Goal: Information Seeking & Learning: Learn about a topic

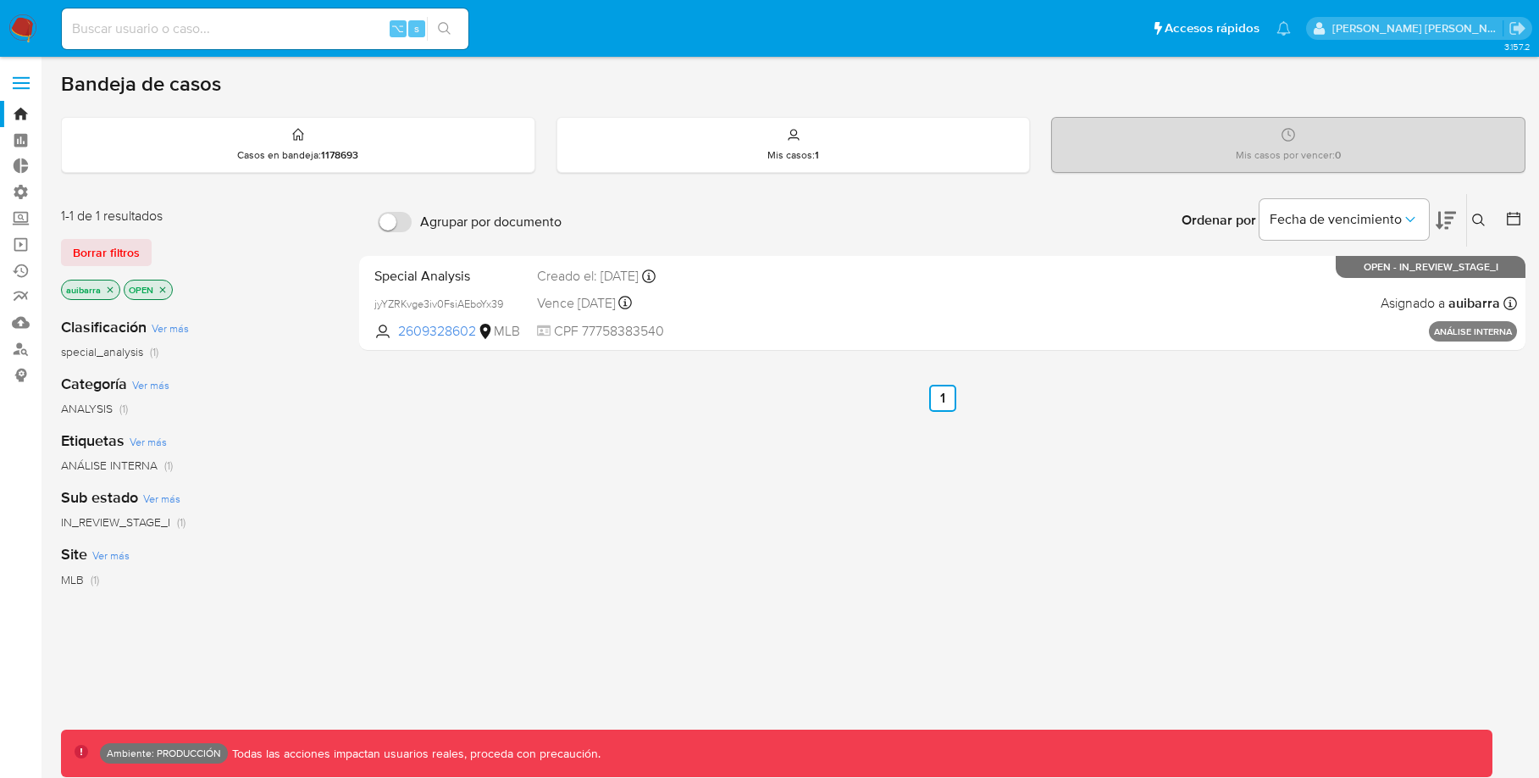
click at [268, 30] on input at bounding box center [265, 29] width 407 height 22
paste input "143125485"
type input "143125485"
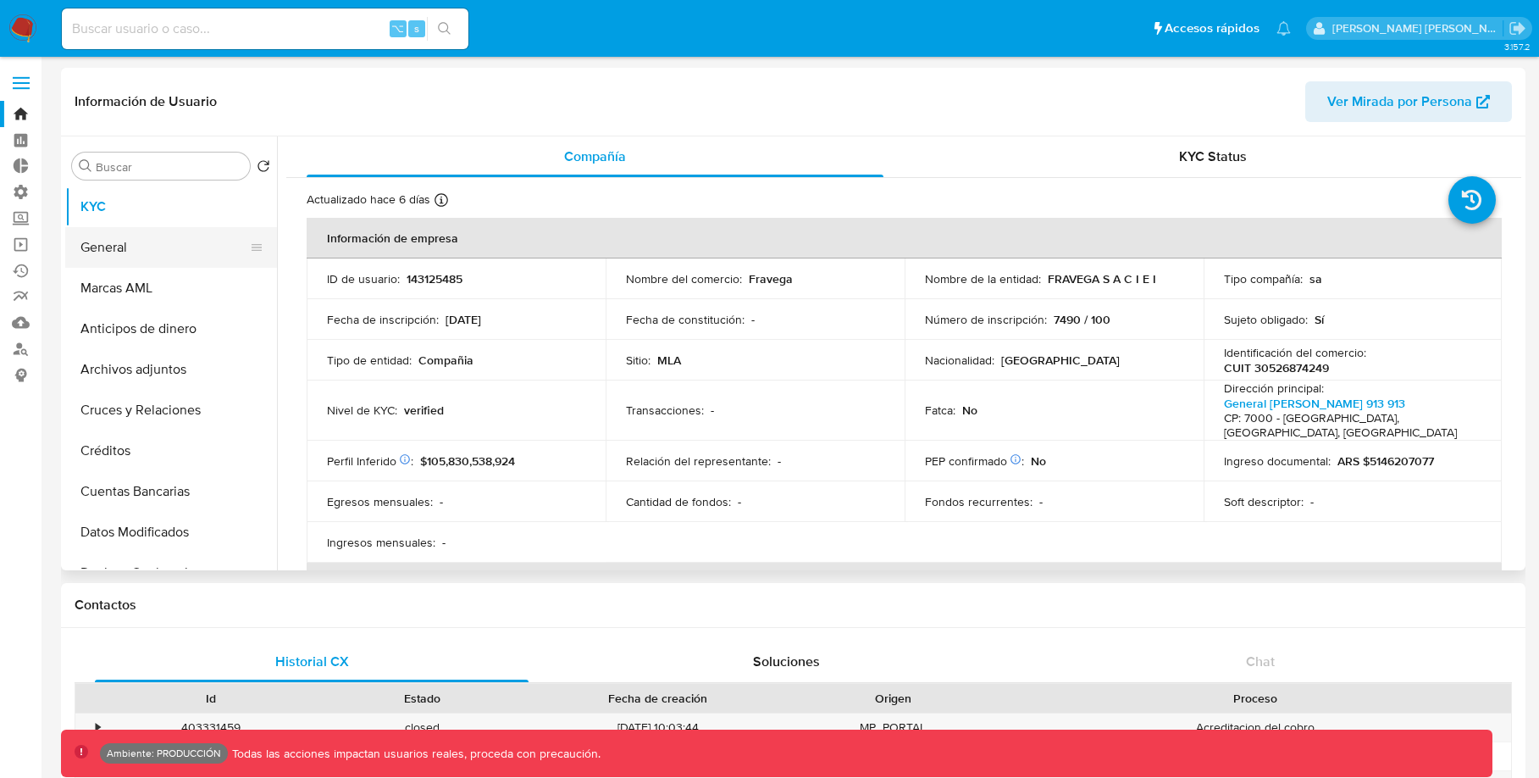
select select "10"
click at [187, 242] on button "General" at bounding box center [164, 247] width 198 height 41
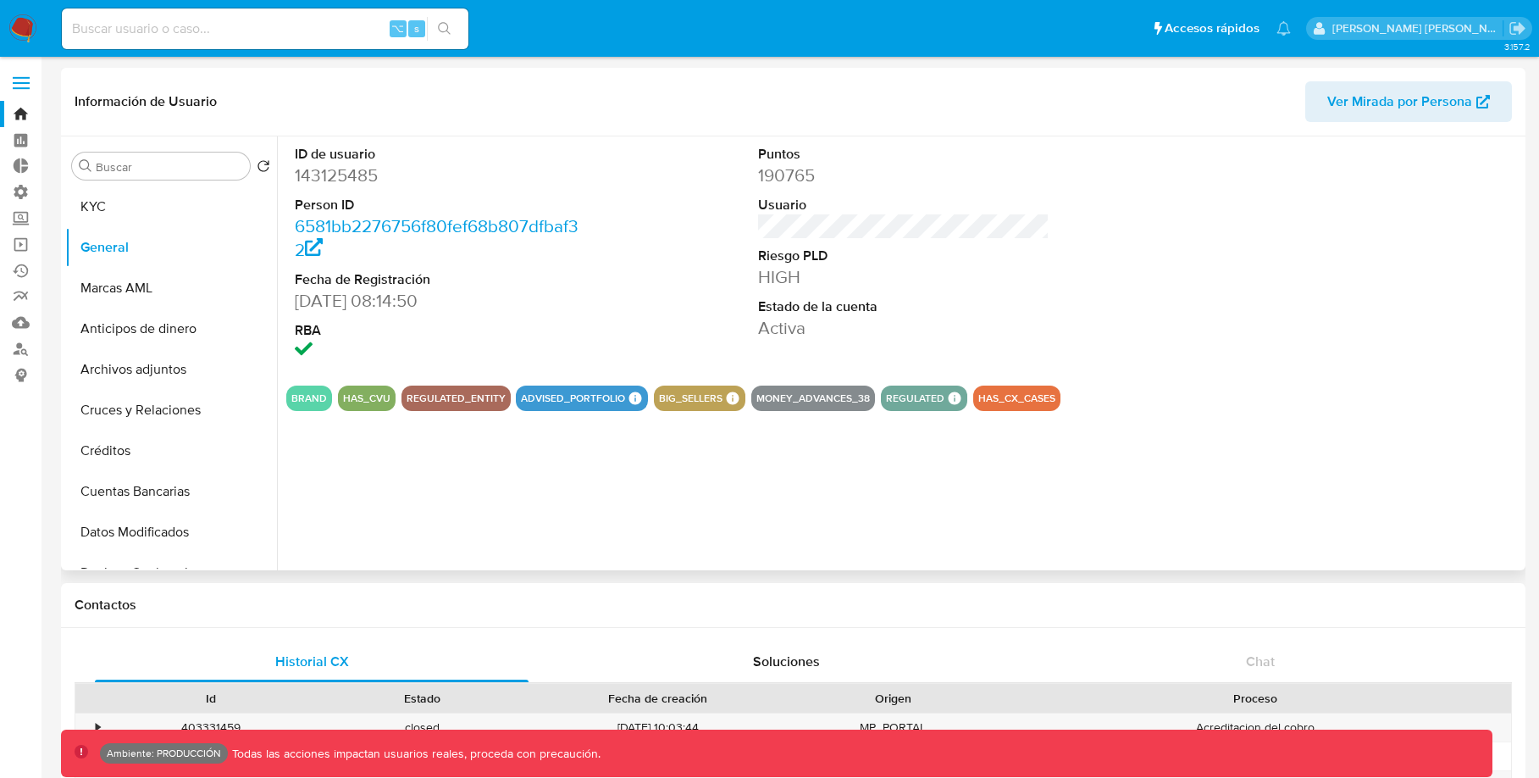
click at [1350, 101] on span "Ver Mirada por Persona" at bounding box center [1400, 101] width 145 height 41
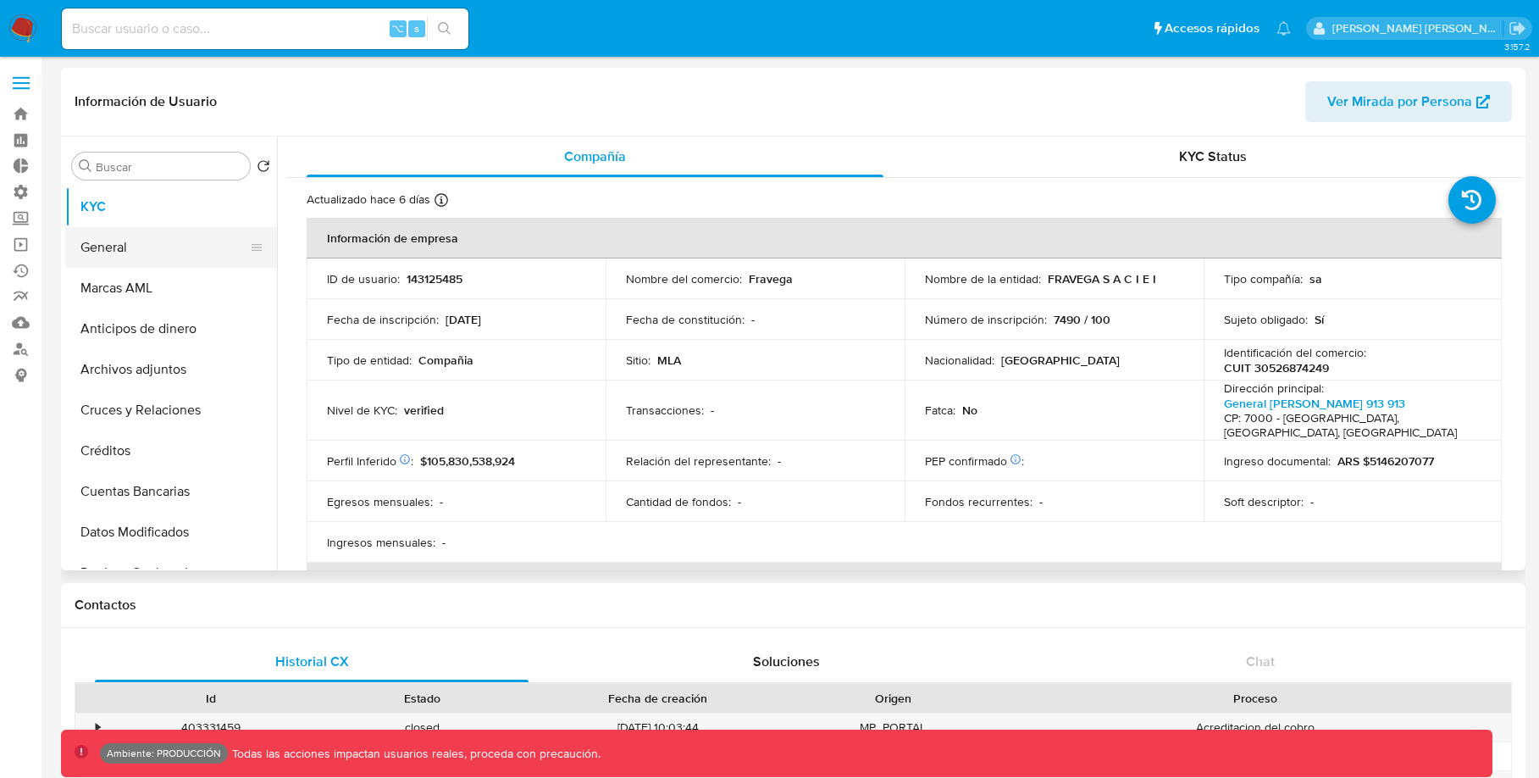
click at [189, 248] on button "General" at bounding box center [164, 247] width 198 height 41
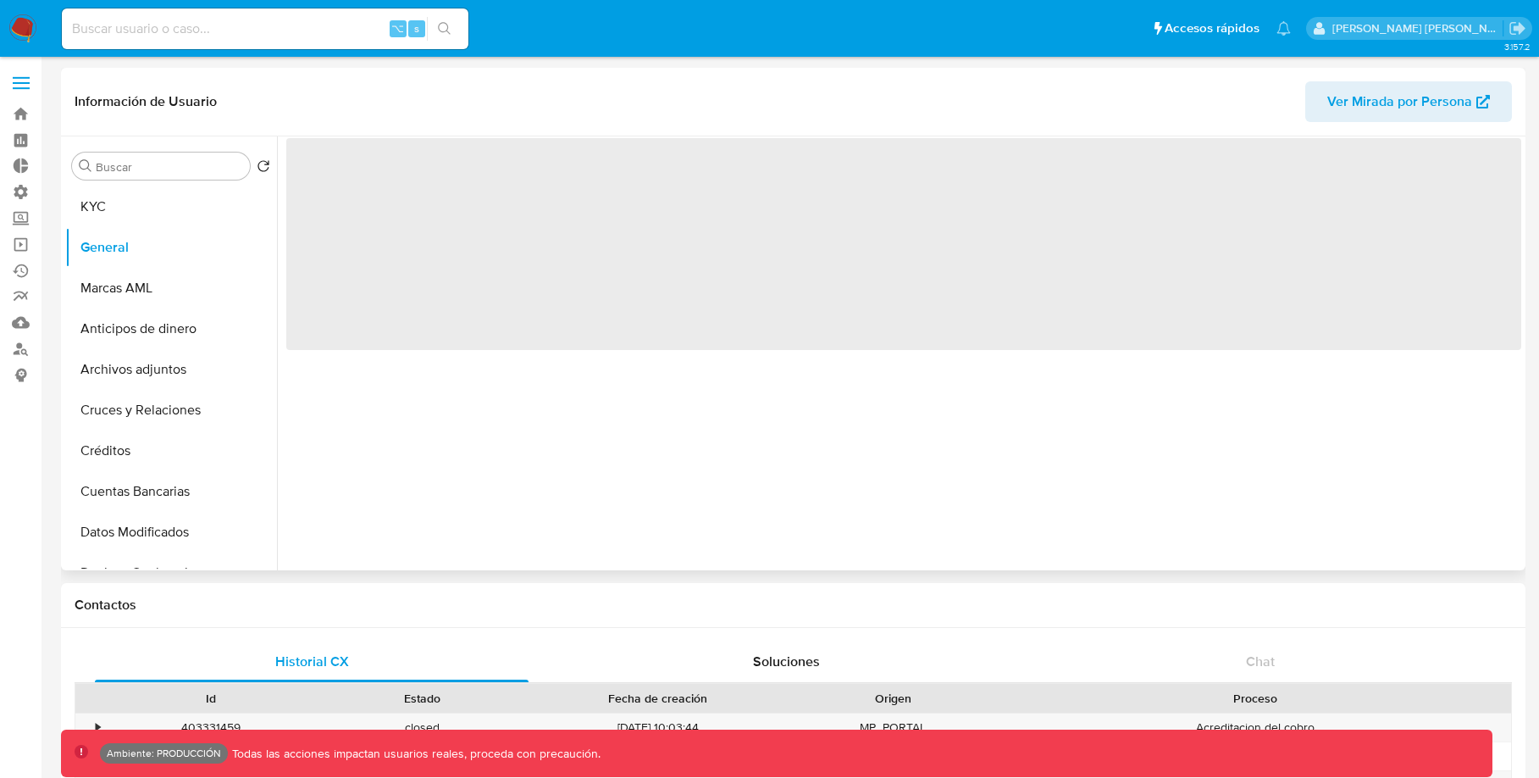
select select "10"
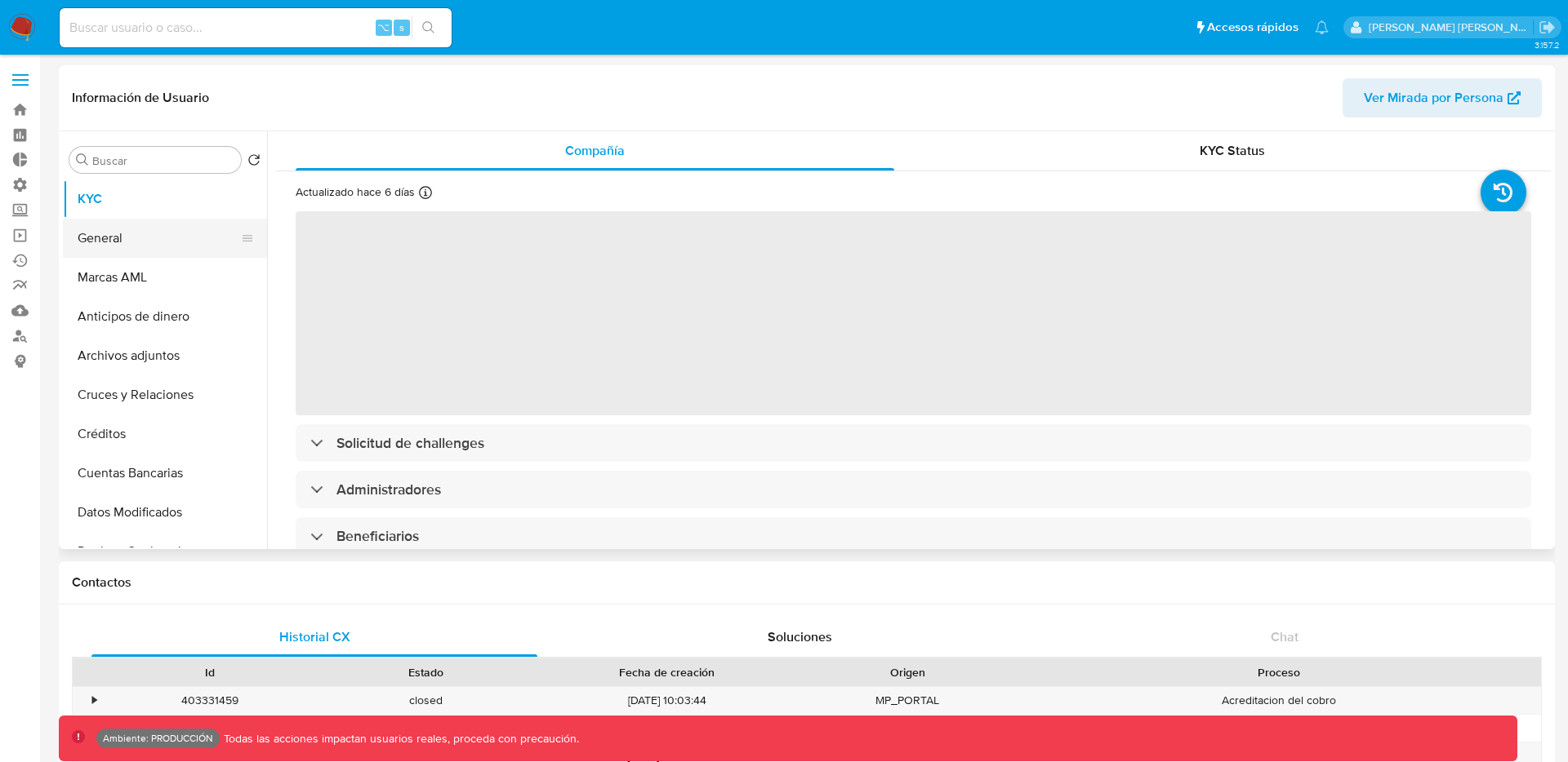
click at [166, 255] on button "General" at bounding box center [158, 238] width 191 height 39
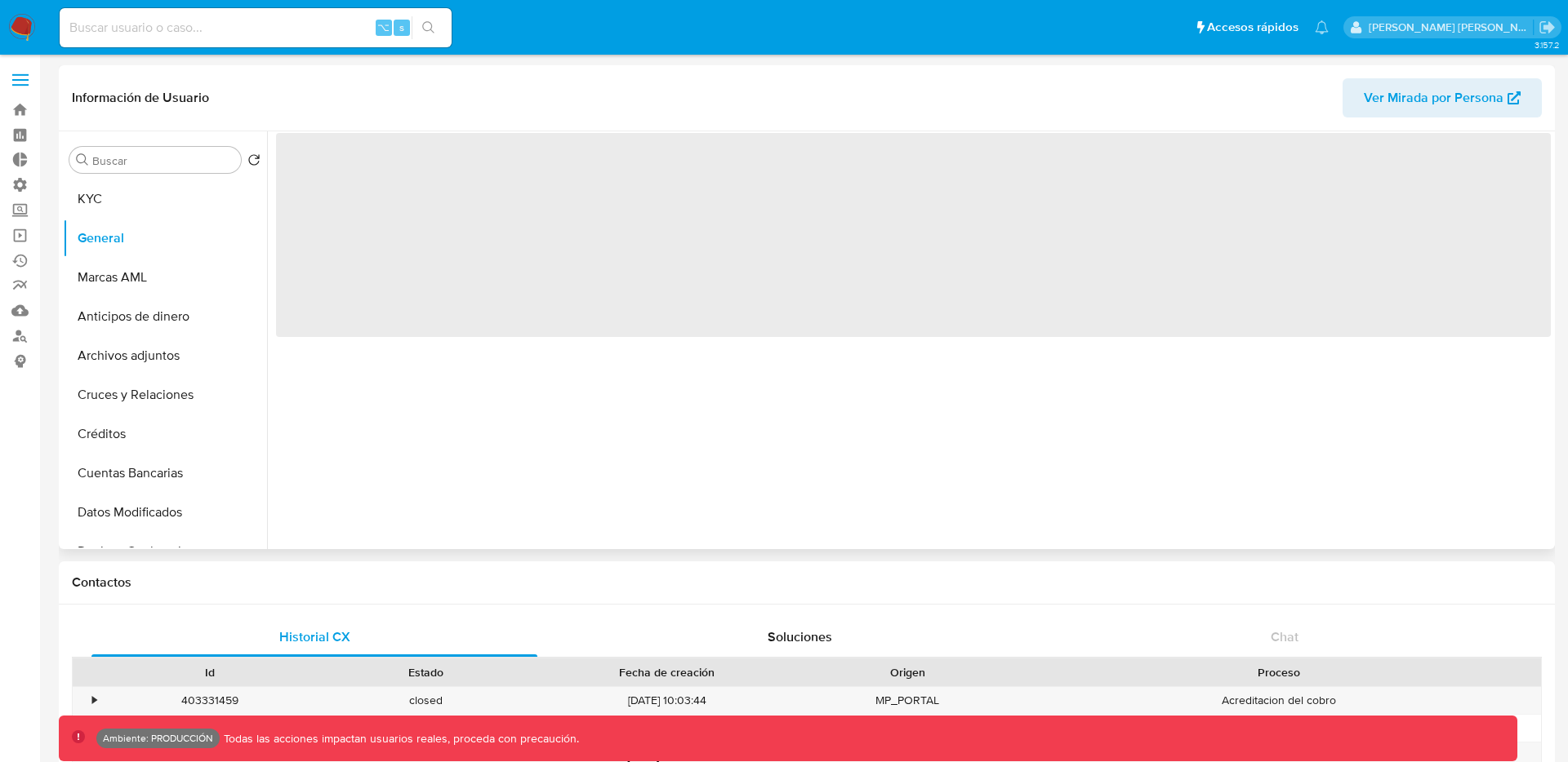
select select "10"
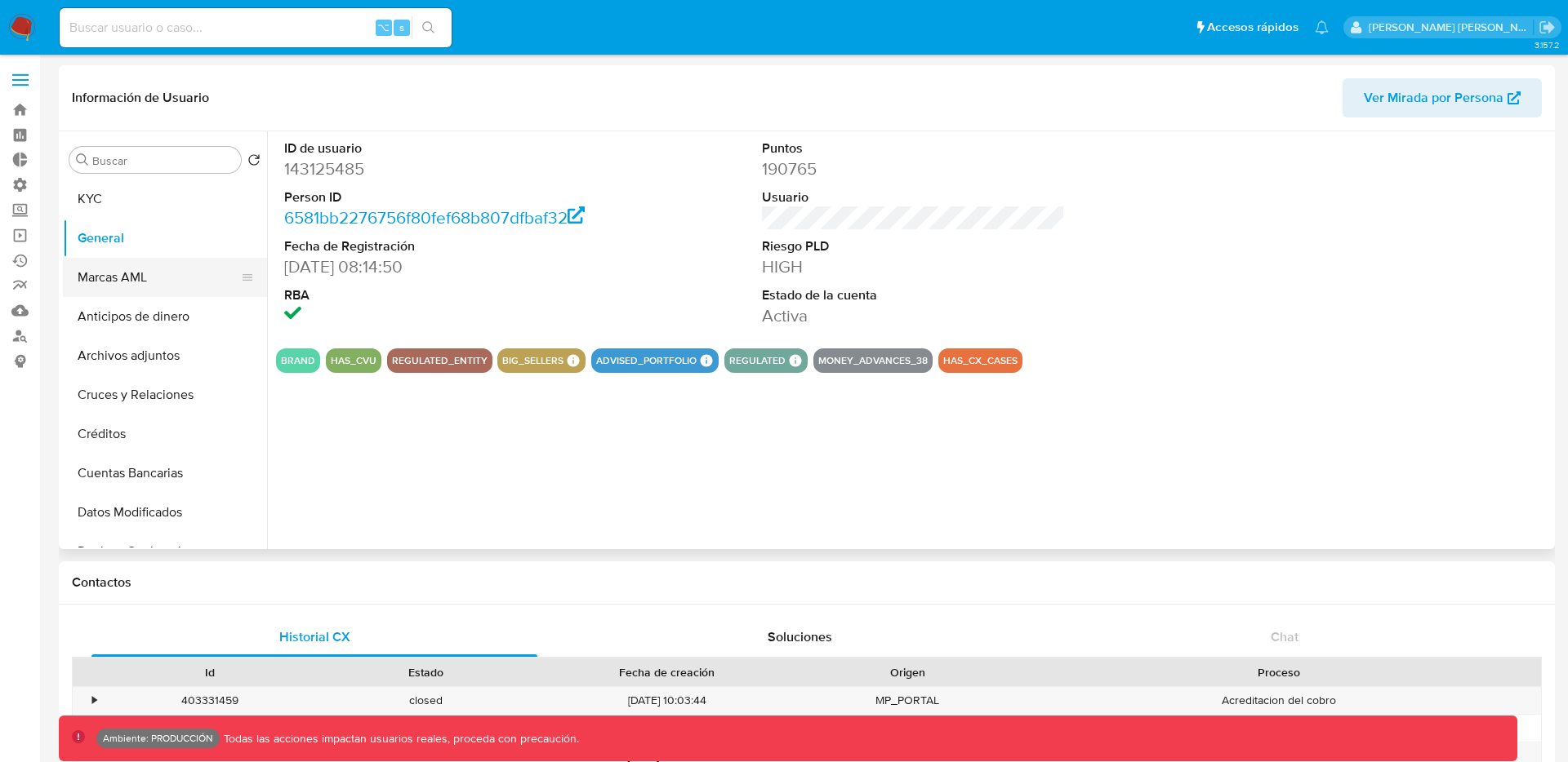
click at [131, 293] on button "Marcas AML" at bounding box center [158, 277] width 191 height 39
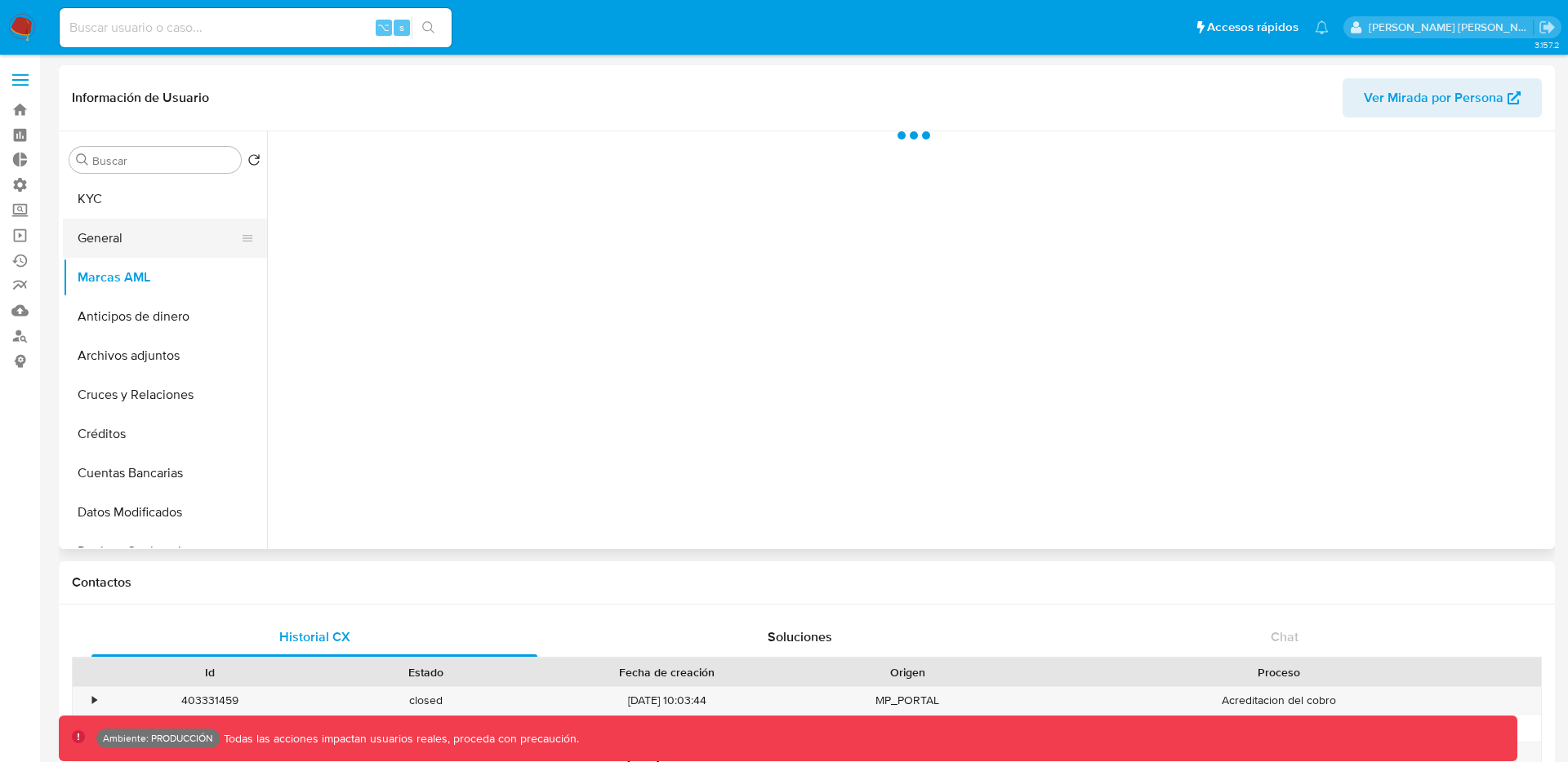
click at [152, 243] on button "General" at bounding box center [158, 238] width 191 height 39
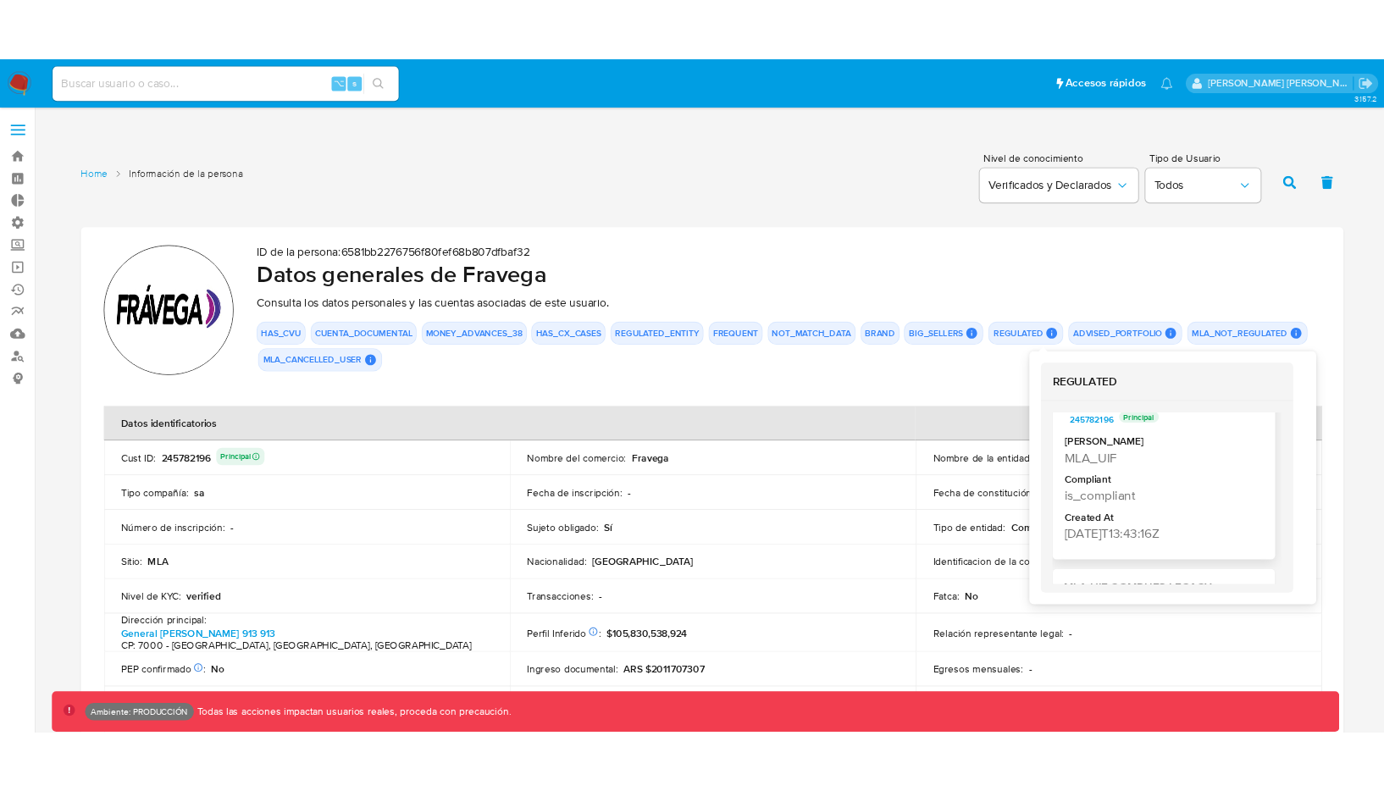
scroll to position [97, 0]
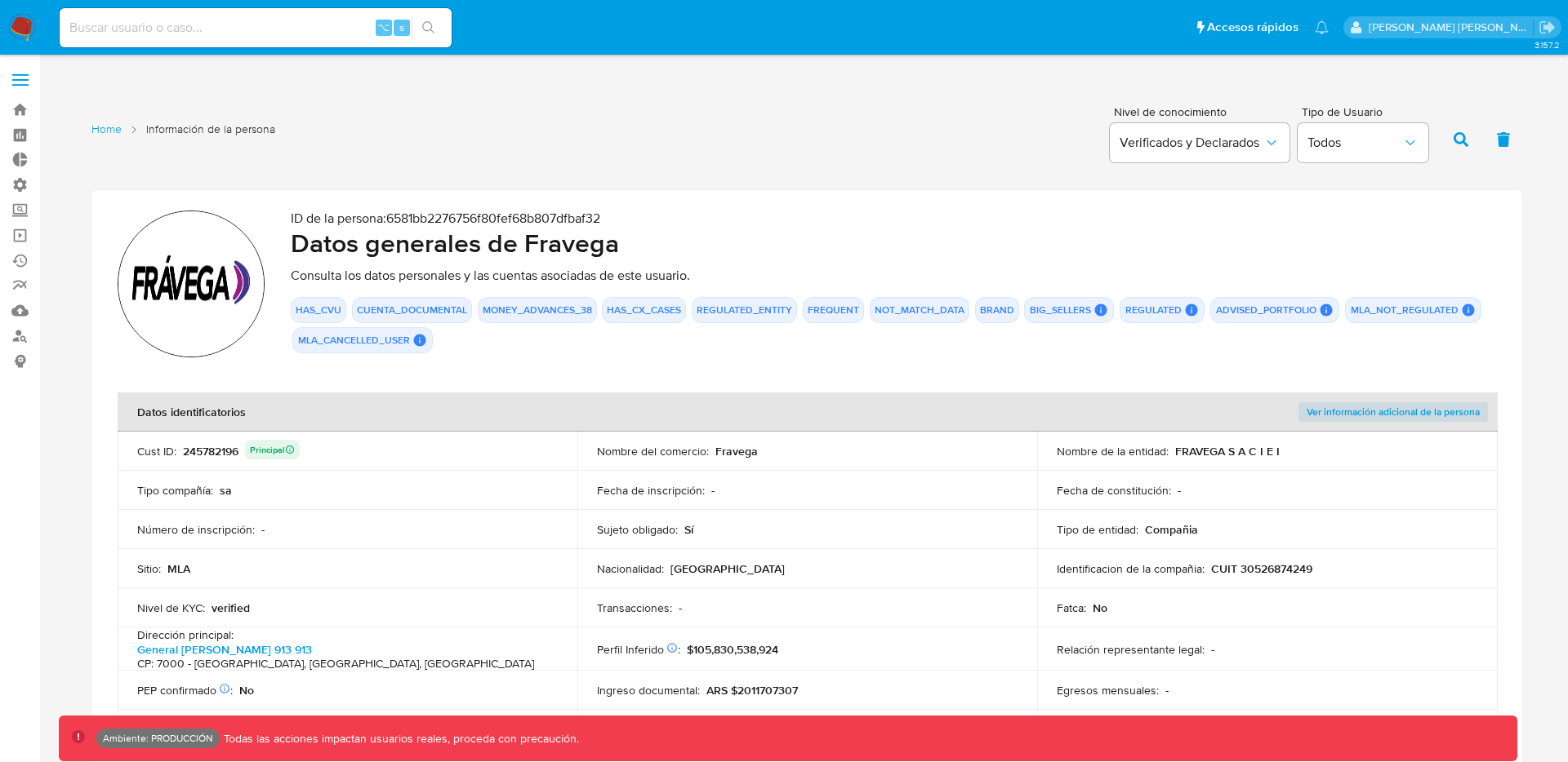
drag, startPoint x: 450, startPoint y: 354, endPoint x: 293, endPoint y: 308, distance: 163.6
click at [293, 308] on div "ID de la persona : 6581bb2276756f80fef68b807dfbaf32 Datos generales de Fravega …" at bounding box center [893, 289] width 1205 height 156
click at [866, 323] on div "HAS_CVU CUENTA_DOCUMENTAL MONEY_ADVANCES_38 HAS_CX_CASES REGULATED_ENTITY FREQU…" at bounding box center [893, 325] width 1205 height 56
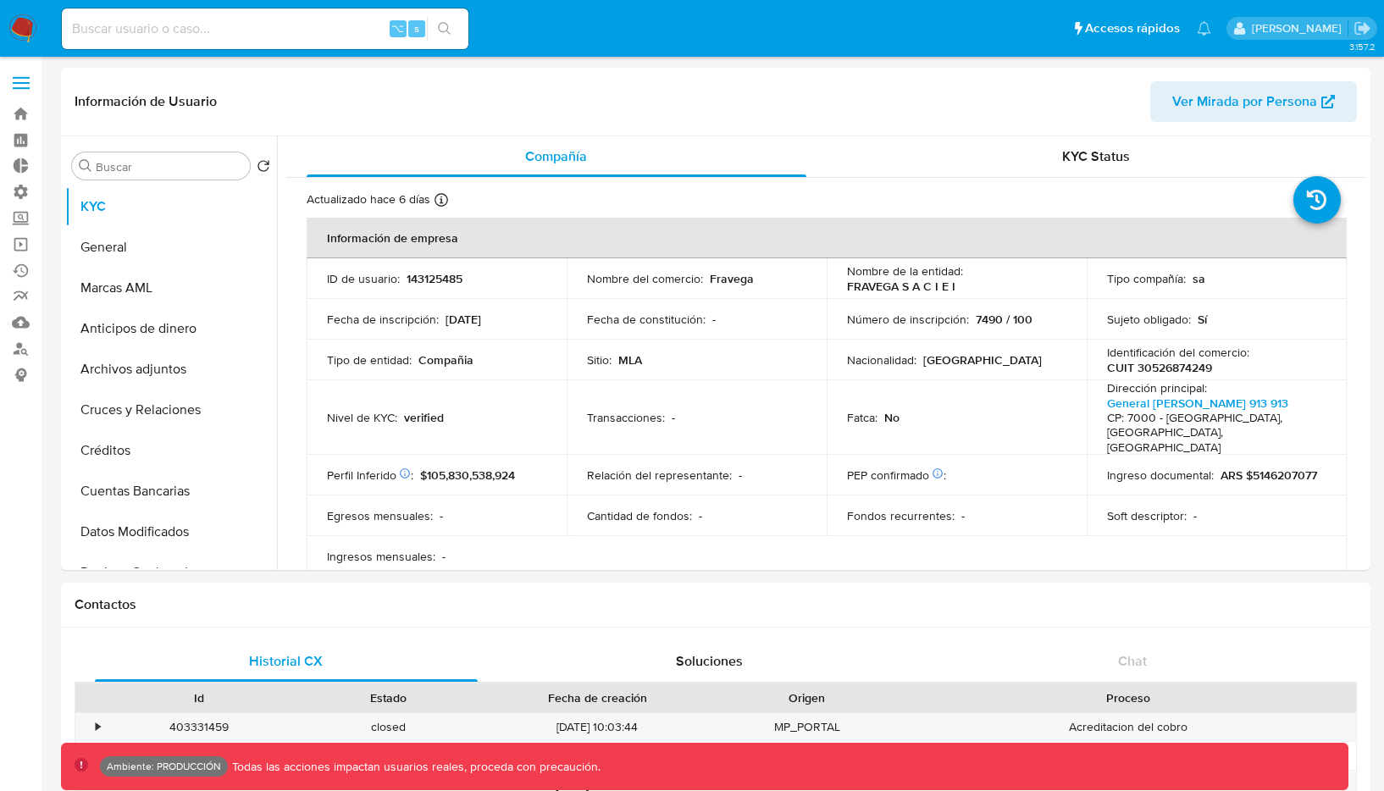
select select "10"
click at [103, 253] on button "General" at bounding box center [164, 247] width 198 height 41
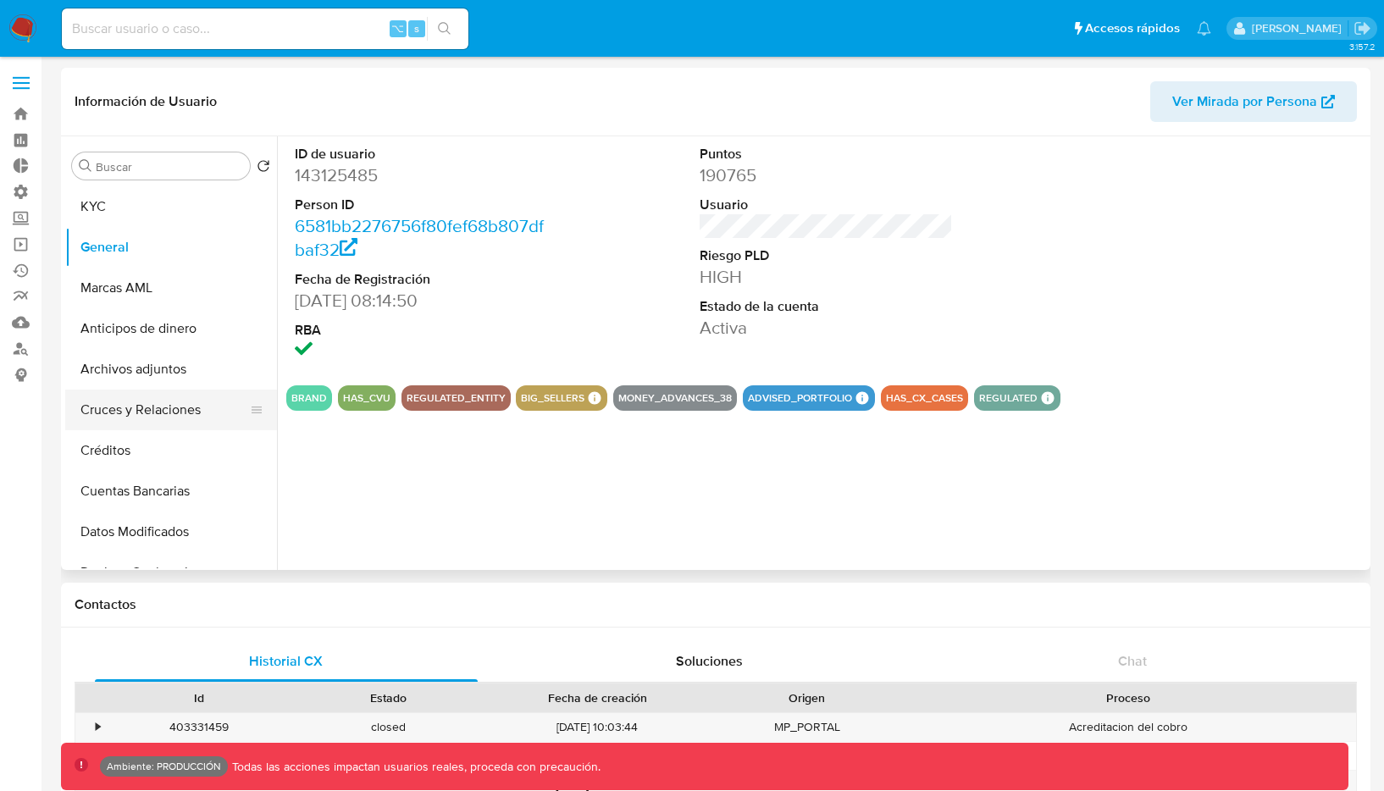
click at [164, 407] on button "Cruces y Relaciones" at bounding box center [164, 410] width 198 height 41
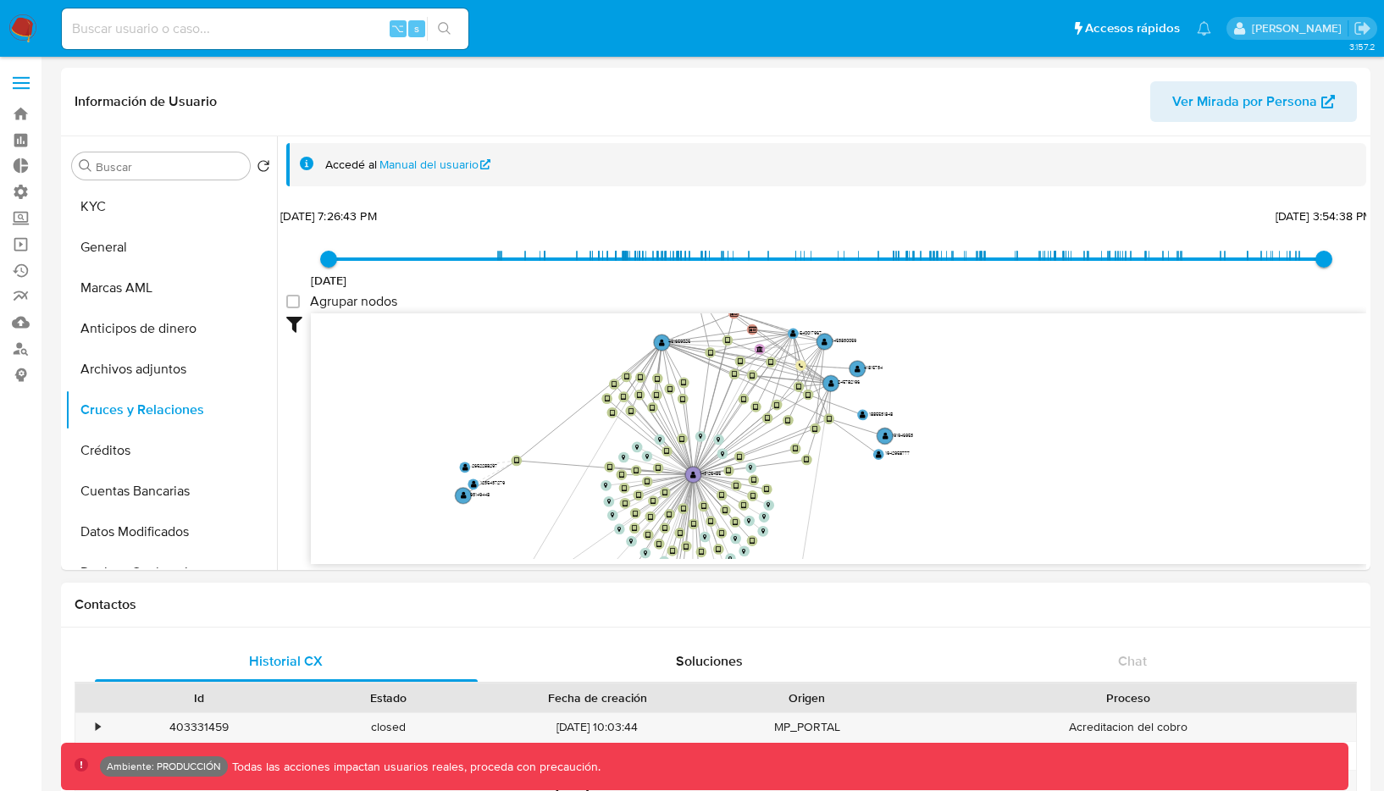
drag, startPoint x: 884, startPoint y: 362, endPoint x: 750, endPoint y: 590, distance: 265.5
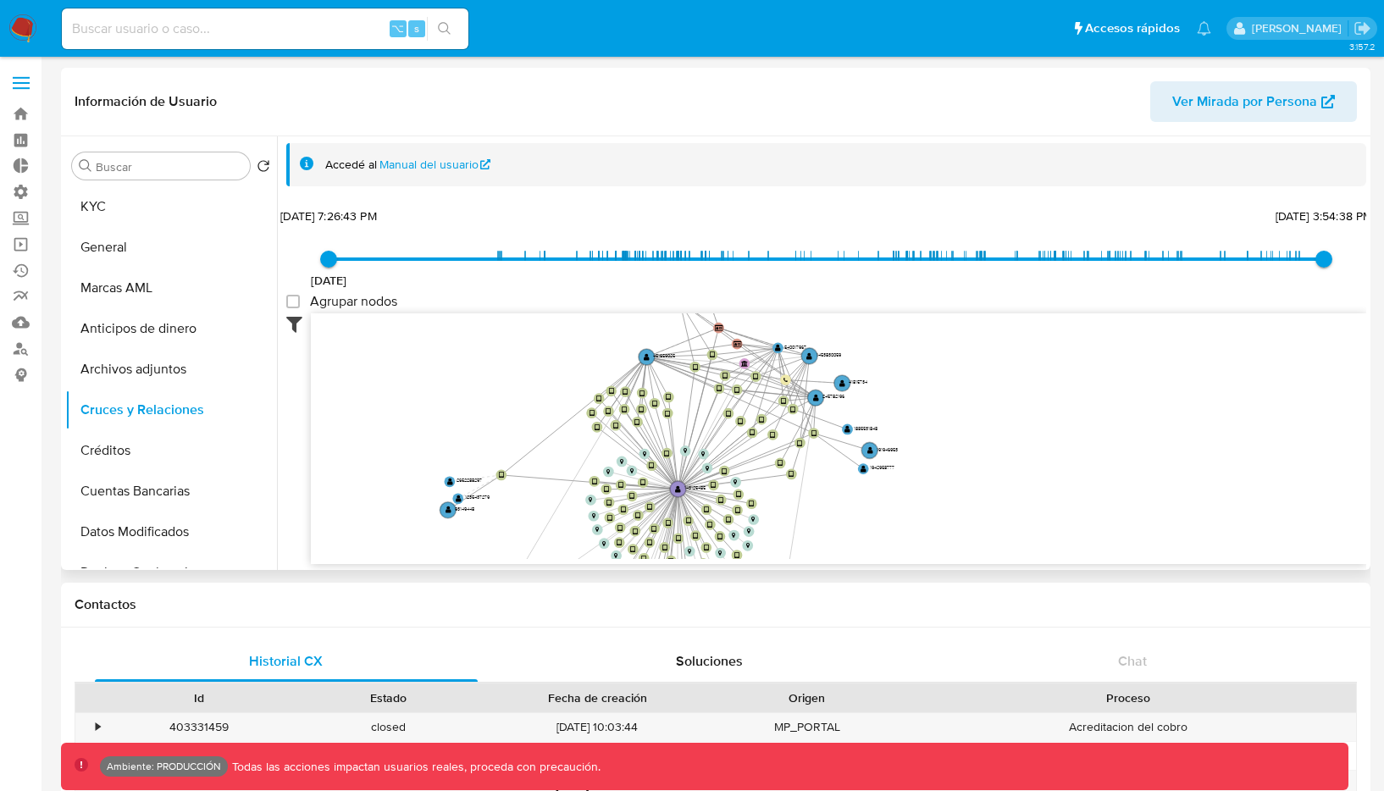
click at [295, 326] on icon at bounding box center [298, 323] width 25 height 20
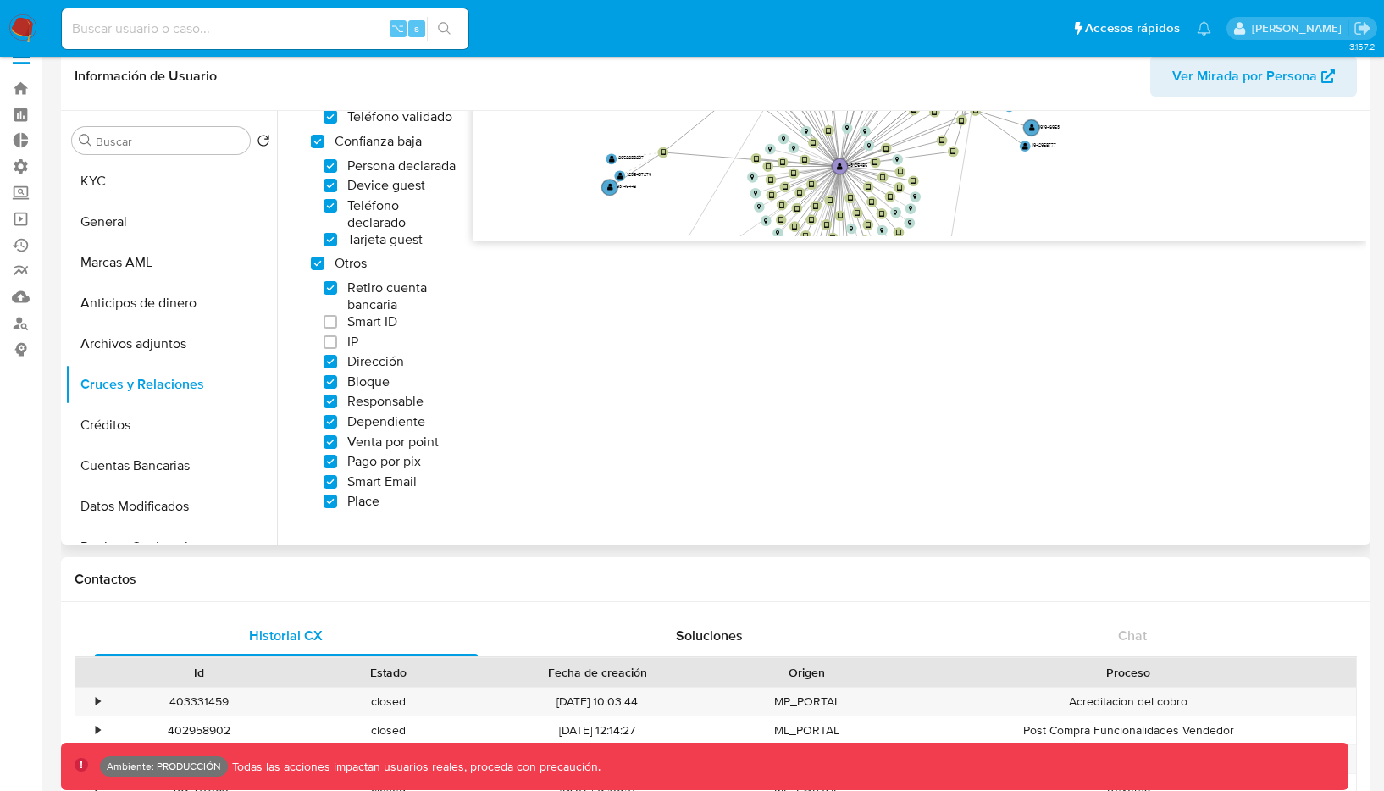
scroll to position [21, 0]
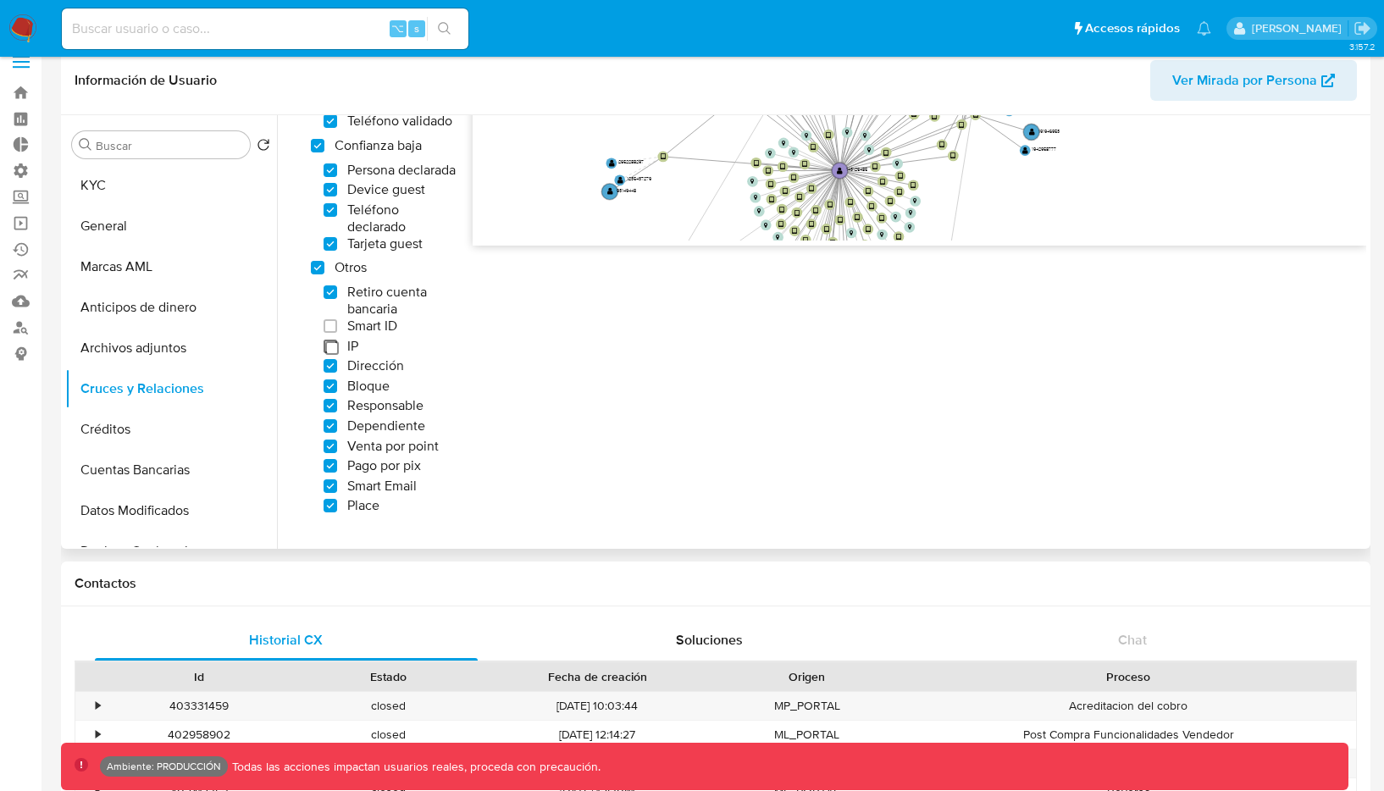
click at [331, 346] on input "IP" at bounding box center [331, 347] width 14 height 14
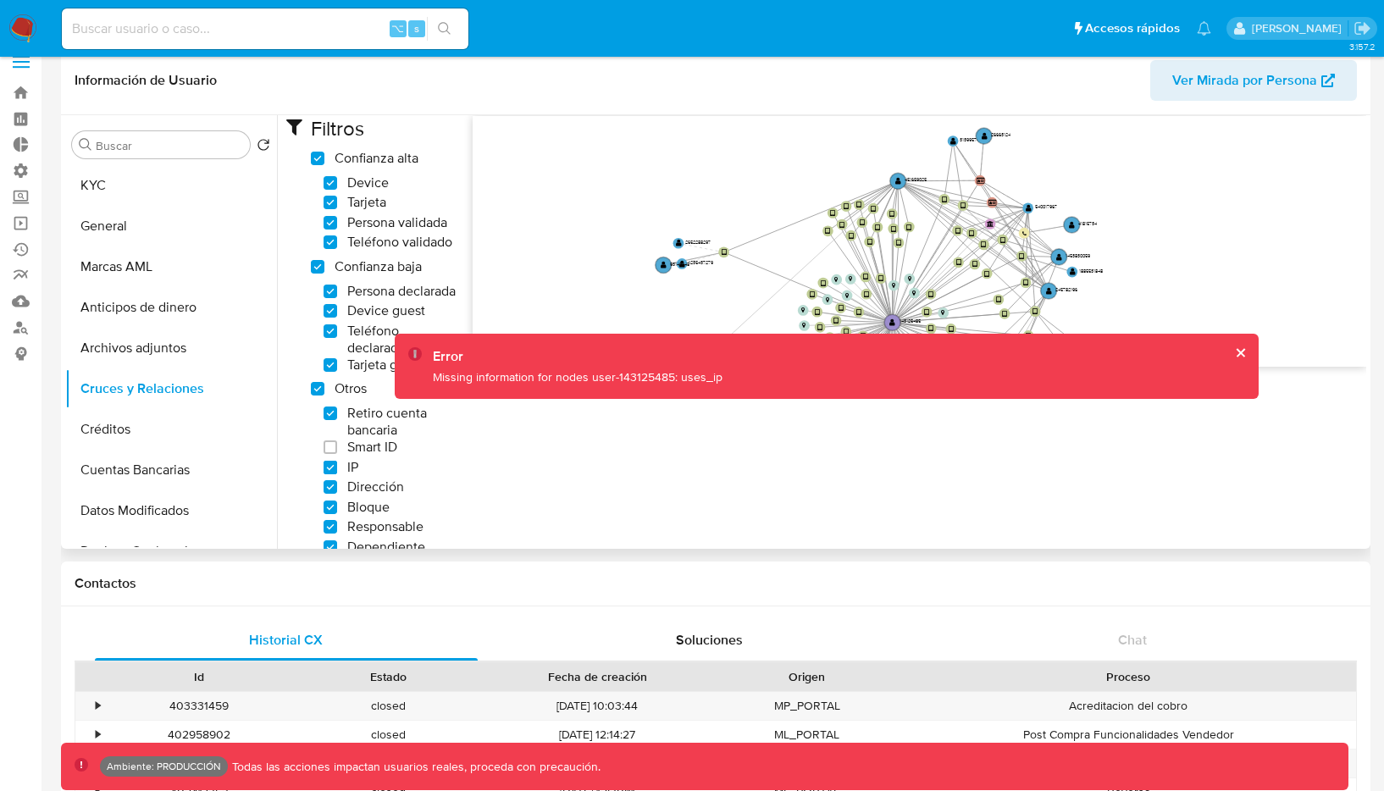
scroll to position [178, 0]
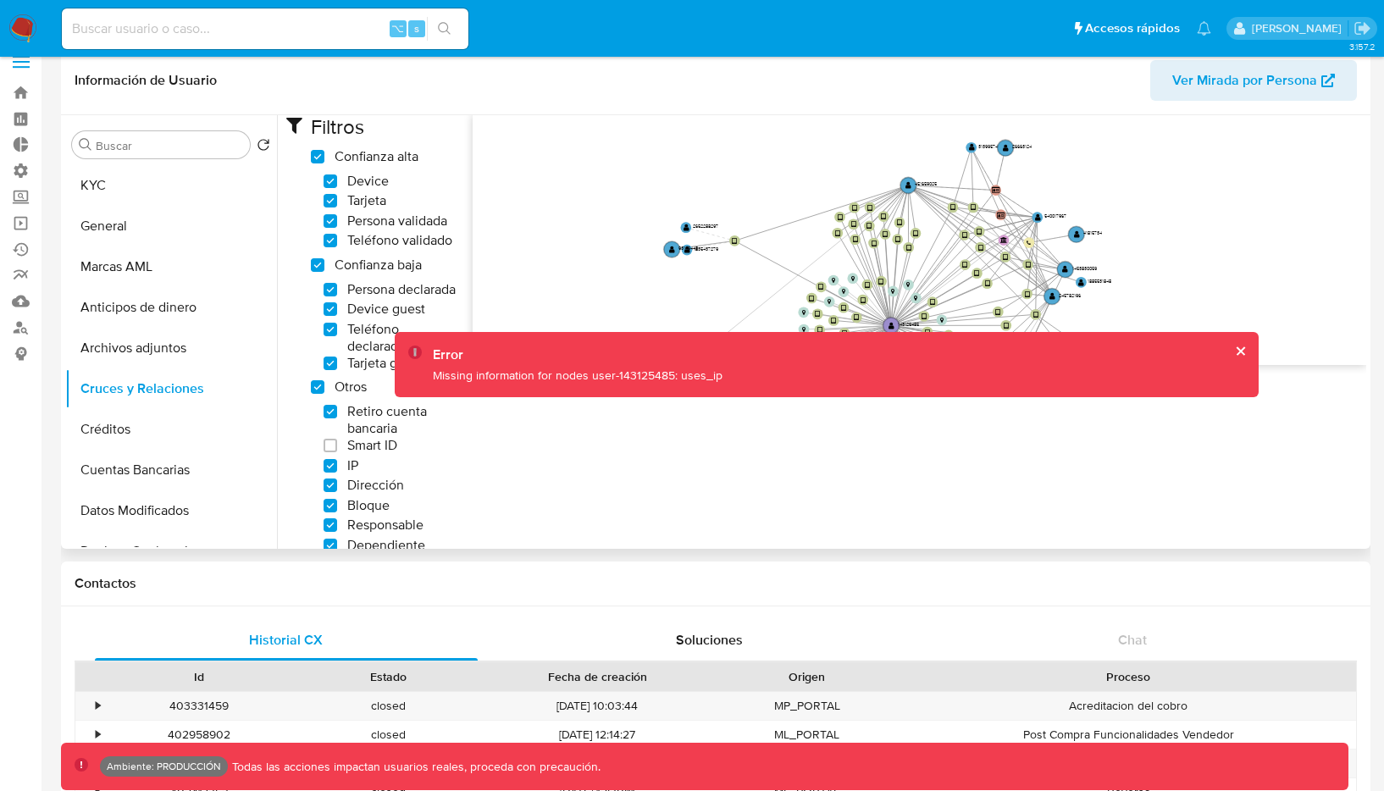
click at [330, 474] on label "IP" at bounding box center [341, 465] width 35 height 17
click at [330, 473] on input "IP" at bounding box center [331, 466] width 14 height 14
click at [337, 473] on input "IP" at bounding box center [331, 466] width 14 height 14
click at [338, 474] on label "IP" at bounding box center [341, 465] width 35 height 17
click at [337, 473] on input "IP" at bounding box center [331, 466] width 14 height 14
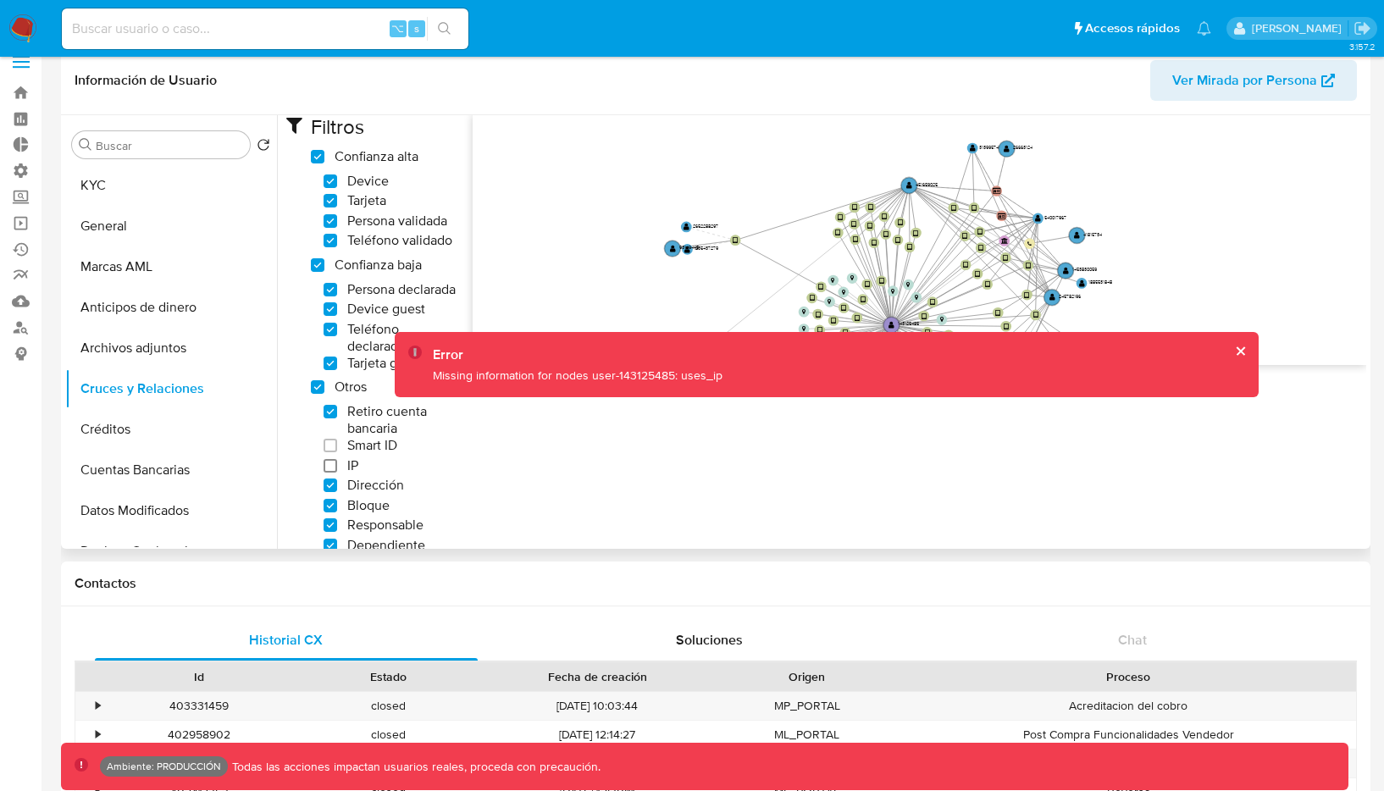
checkbox input "false"
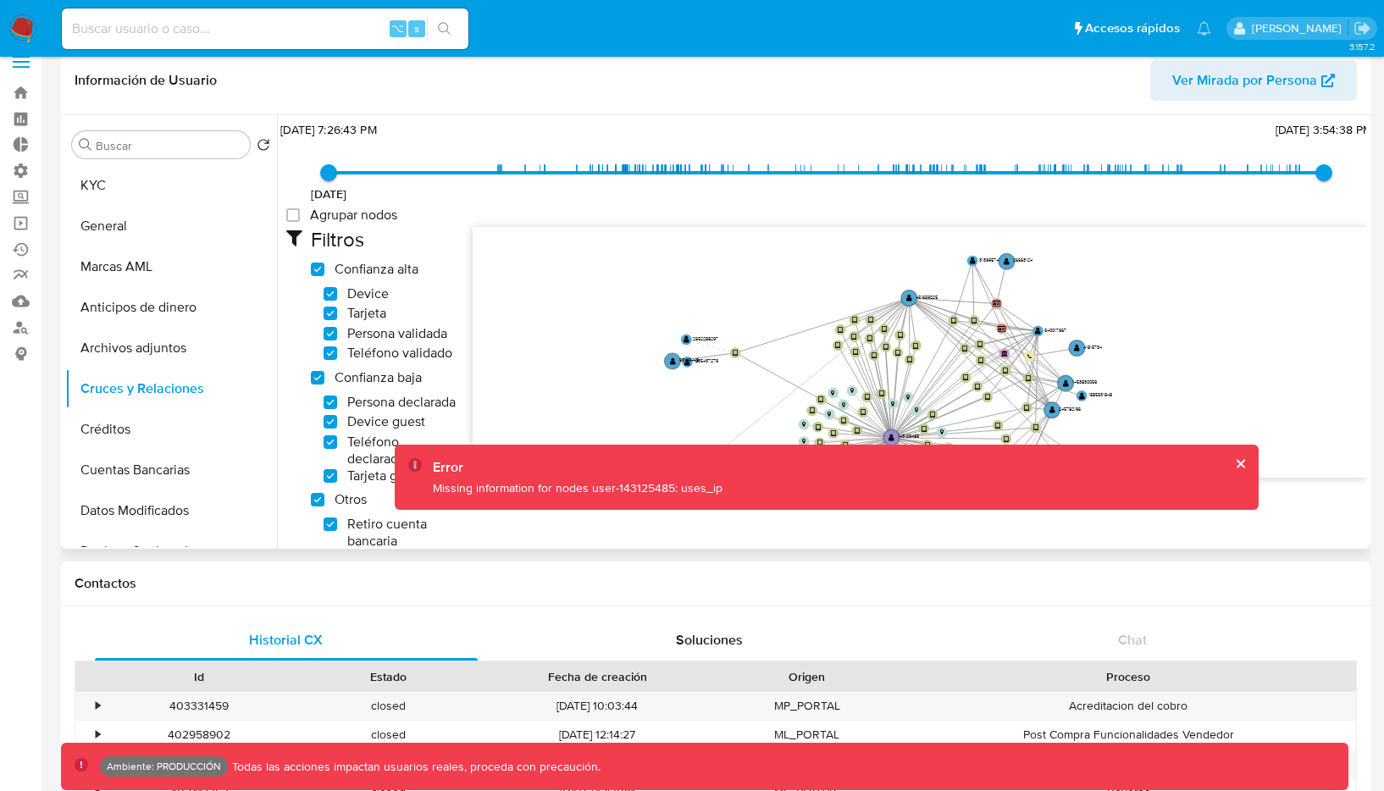
scroll to position [0, 0]
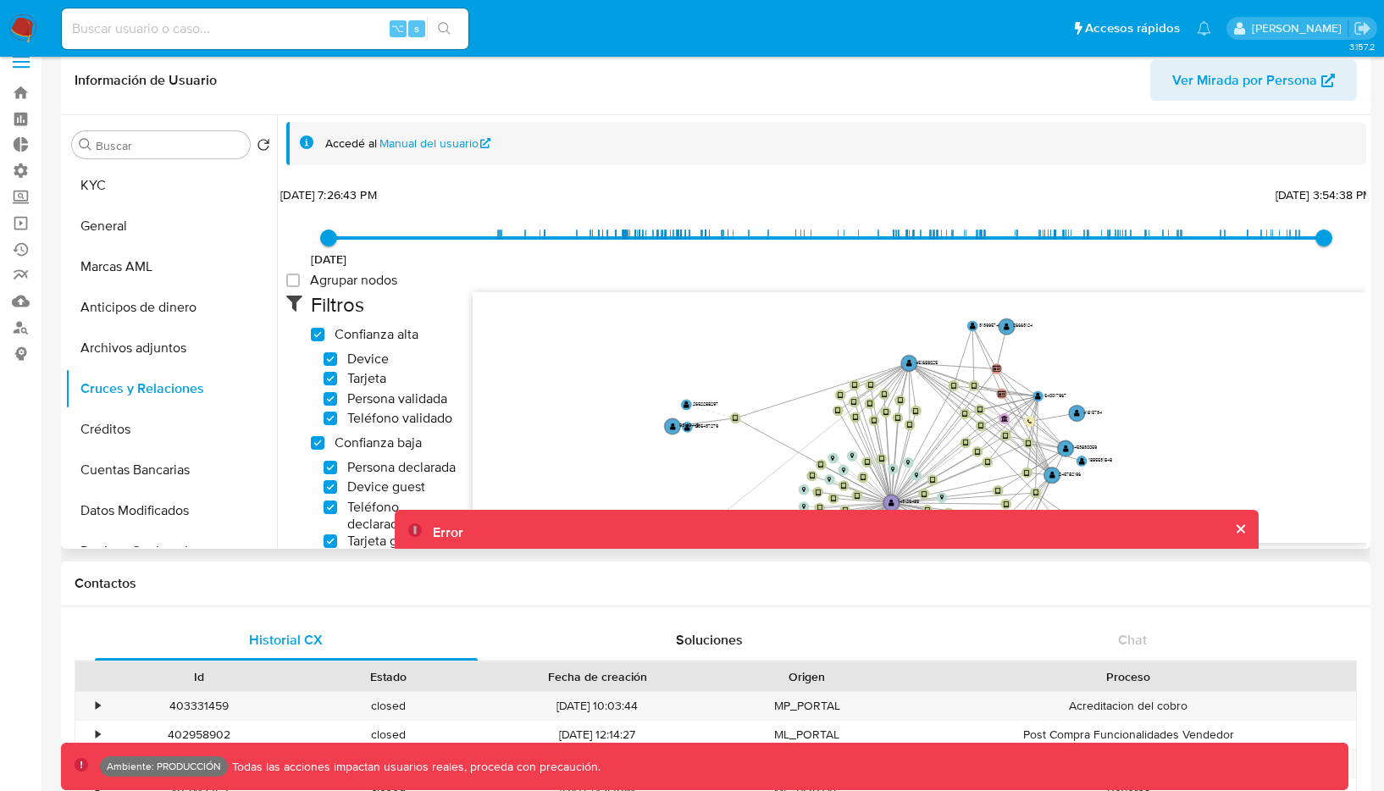
click at [291, 298] on icon at bounding box center [298, 302] width 25 height 20
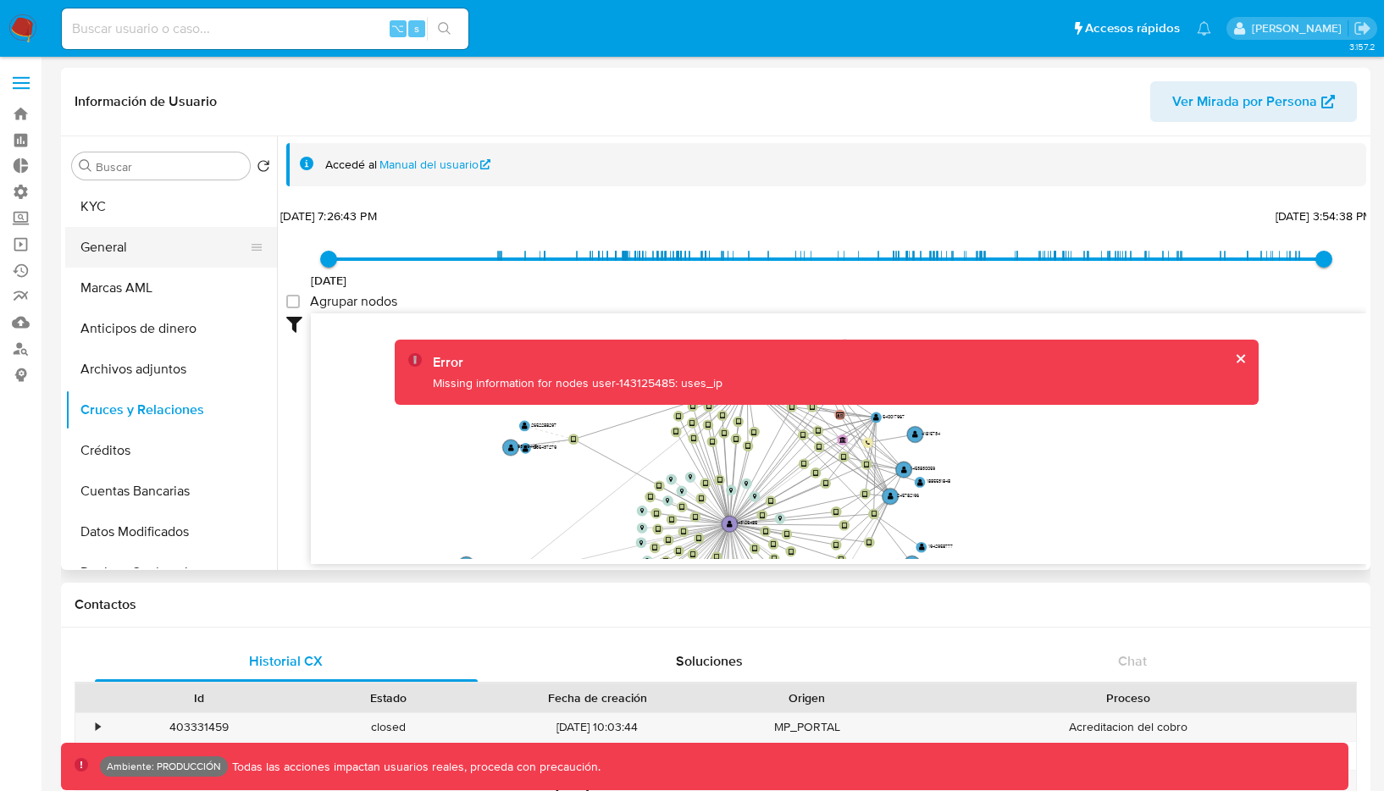
click at [158, 240] on button "General" at bounding box center [164, 247] width 198 height 41
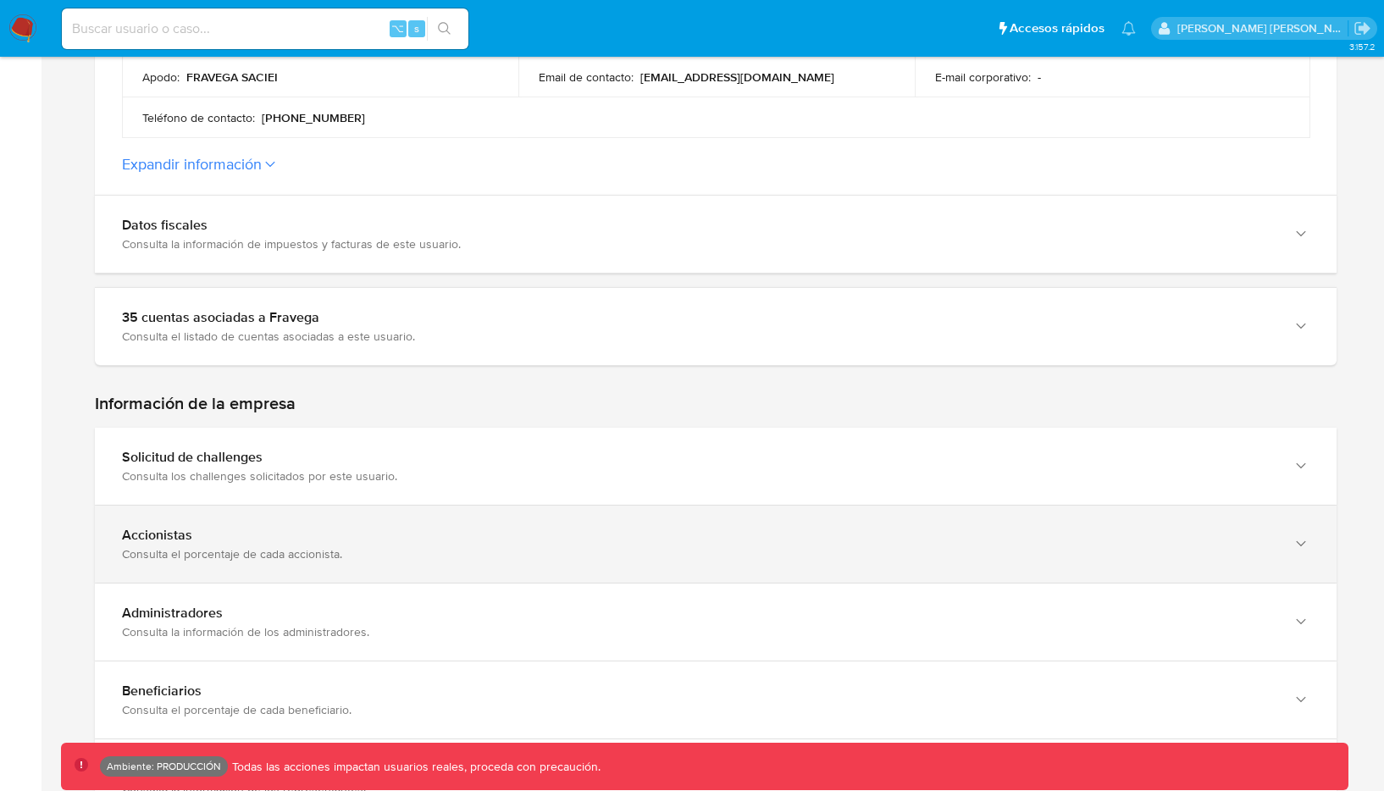
scroll to position [854, 0]
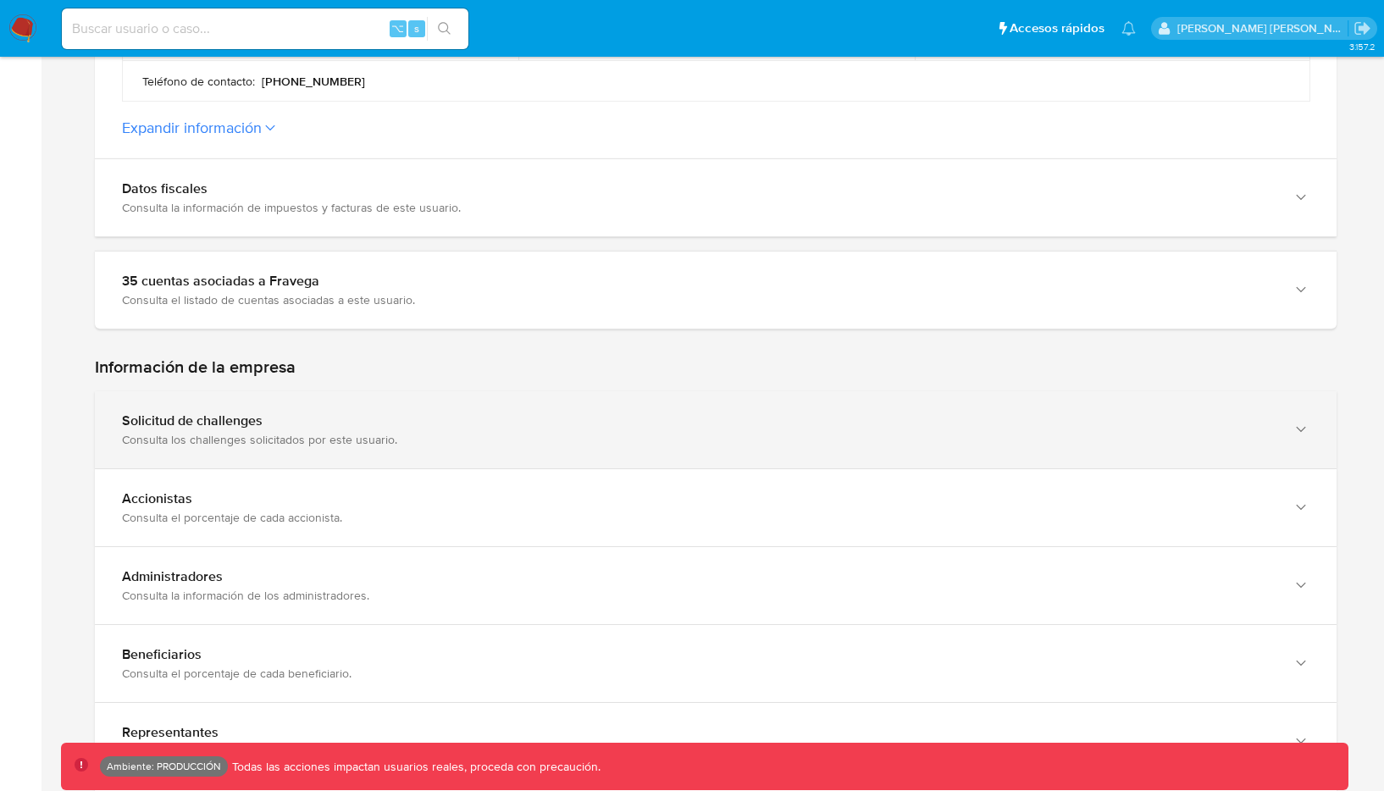
click at [579, 413] on div "Solicitud de challenges" at bounding box center [699, 421] width 1154 height 17
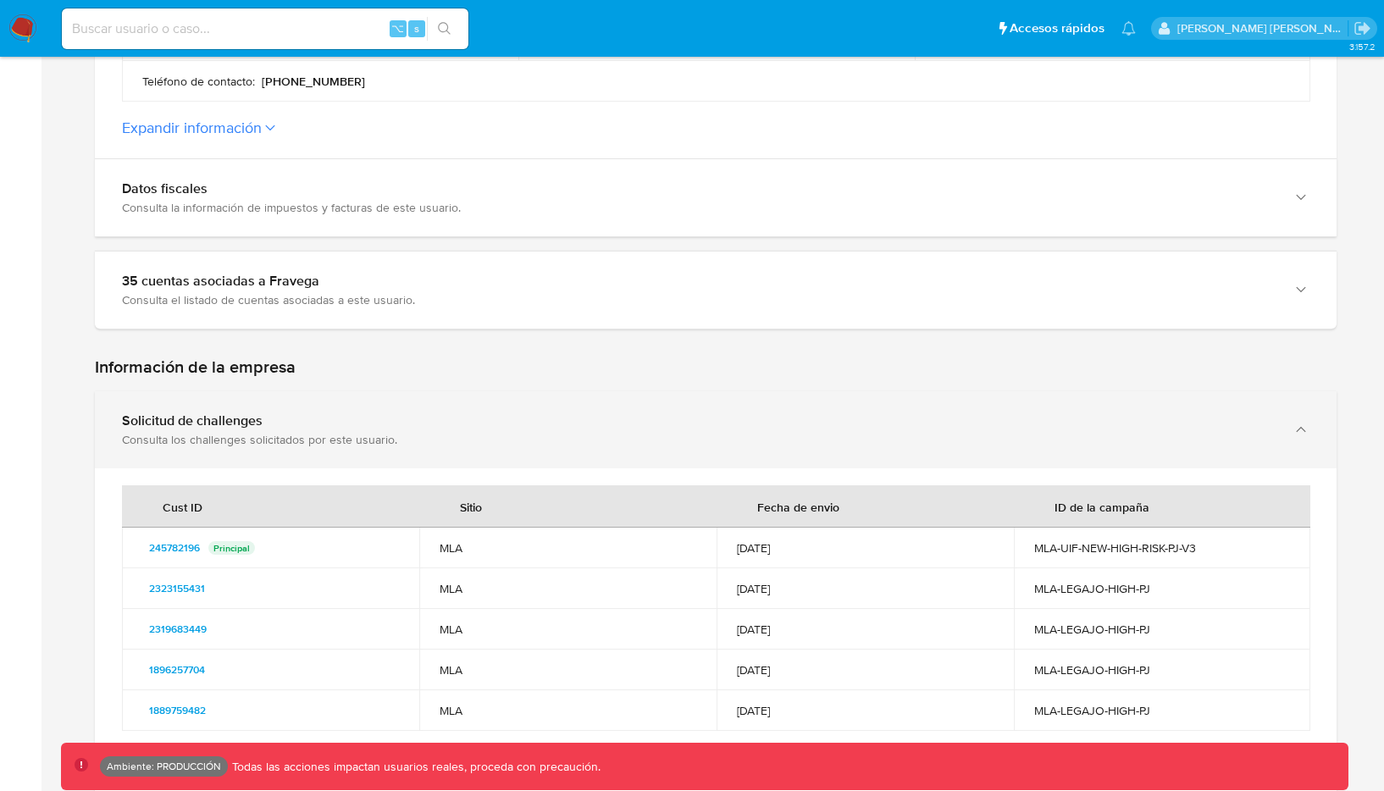
click at [573, 432] on div "Consulta los challenges solicitados por este usuario." at bounding box center [699, 439] width 1154 height 15
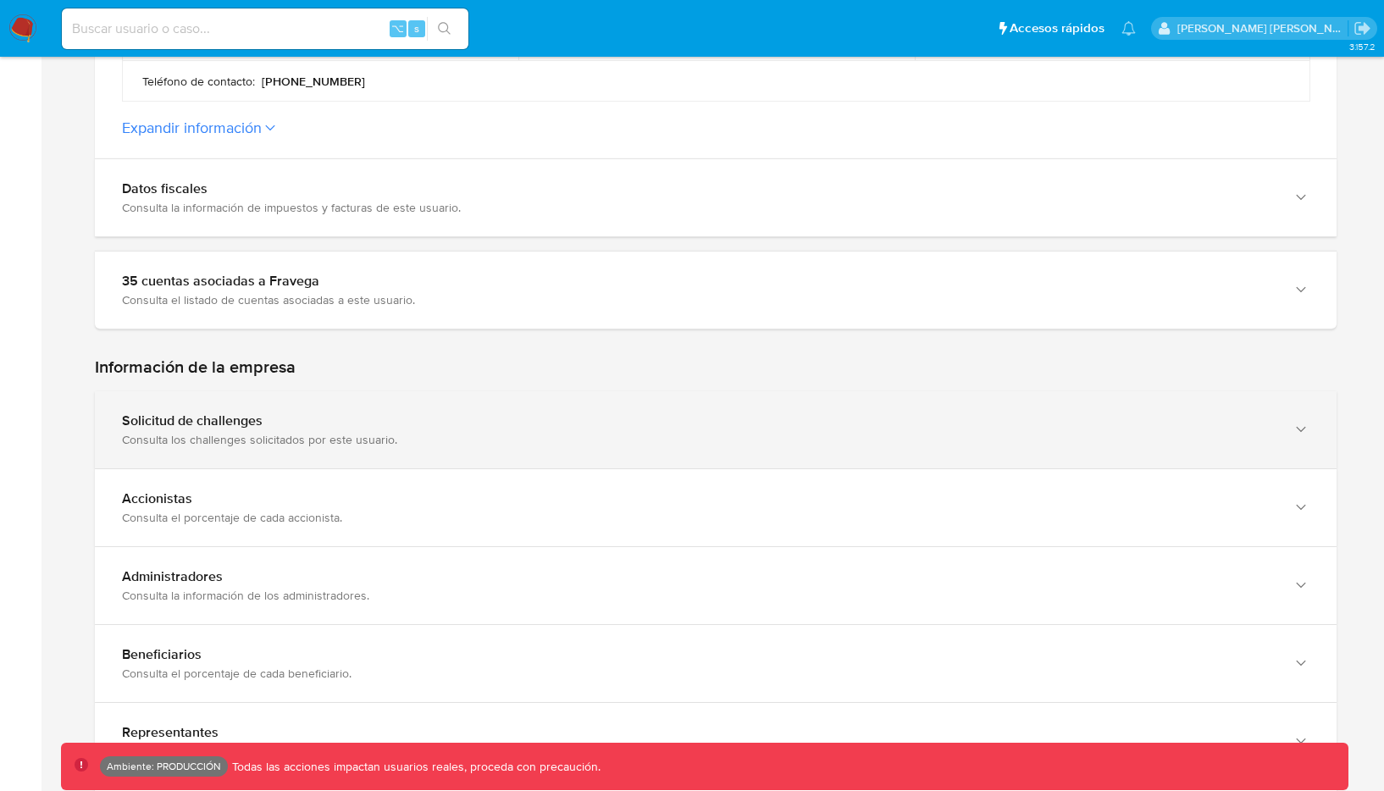
click at [573, 432] on div "Consulta los challenges solicitados por este usuario." at bounding box center [699, 439] width 1154 height 15
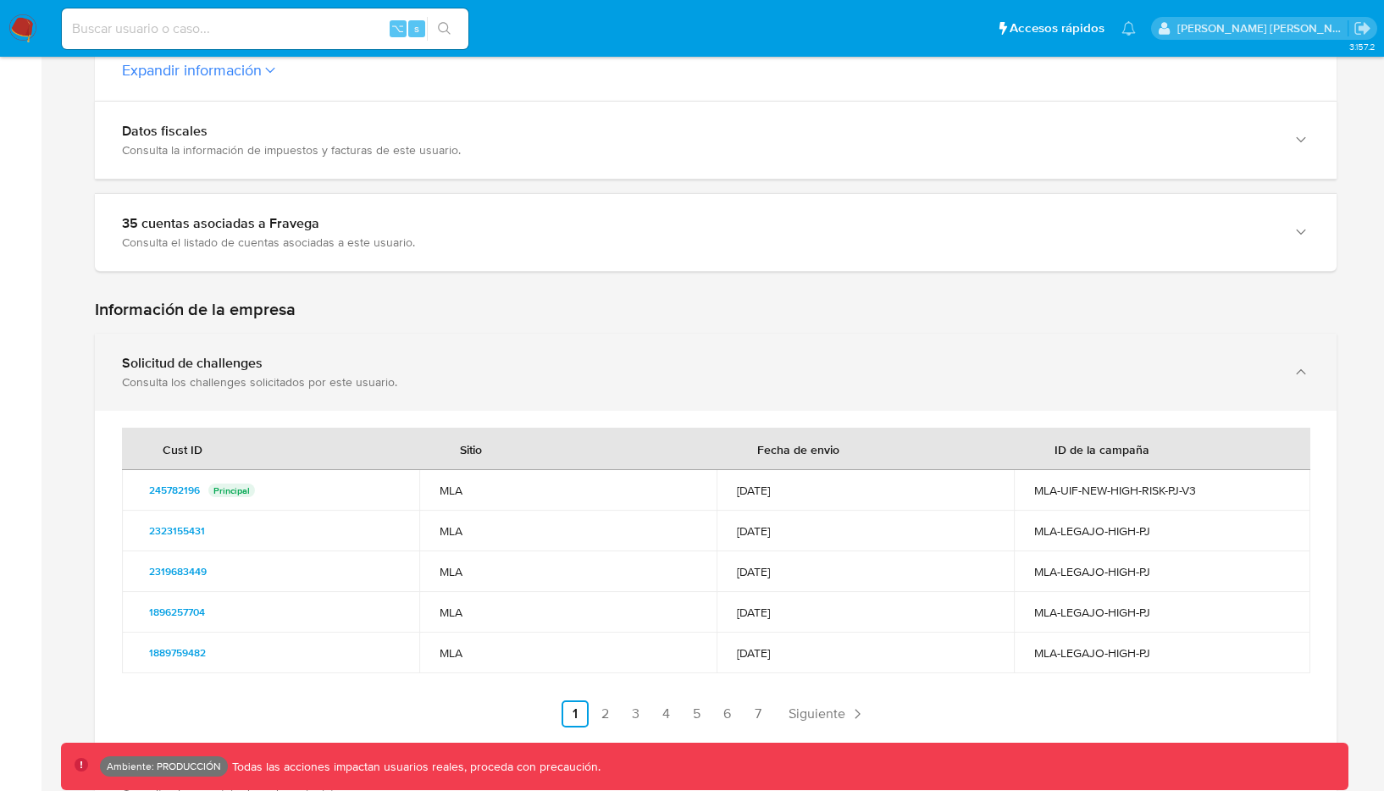
scroll to position [917, 0]
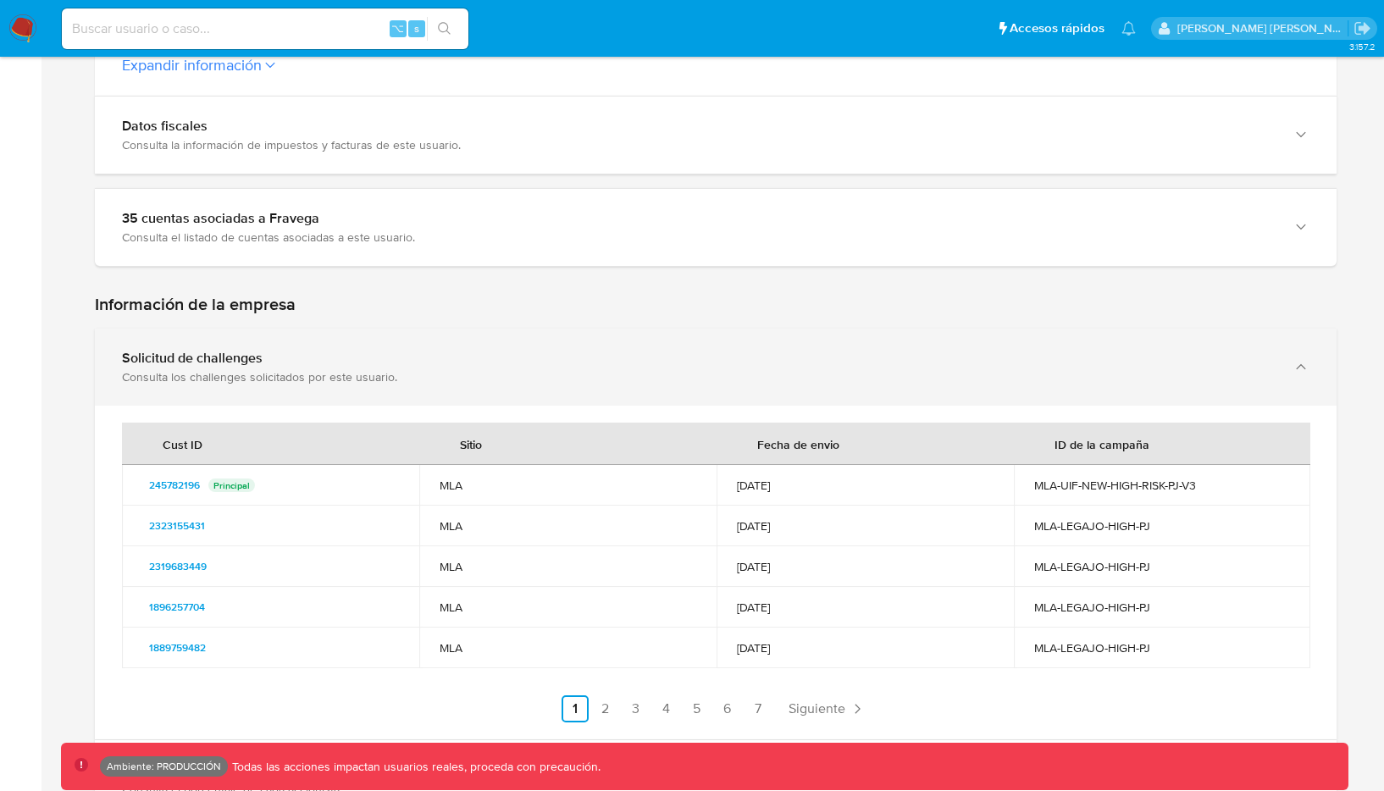
click at [591, 368] on div "Solicitud de challenges Consulta los challenges solicitados por este usuario." at bounding box center [716, 367] width 1242 height 77
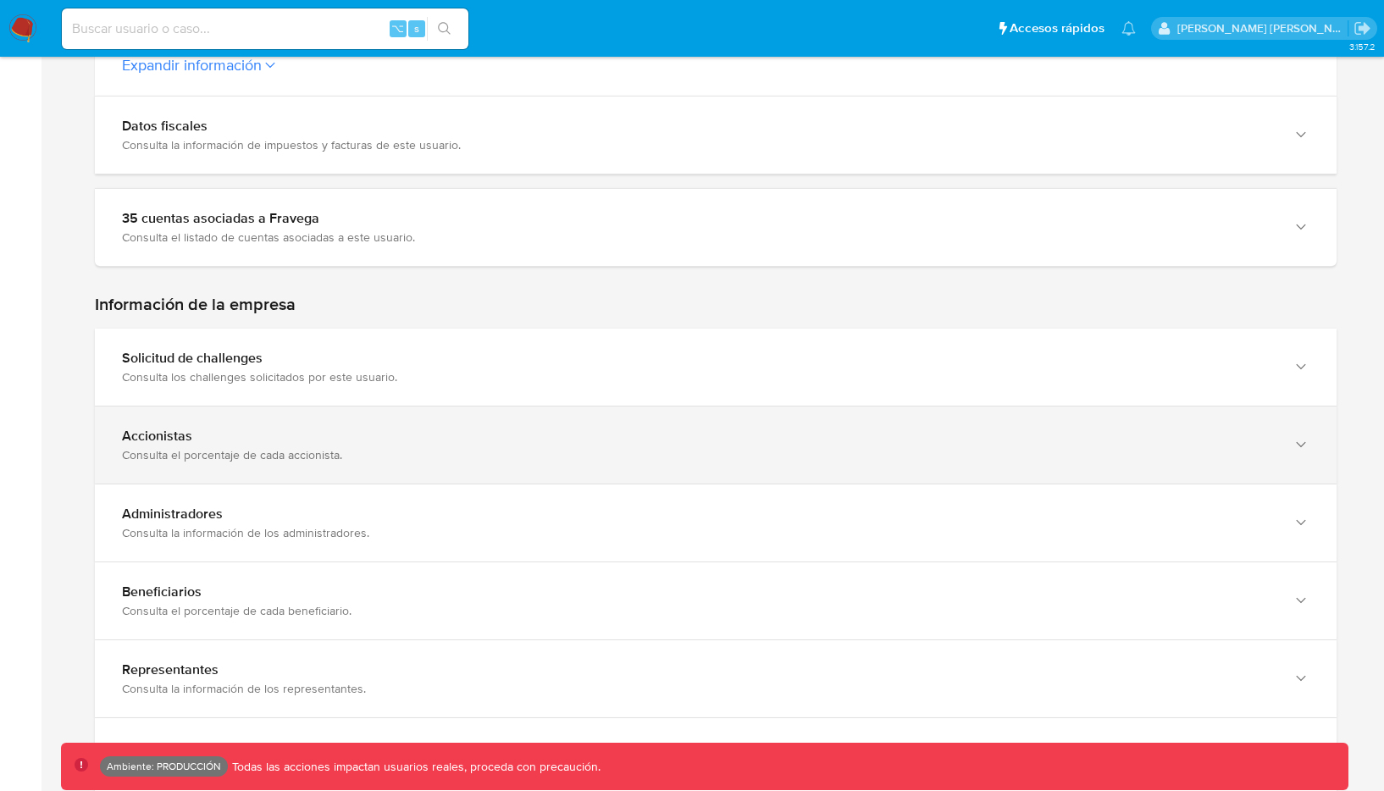
click at [563, 407] on div "Accionistas Consulta el porcentaje de cada accionista." at bounding box center [716, 445] width 1242 height 77
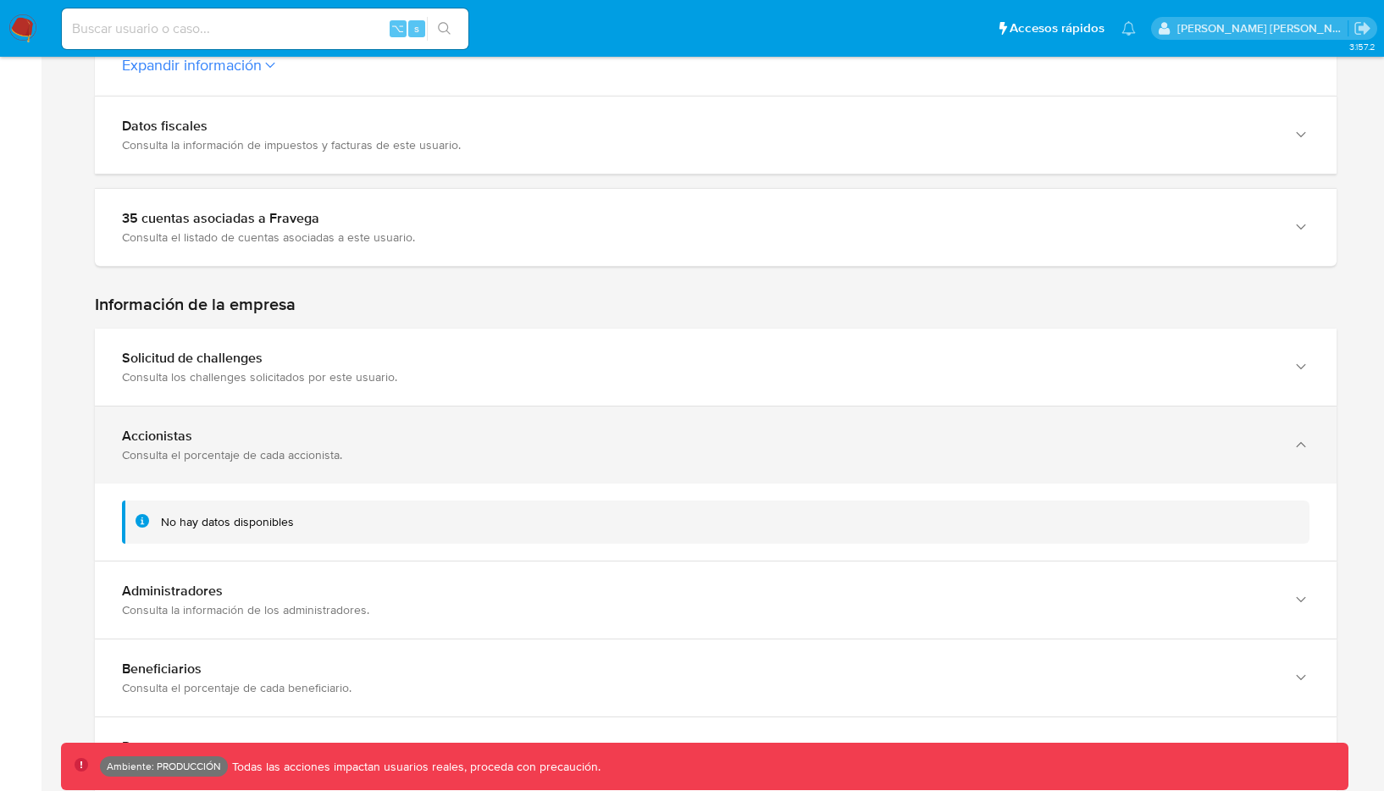
click at [541, 447] on div "Consulta el porcentaje de cada accionista." at bounding box center [699, 454] width 1154 height 15
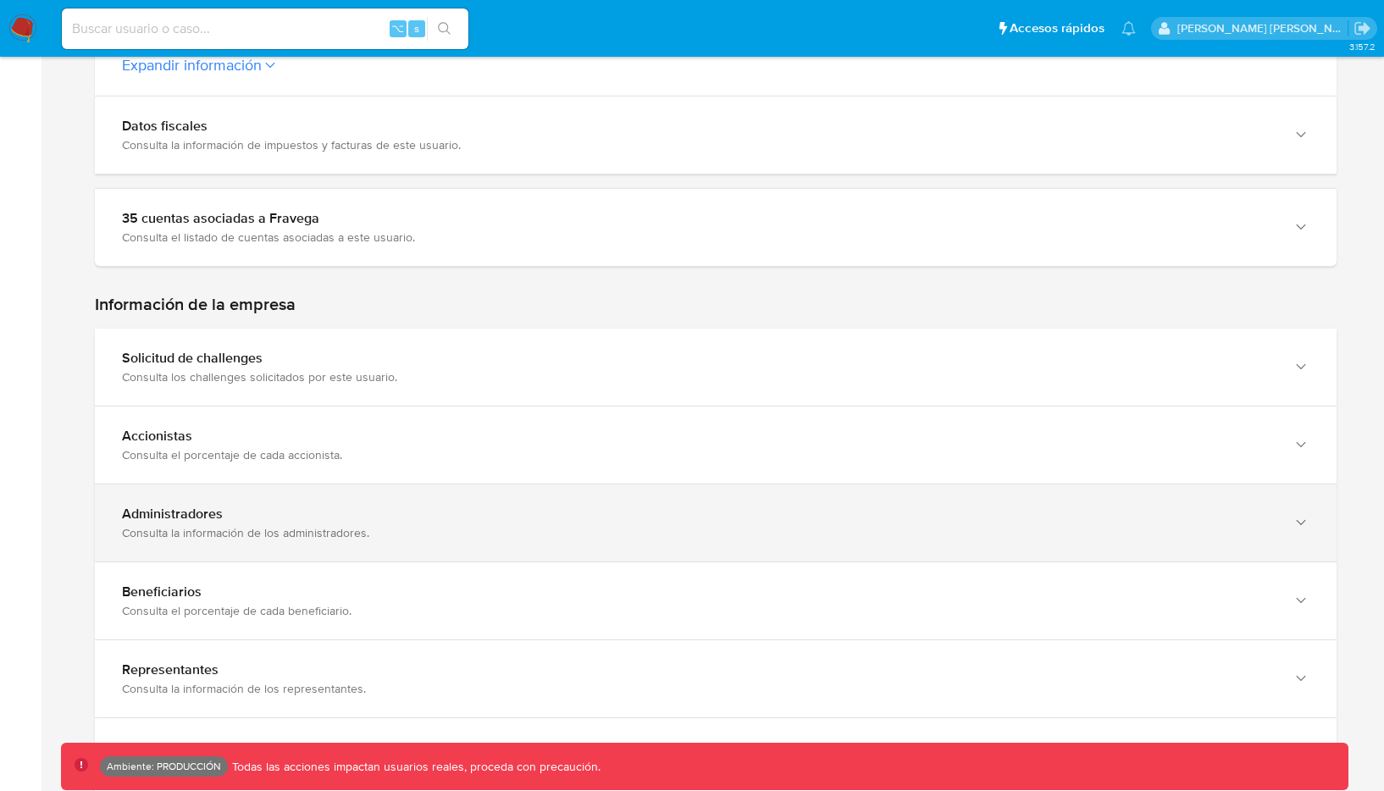
click at [505, 506] on div "Administradores" at bounding box center [699, 514] width 1154 height 17
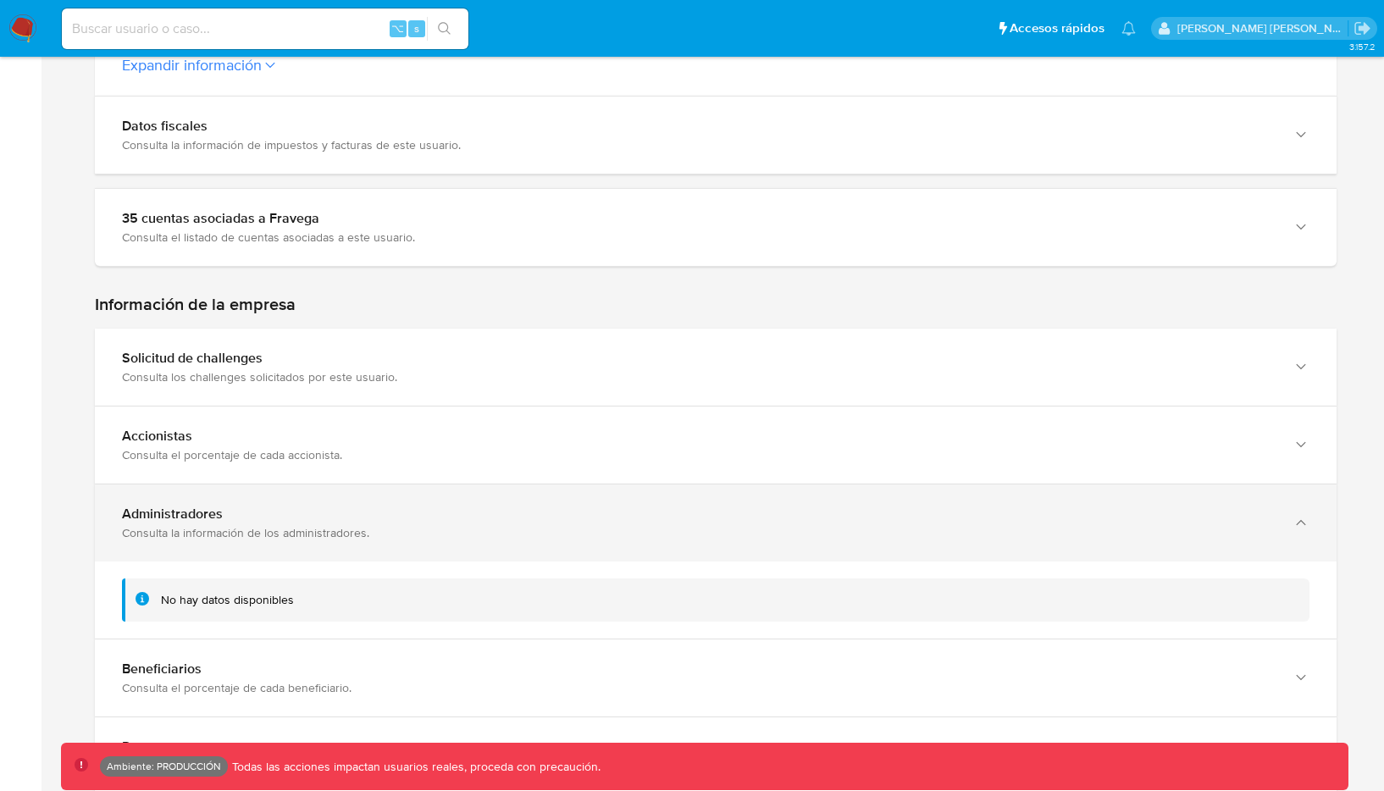
click at [499, 525] on div "Consulta la información de los administradores." at bounding box center [699, 532] width 1154 height 15
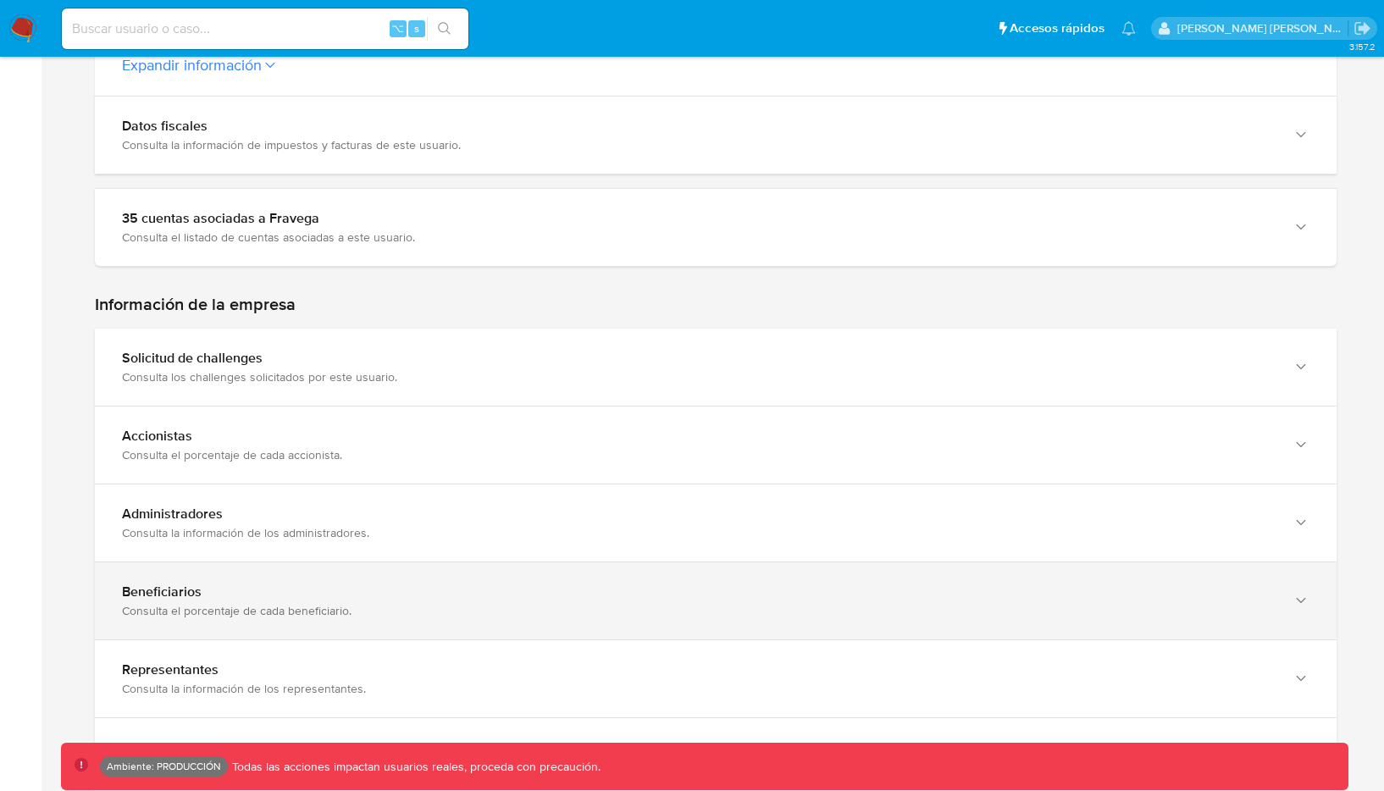
click at [456, 584] on div "Beneficiarios" at bounding box center [699, 592] width 1154 height 17
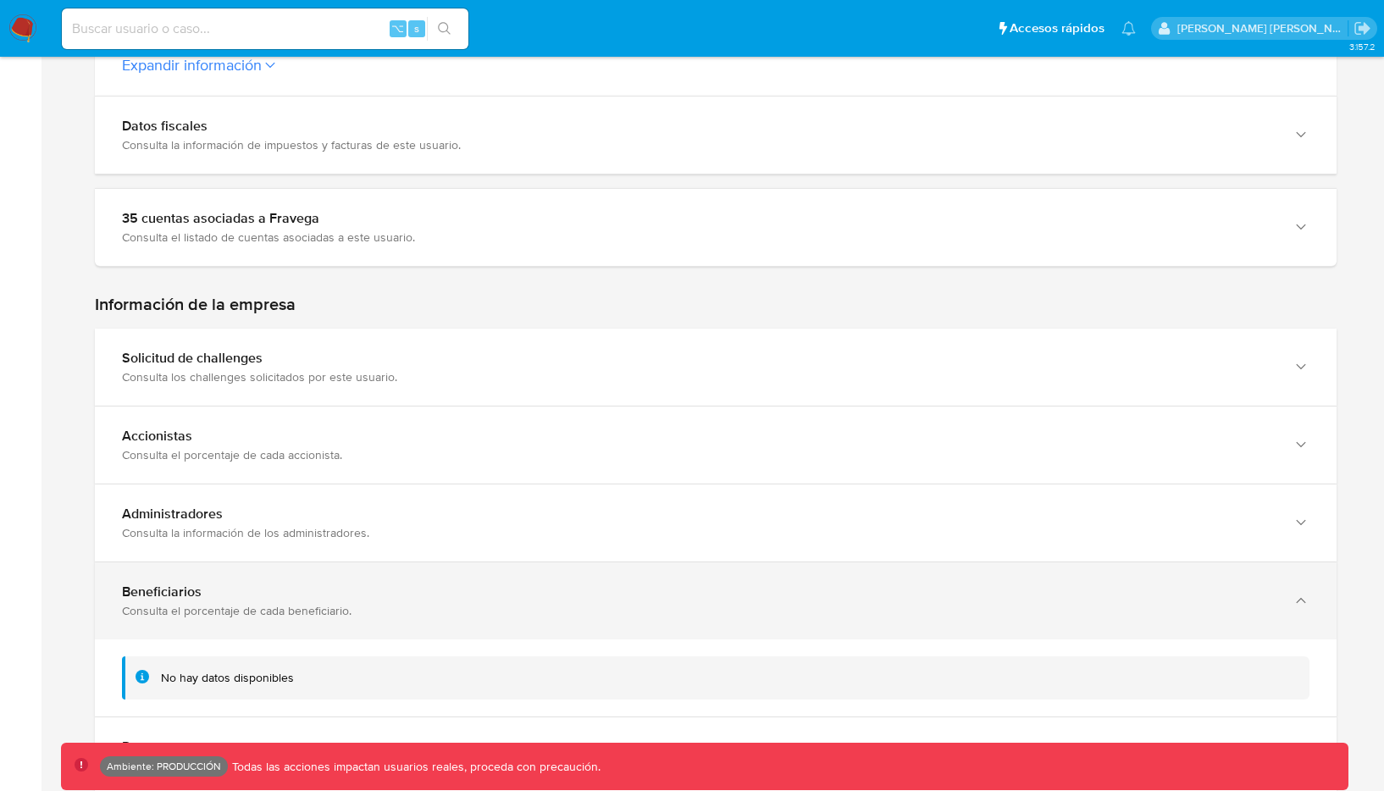
click at [444, 603] on div "Consulta el porcentaje de cada beneficiario." at bounding box center [699, 610] width 1154 height 15
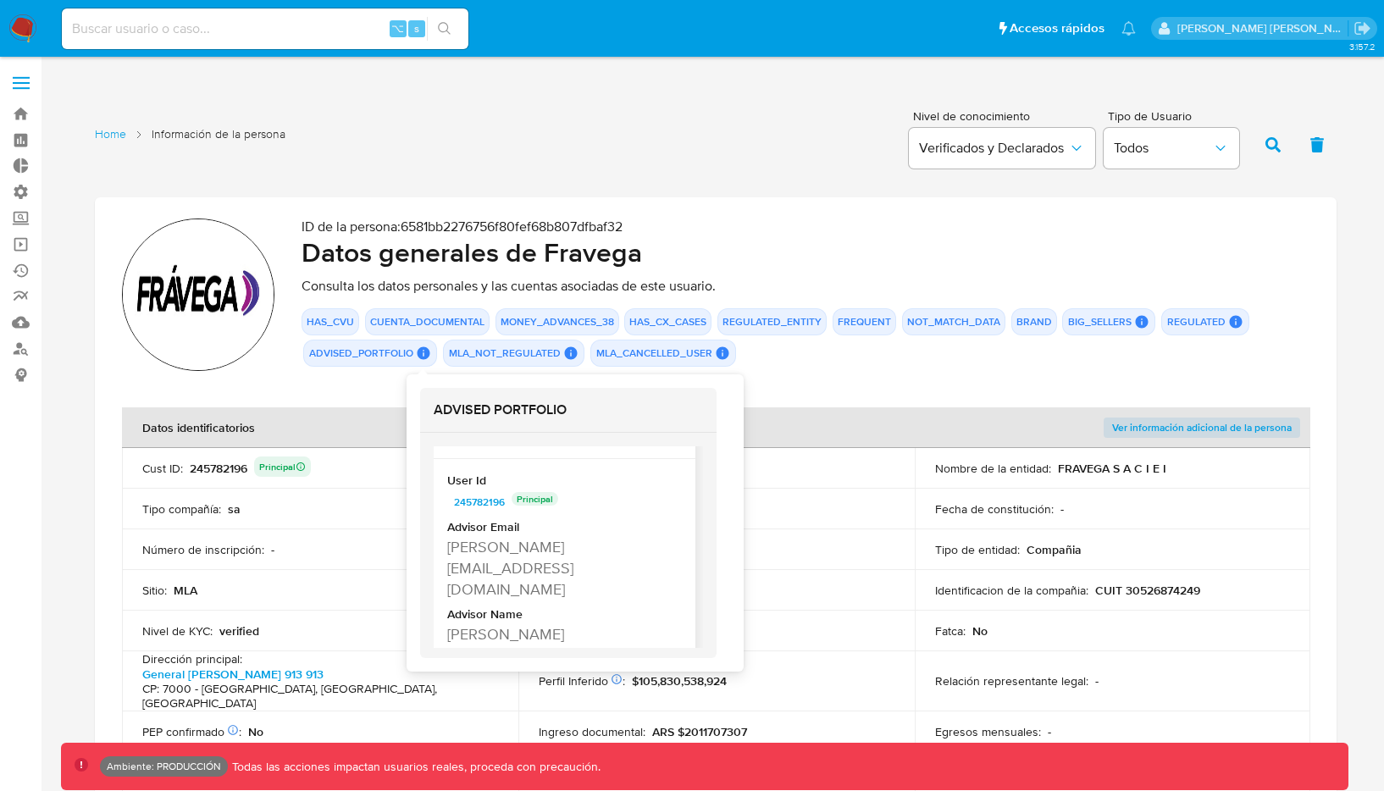
scroll to position [52, 0]
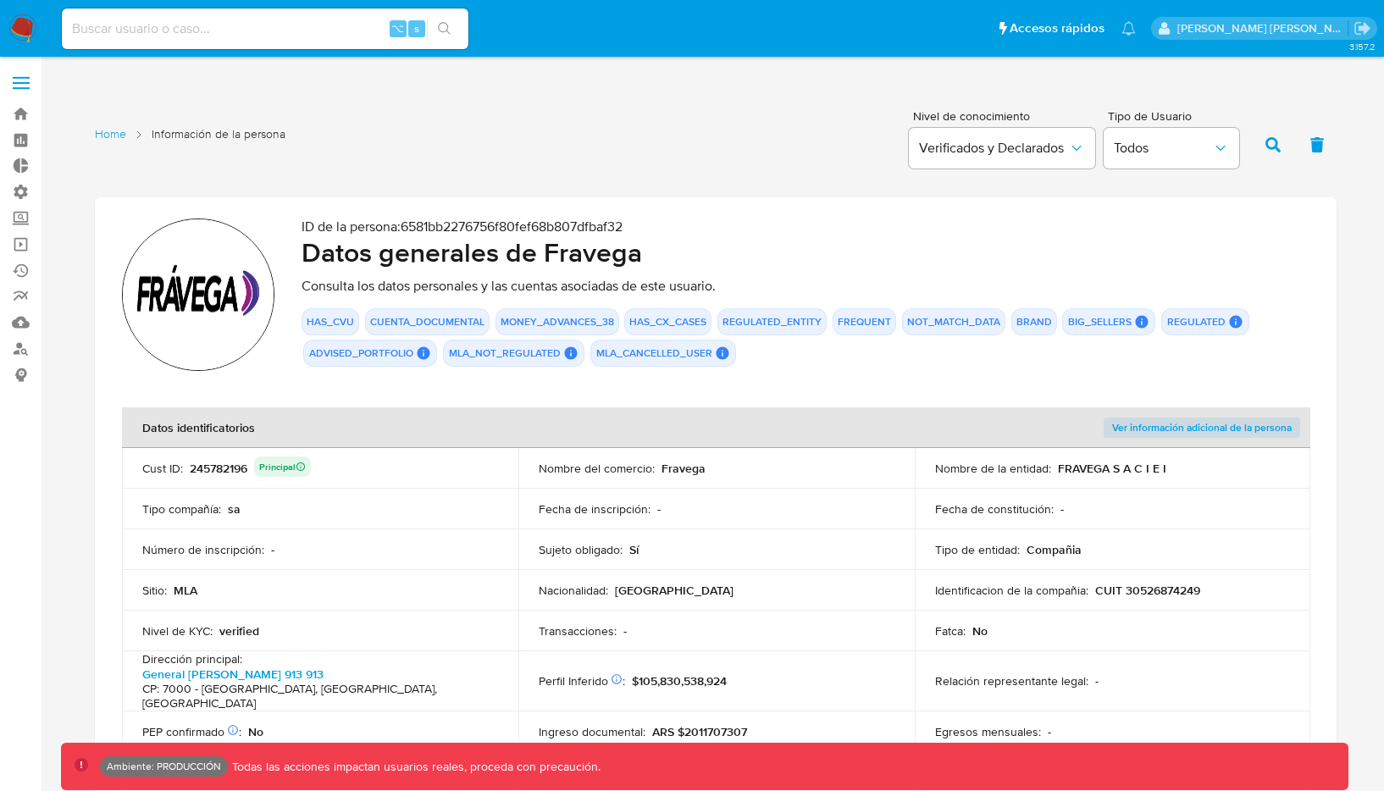
click at [814, 428] on th "Datos identificatorios" at bounding box center [518, 427] width 793 height 41
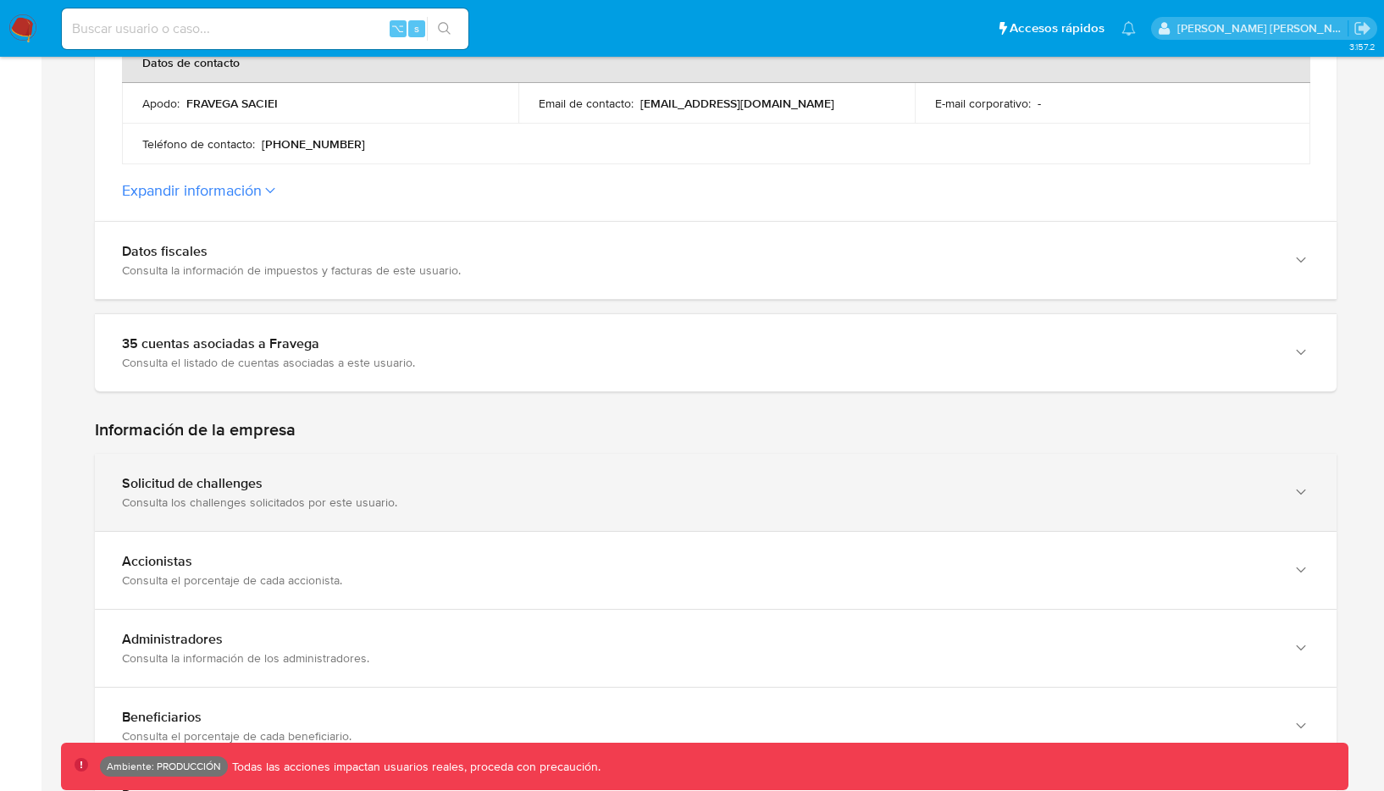
scroll to position [798, 0]
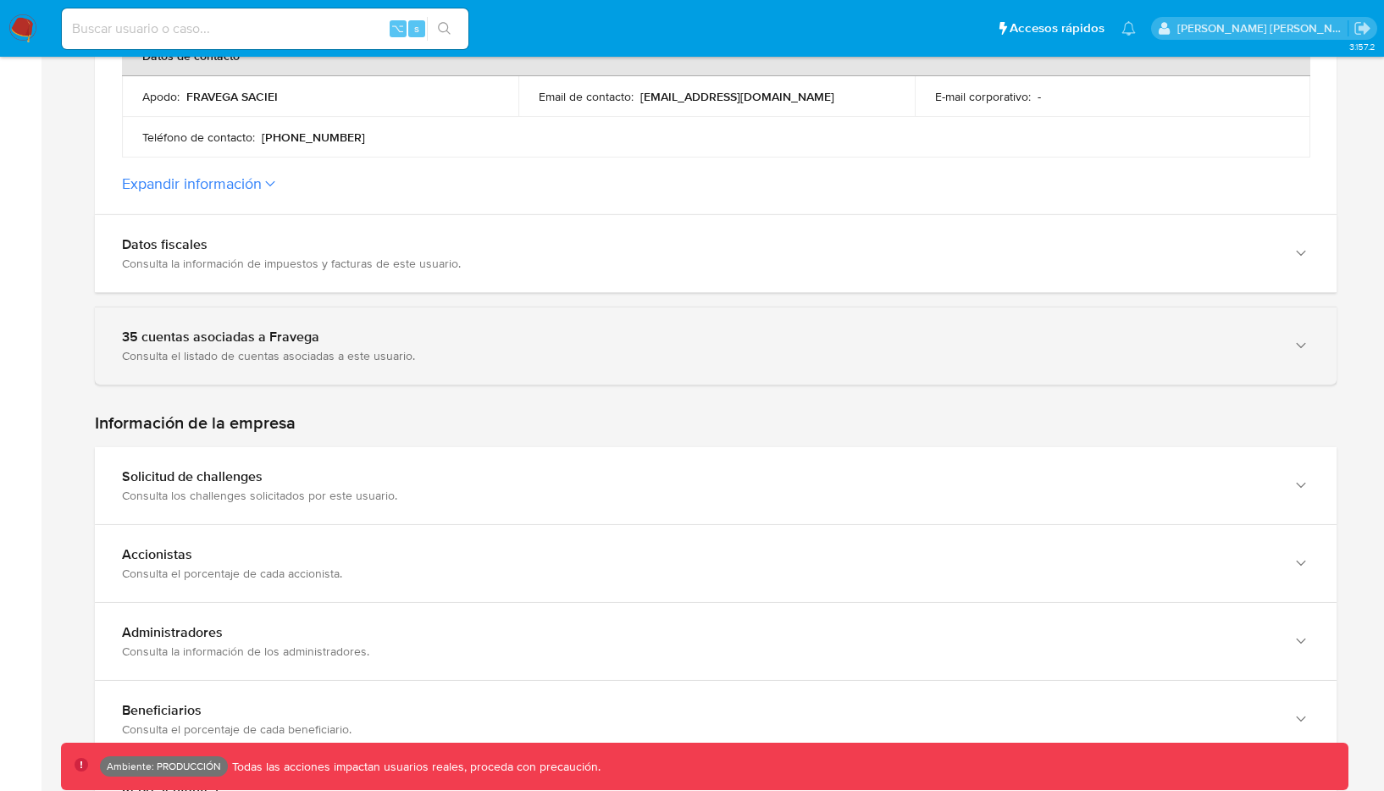
click at [242, 348] on div "Consulta el listado de cuentas asociadas a este usuario." at bounding box center [699, 355] width 1154 height 15
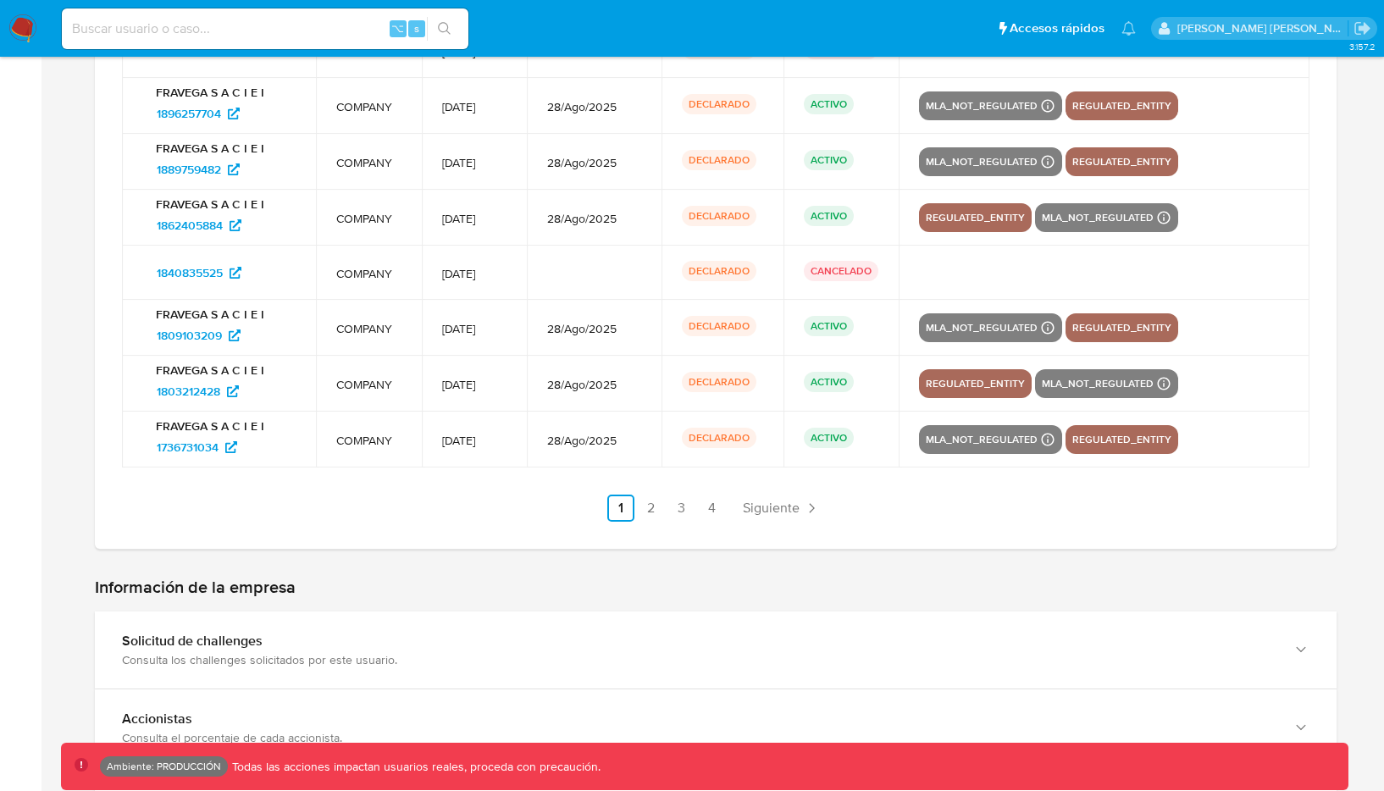
scroll to position [1401, 0]
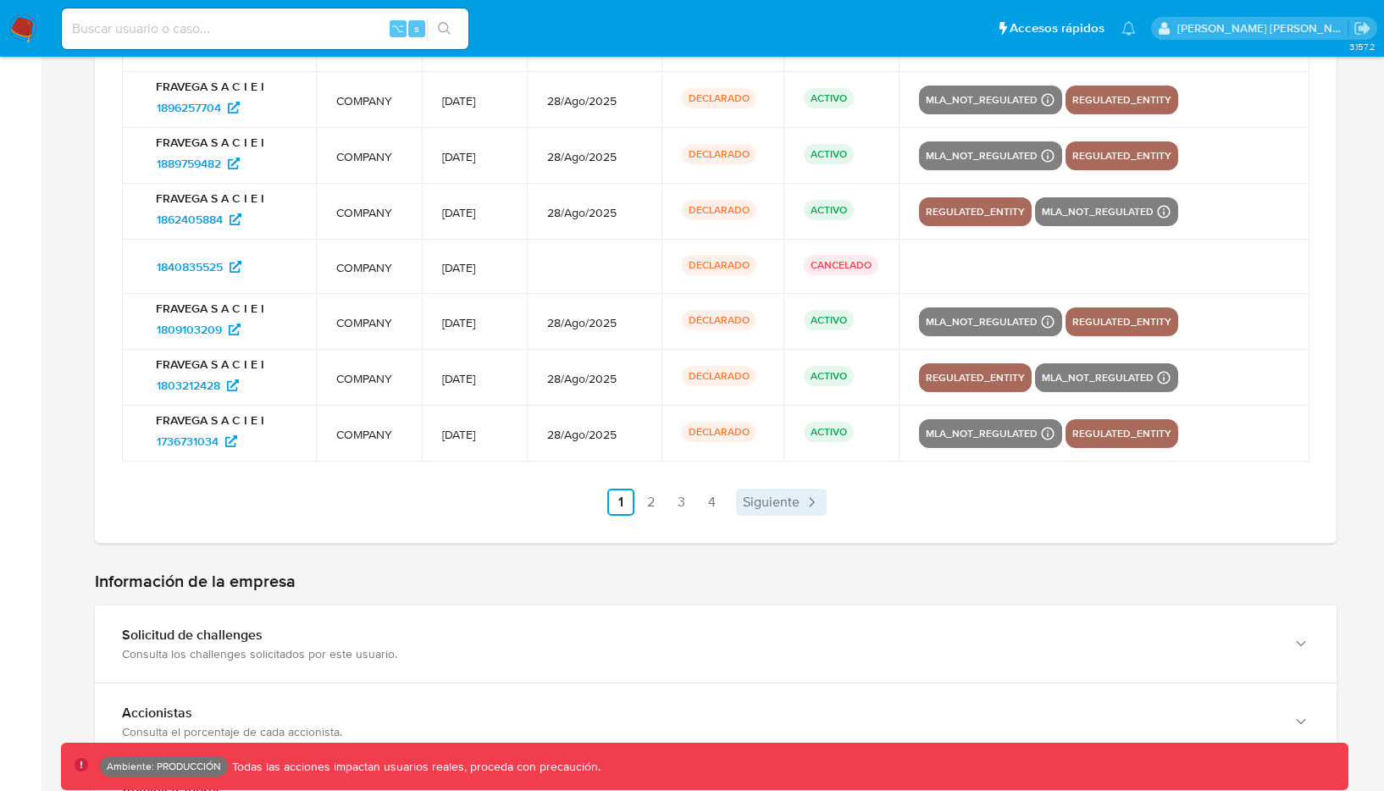
click at [779, 496] on span "Siguiente" at bounding box center [771, 503] width 57 height 14
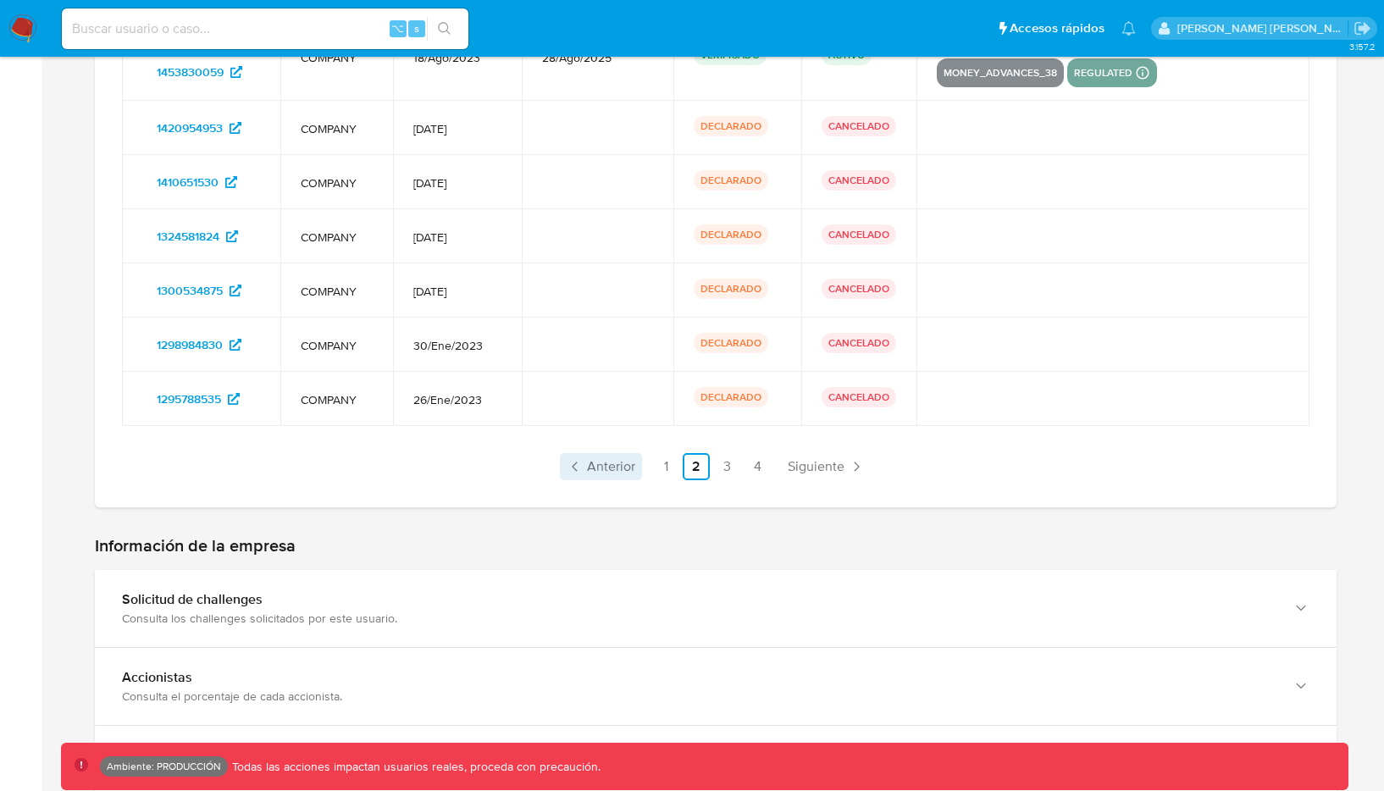
click at [618, 460] on span "Anterior" at bounding box center [611, 467] width 48 height 14
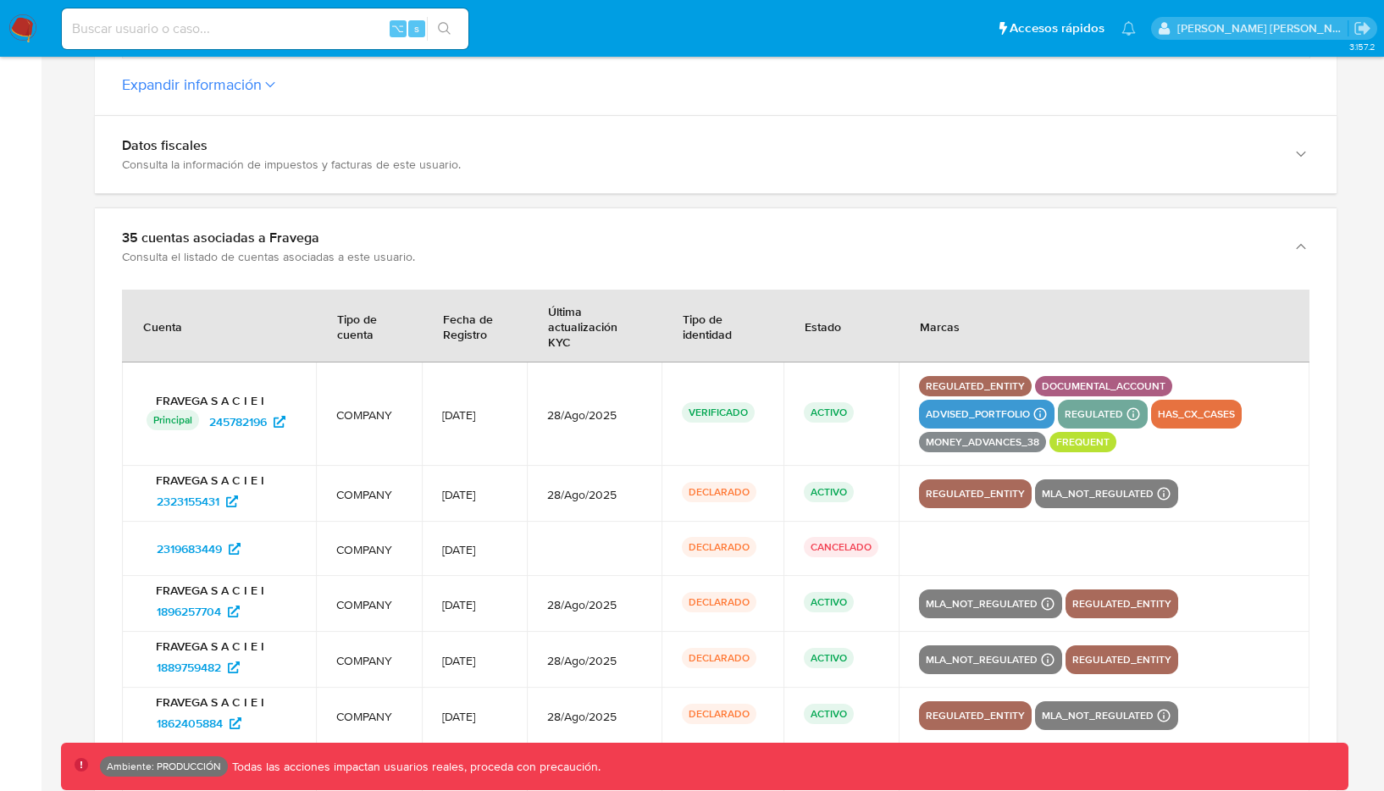
scroll to position [901, 0]
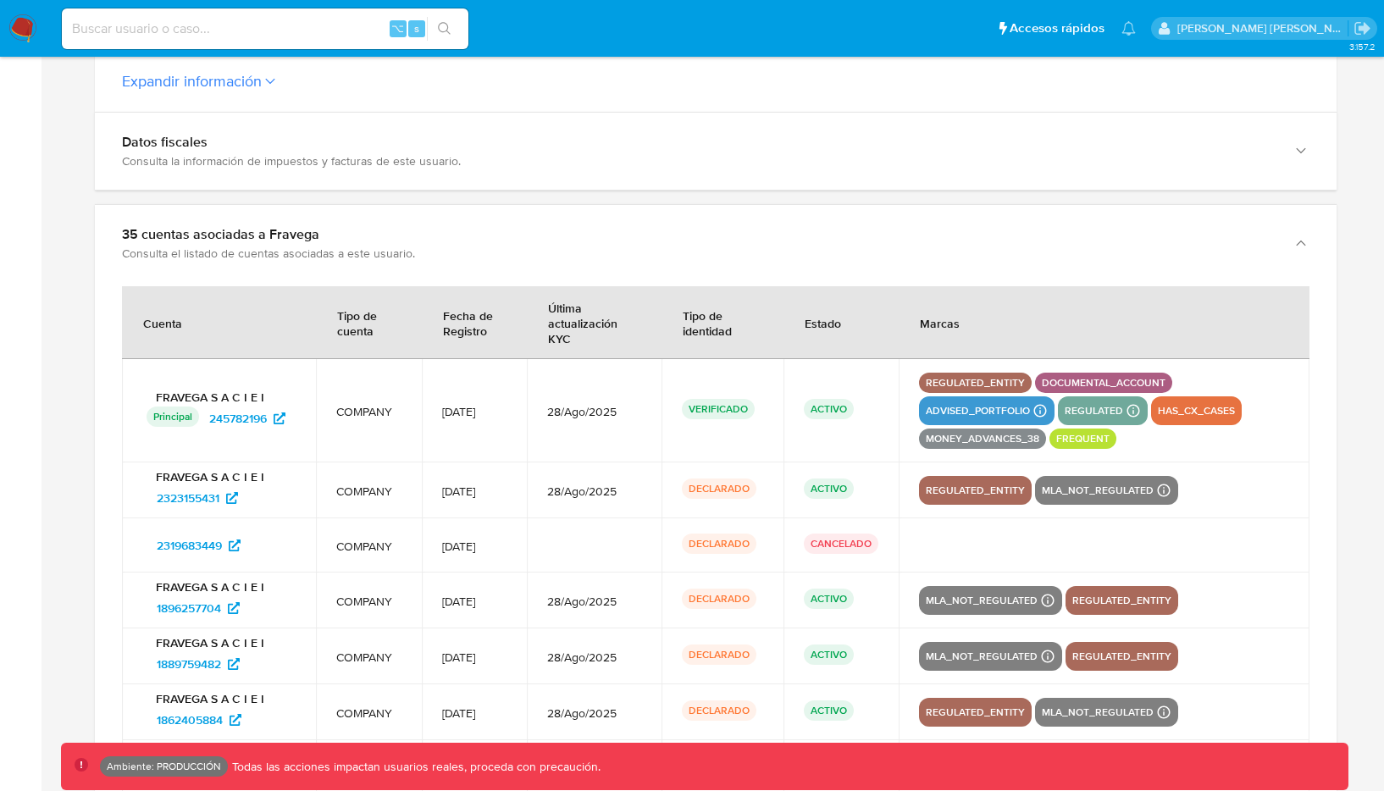
drag, startPoint x: 272, startPoint y: 380, endPoint x: 272, endPoint y: 663, distance: 283.8
click at [272, 643] on tbody "FRAVEGA S A C I E I Principal Identificado como usuario principal 245782196 COM…" at bounding box center [716, 660] width 1188 height 603
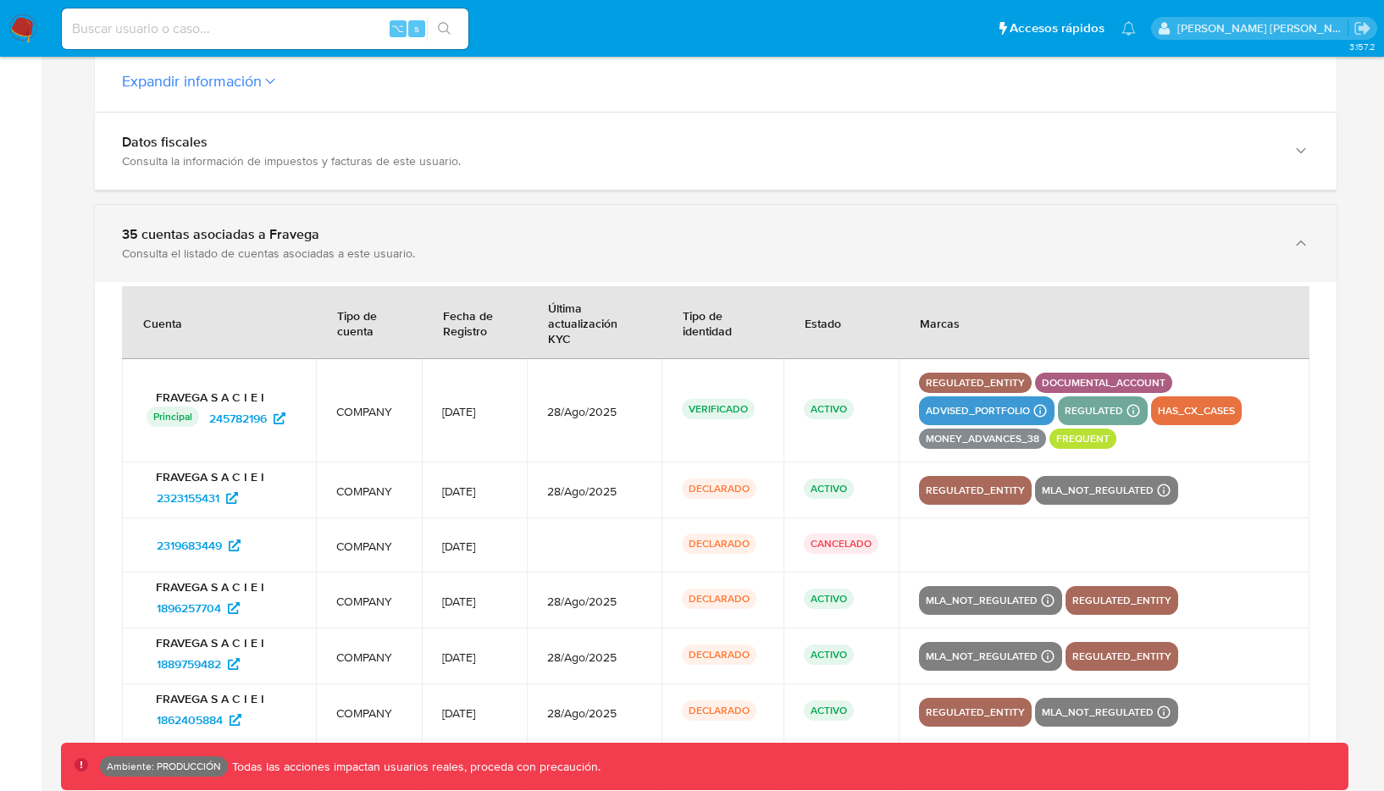
click at [351, 205] on div "35 cuentas asociadas a Fravega Consulta el listado de cuentas asociadas a este …" at bounding box center [716, 243] width 1242 height 77
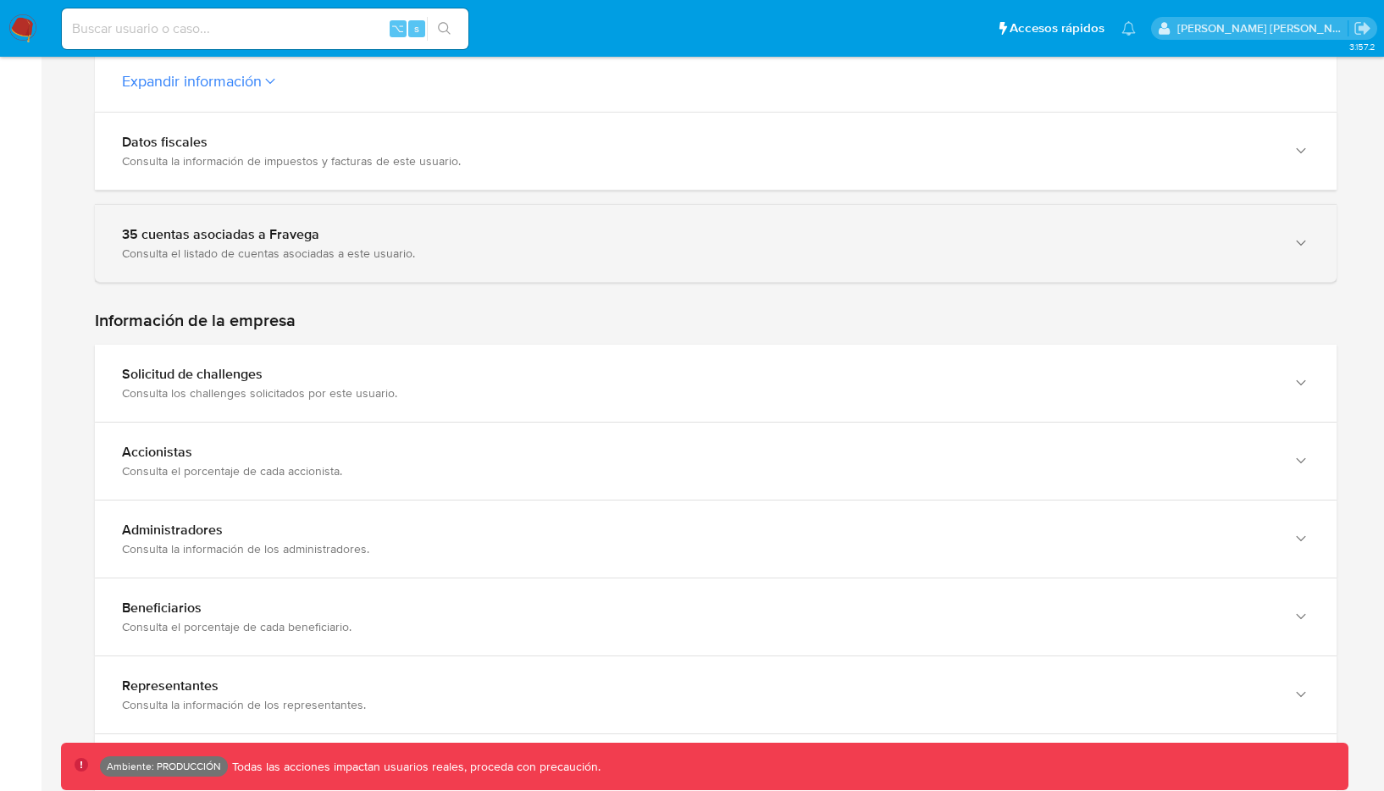
click at [352, 226] on div "35 cuentas asociadas a Fravega Consulta el listado de cuentas asociadas a este …" at bounding box center [699, 243] width 1154 height 35
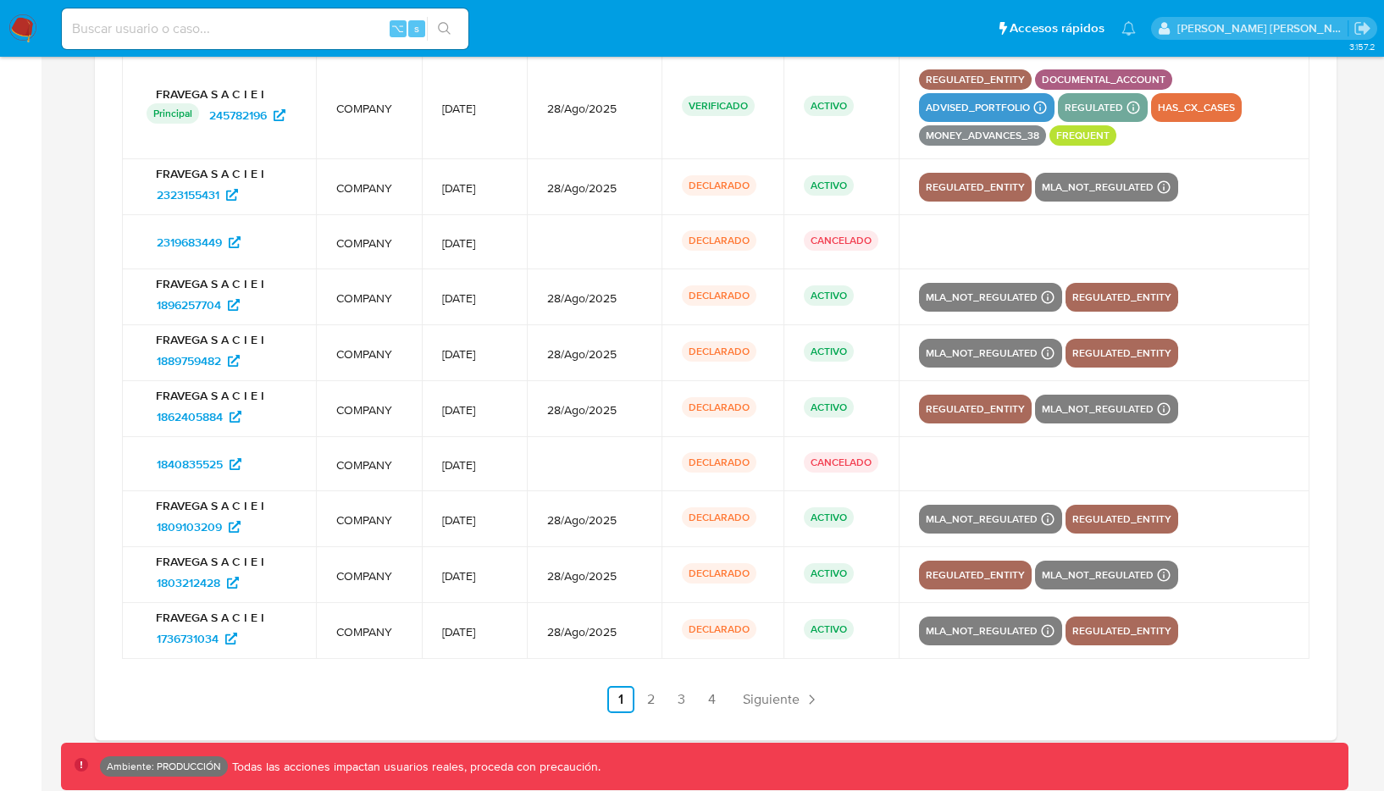
scroll to position [1211, 0]
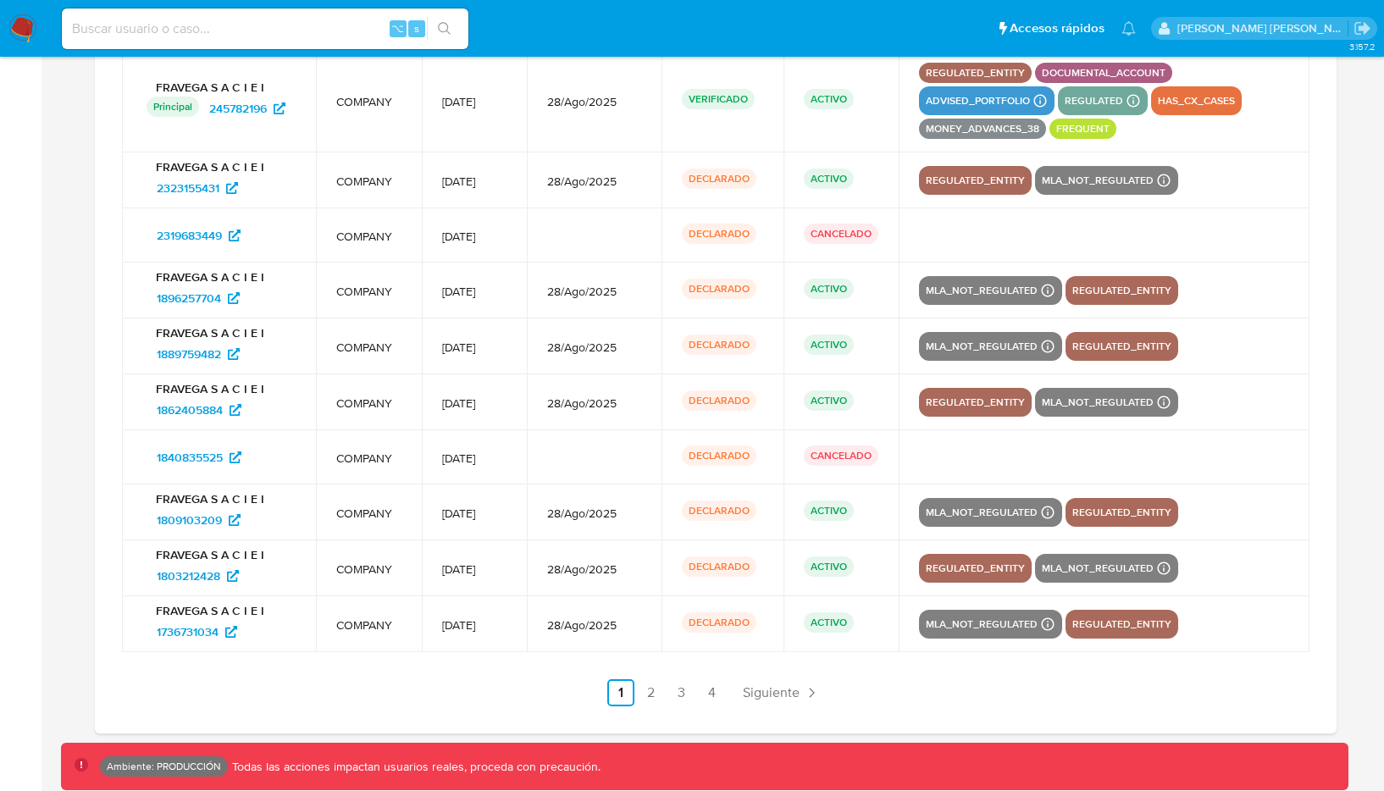
click at [854, 657] on div "Cuenta Tipo de cuenta Fecha de Registro Última actualización KYC Tipo de identi…" at bounding box center [716, 353] width 1242 height 762
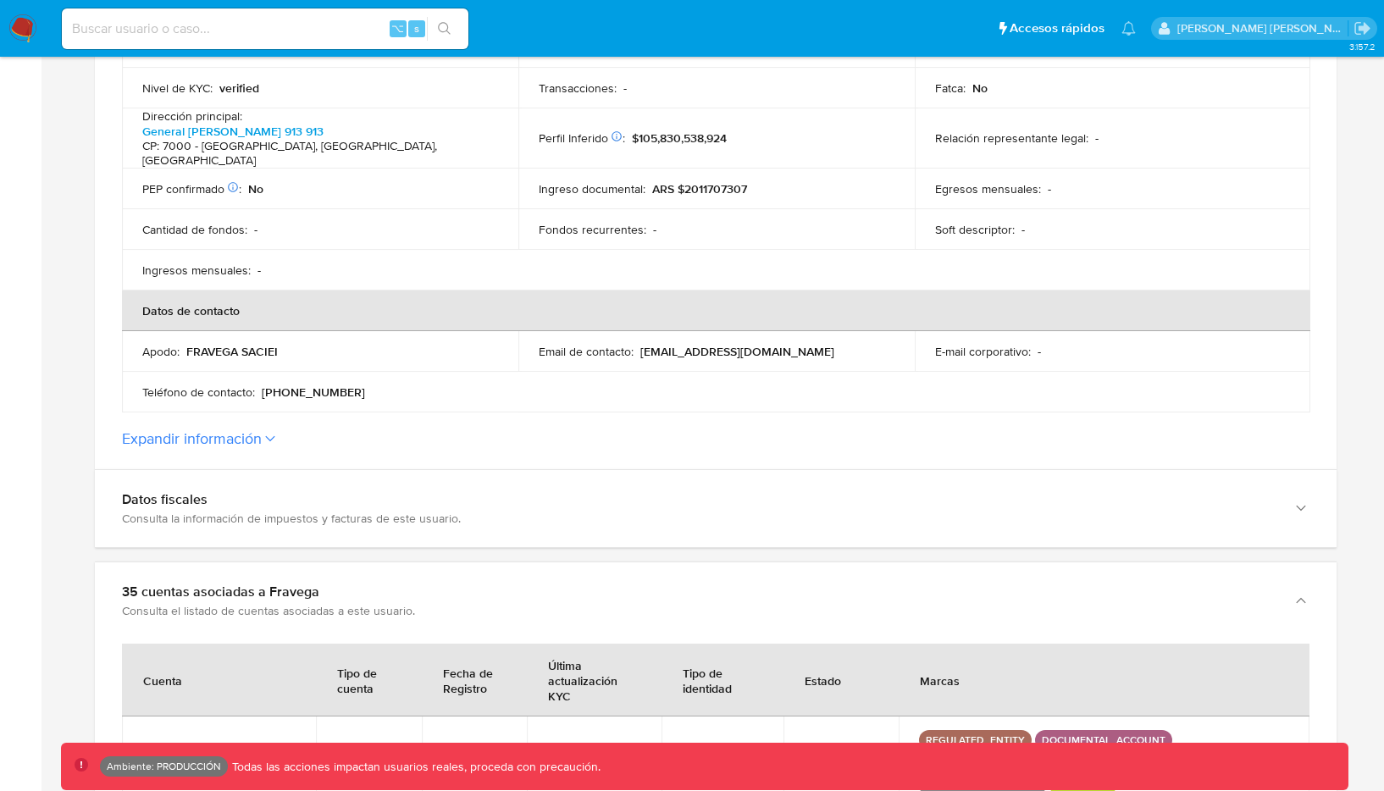
scroll to position [0, 0]
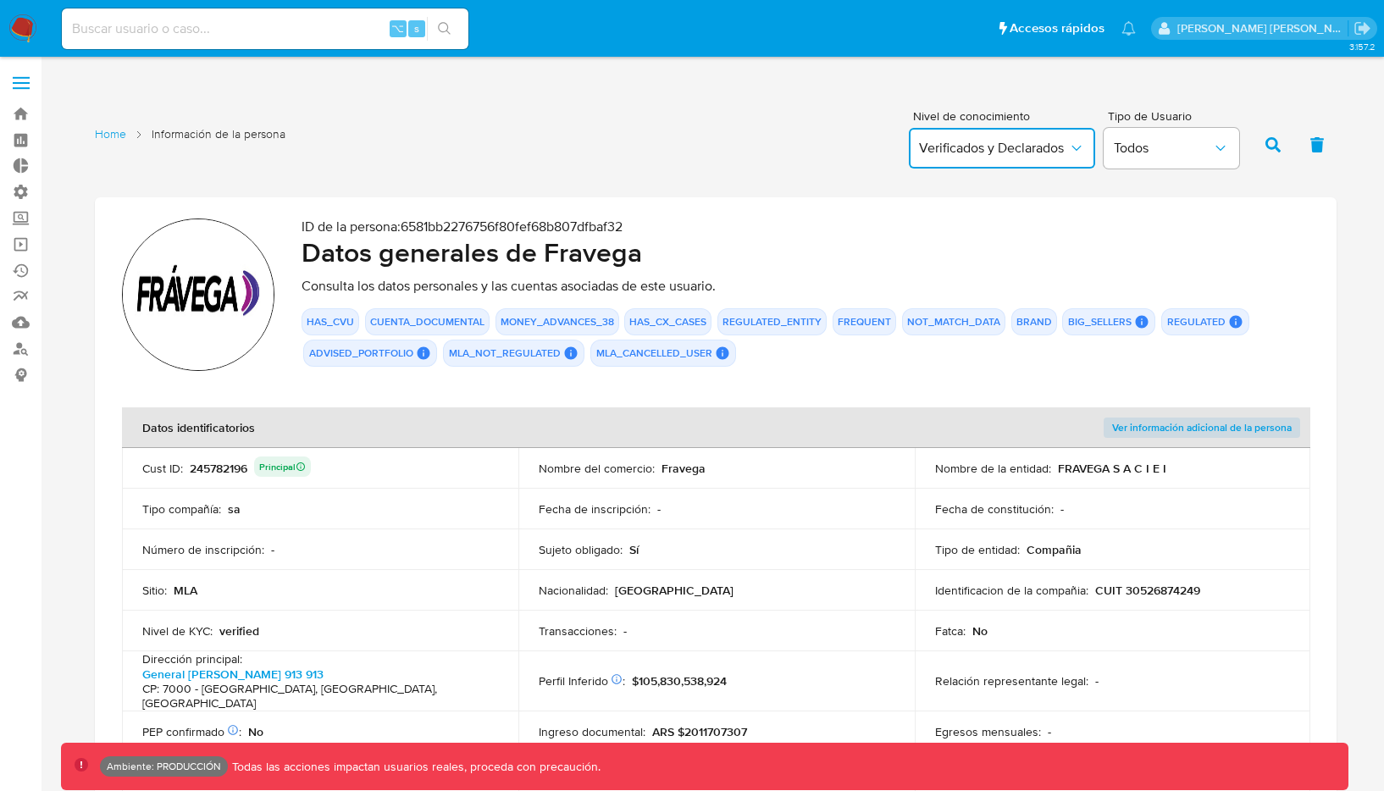
click at [1070, 145] on icon "button" at bounding box center [1076, 148] width 17 height 17
click at [985, 251] on div "Verificados" at bounding box center [968, 251] width 98 height 41
click at [1270, 141] on icon "button" at bounding box center [1273, 144] width 15 height 15
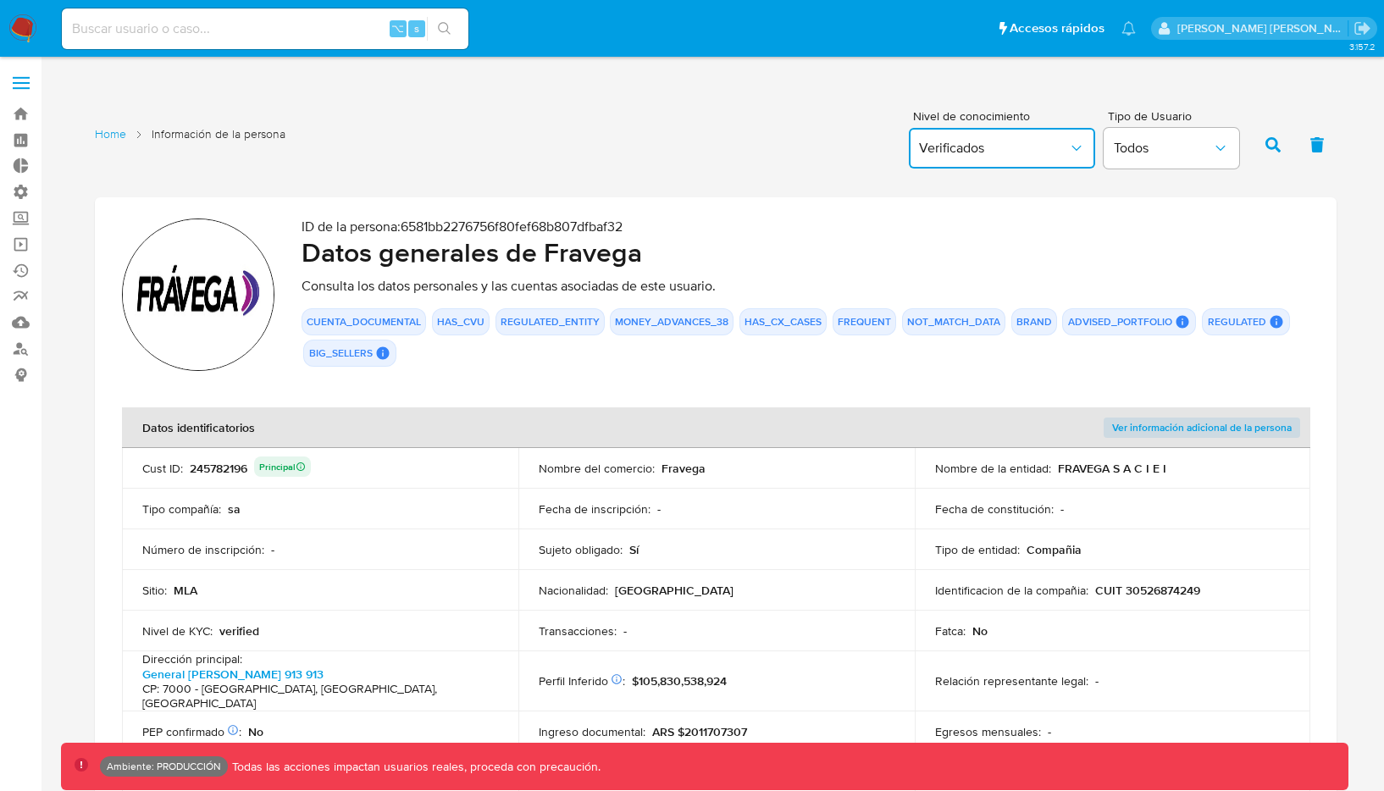
click at [1031, 151] on span "Verificados" at bounding box center [993, 148] width 149 height 17
click at [1006, 199] on span "Verificados y Declarados" at bounding box center [968, 203] width 98 height 34
click at [1262, 151] on button "button" at bounding box center [1273, 145] width 44 height 41
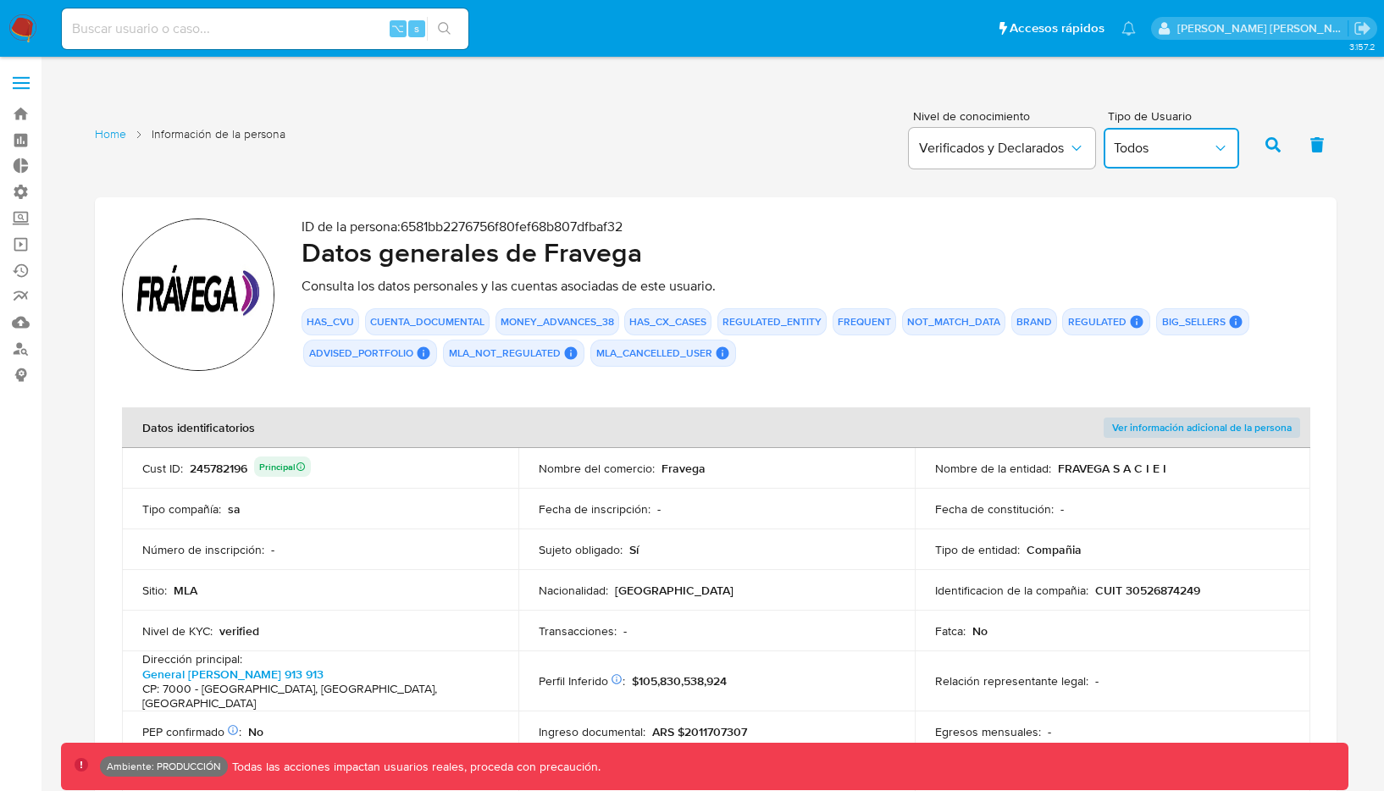
click at [1134, 162] on button "Todos" at bounding box center [1172, 148] width 136 height 41
click at [1115, 227] on span "Usuarios regulados" at bounding box center [1163, 243] width 98 height 34
click at [1257, 146] on button "button" at bounding box center [1273, 145] width 44 height 41
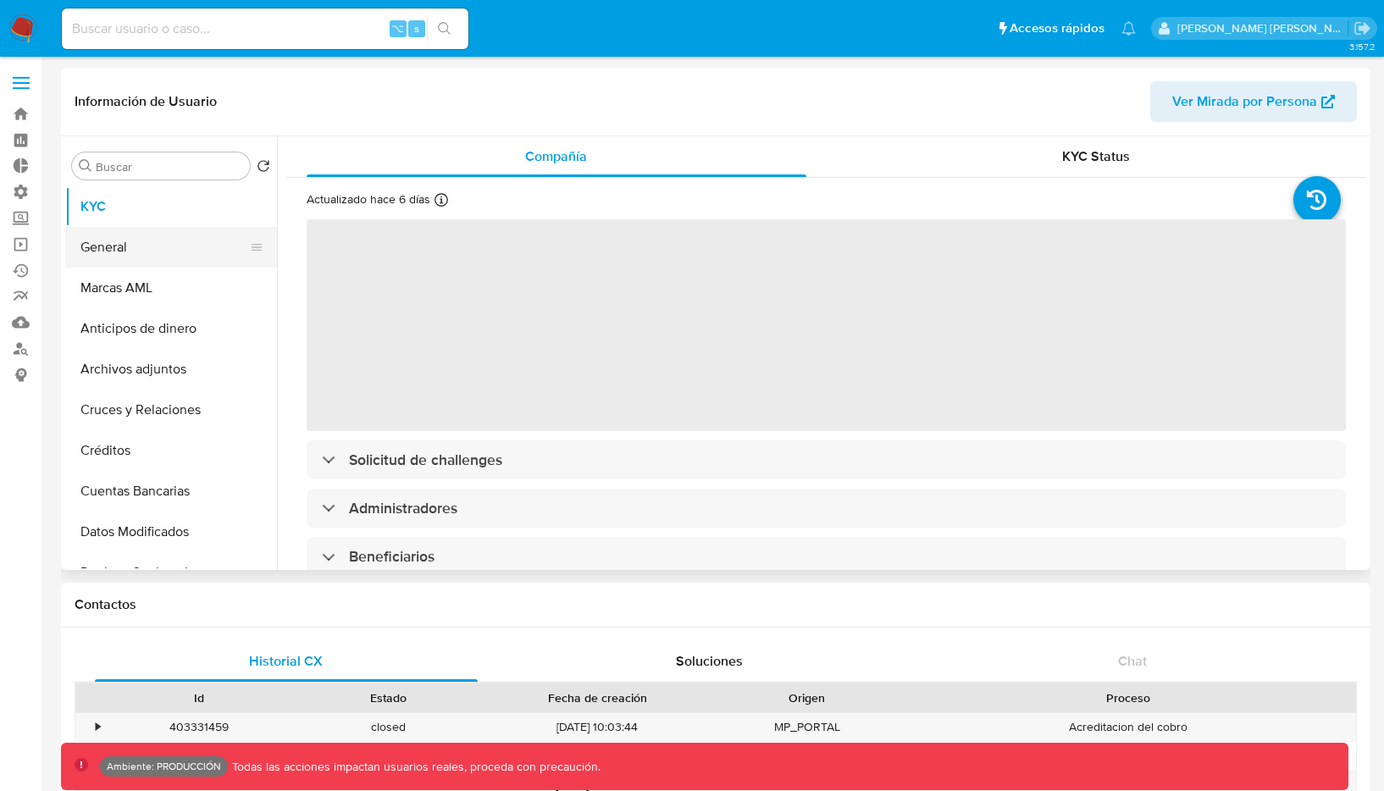
click at [139, 257] on button "General" at bounding box center [164, 247] width 198 height 41
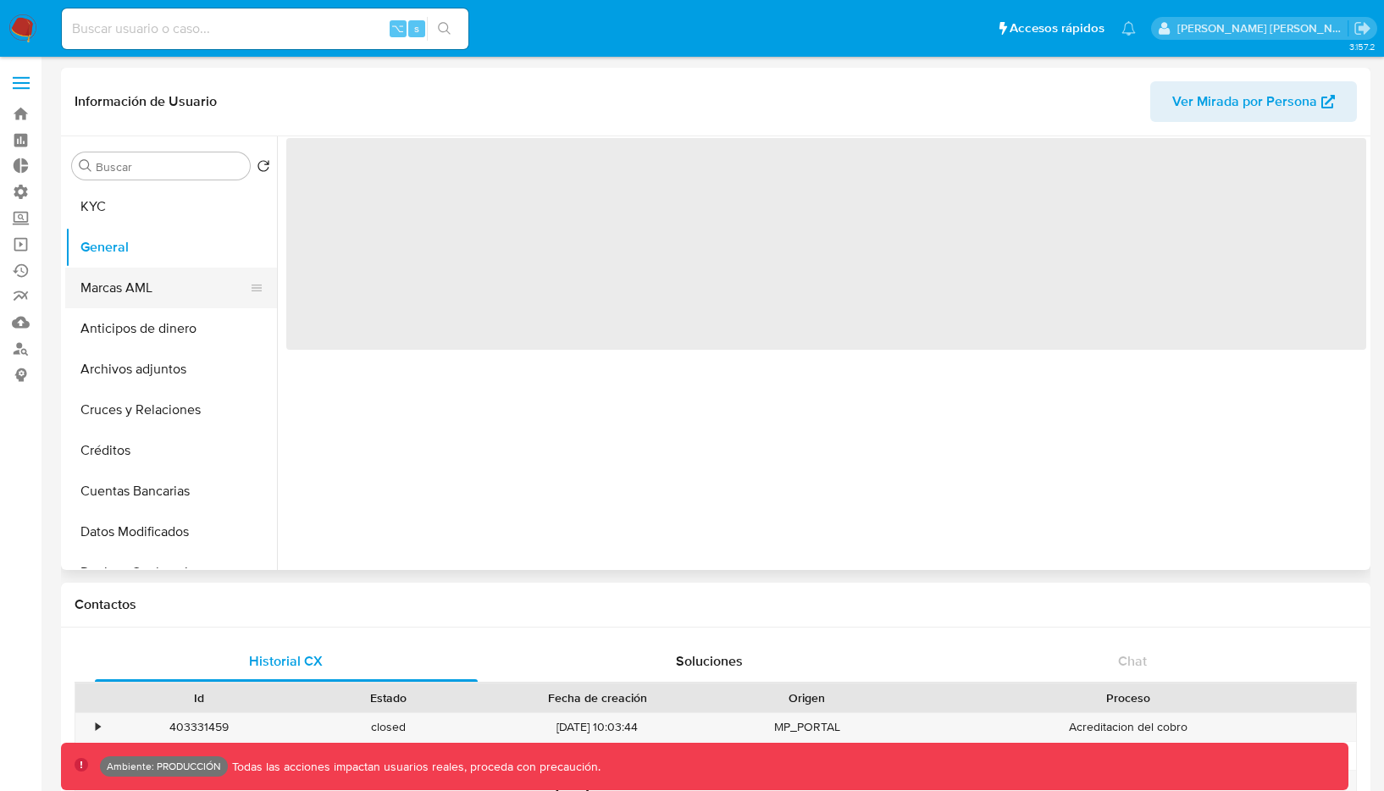
select select "10"
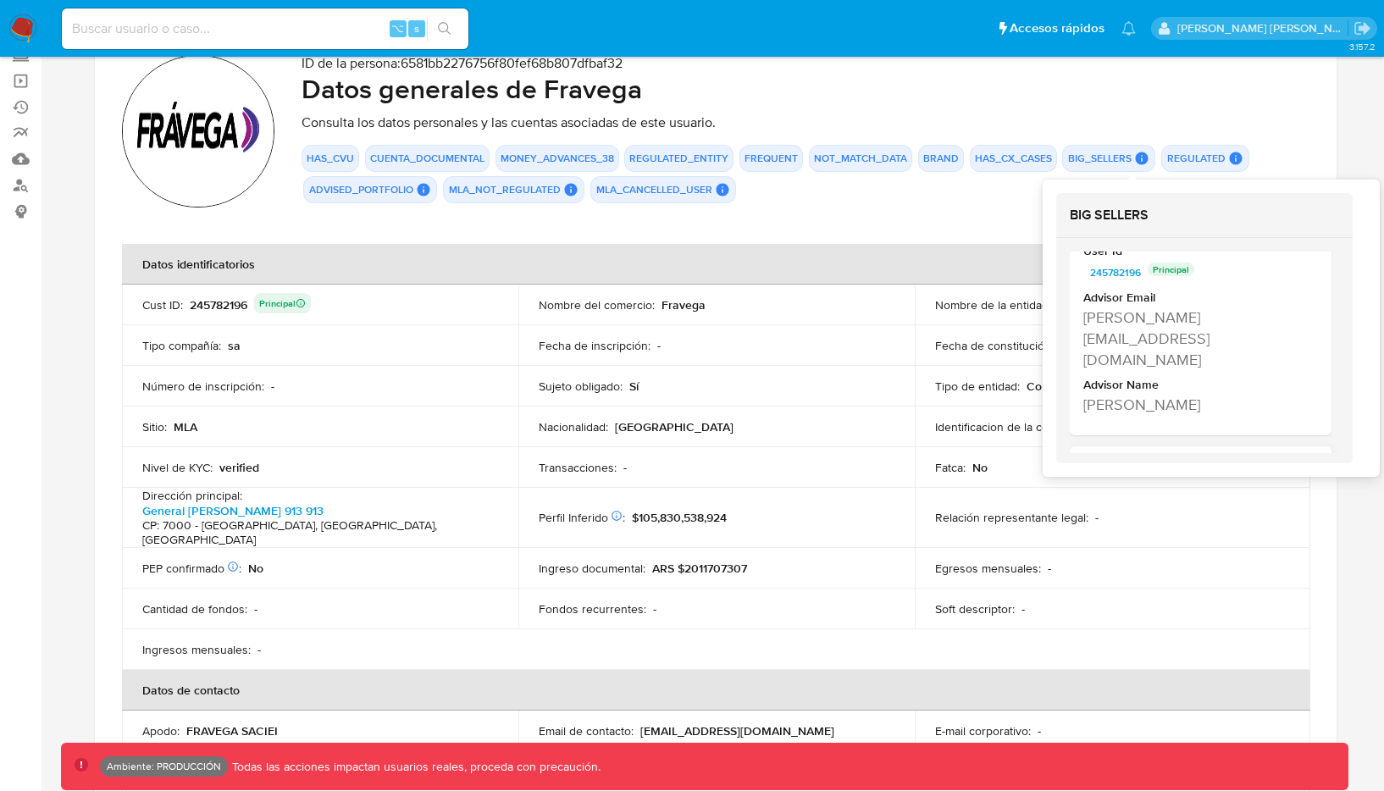
scroll to position [68, 0]
click at [1124, 273] on span "245782196" at bounding box center [1115, 277] width 51 height 20
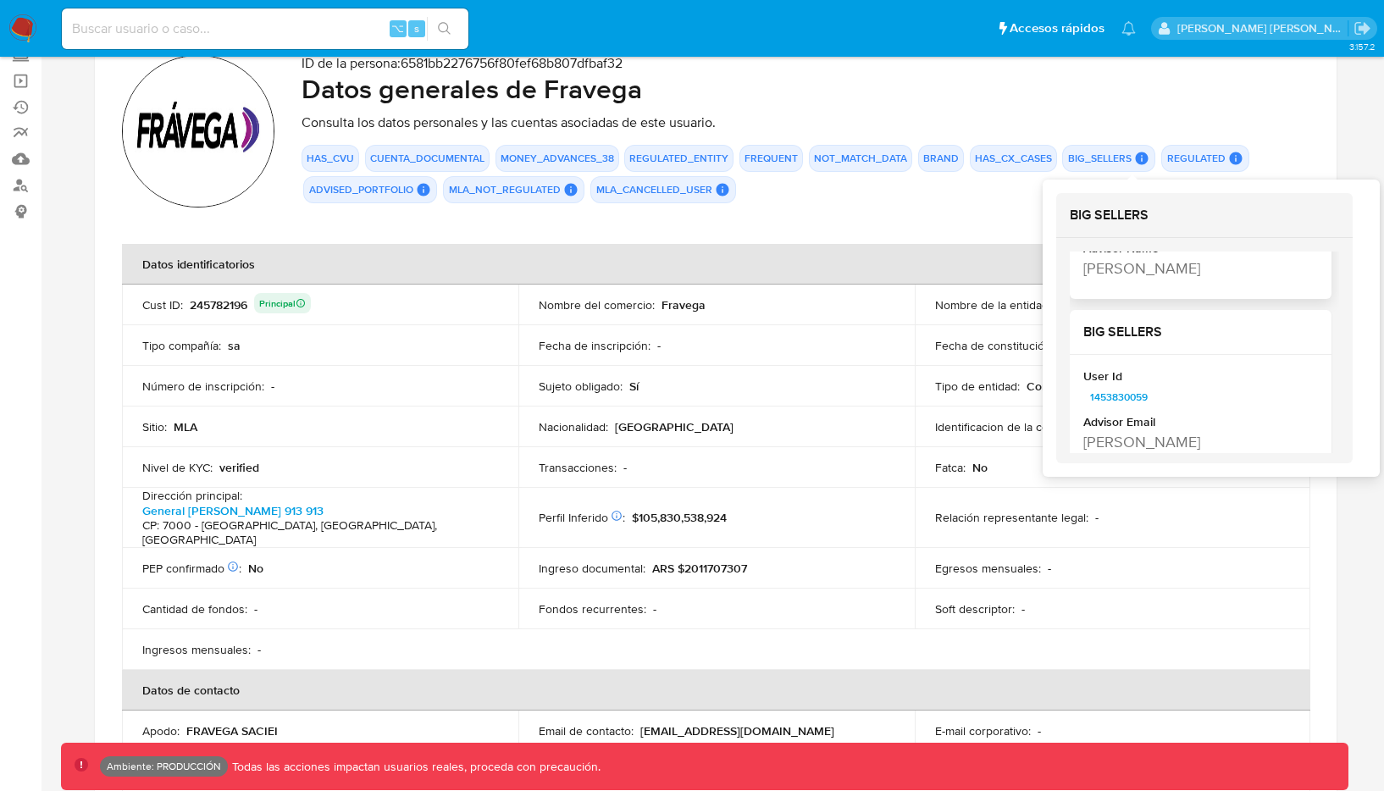
scroll to position [210, 0]
click at [1112, 385] on span "1453830059" at bounding box center [1119, 395] width 58 height 20
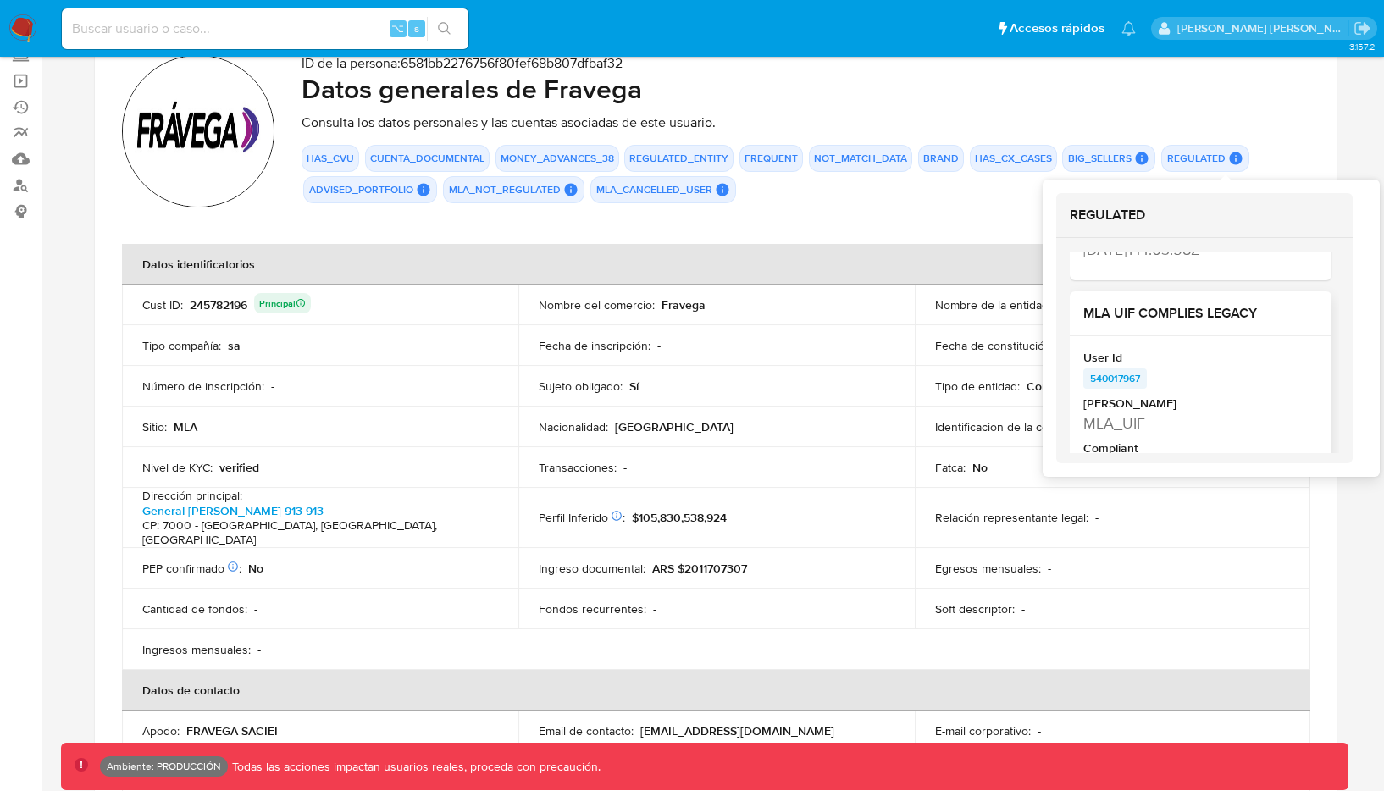
click at [1132, 380] on span "540017967" at bounding box center [1115, 379] width 50 height 20
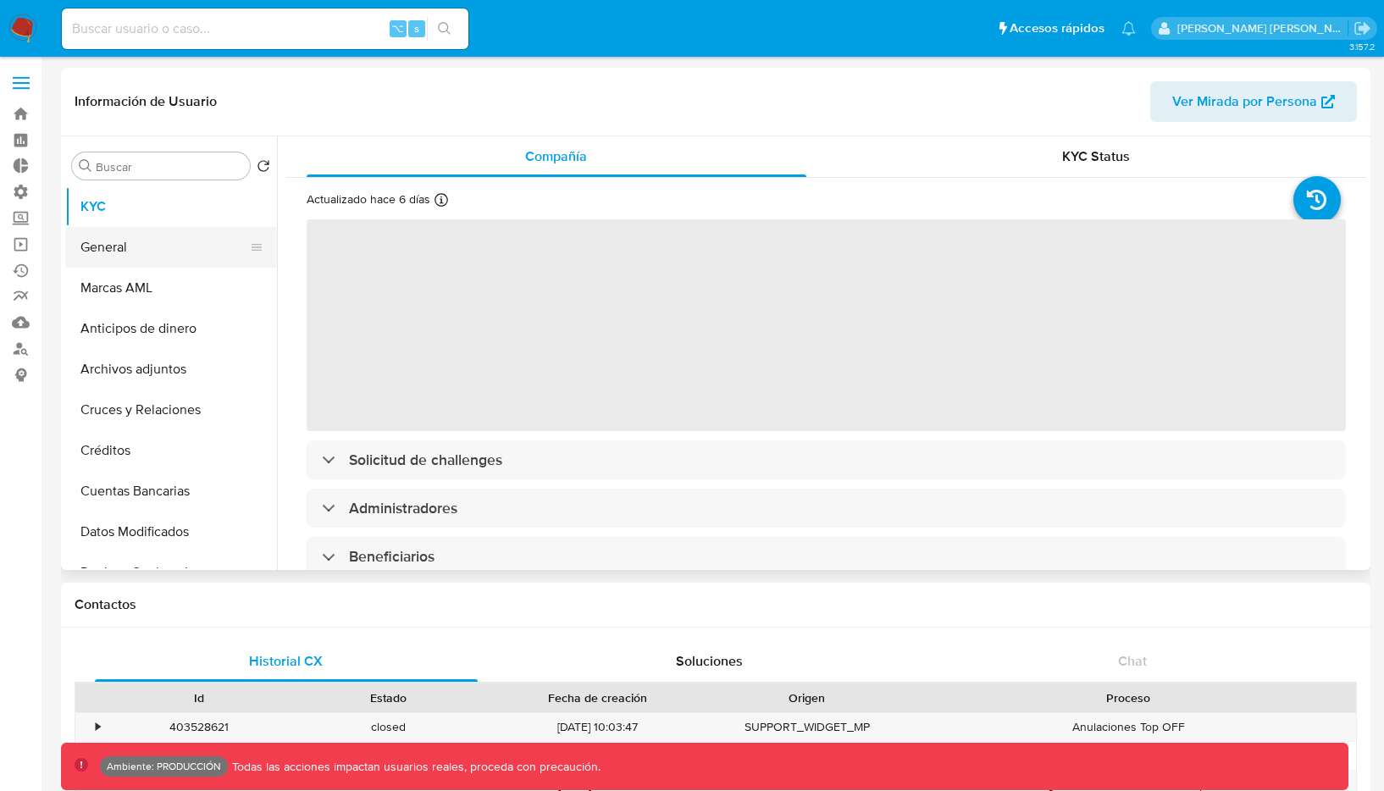
click at [145, 251] on button "General" at bounding box center [164, 247] width 198 height 41
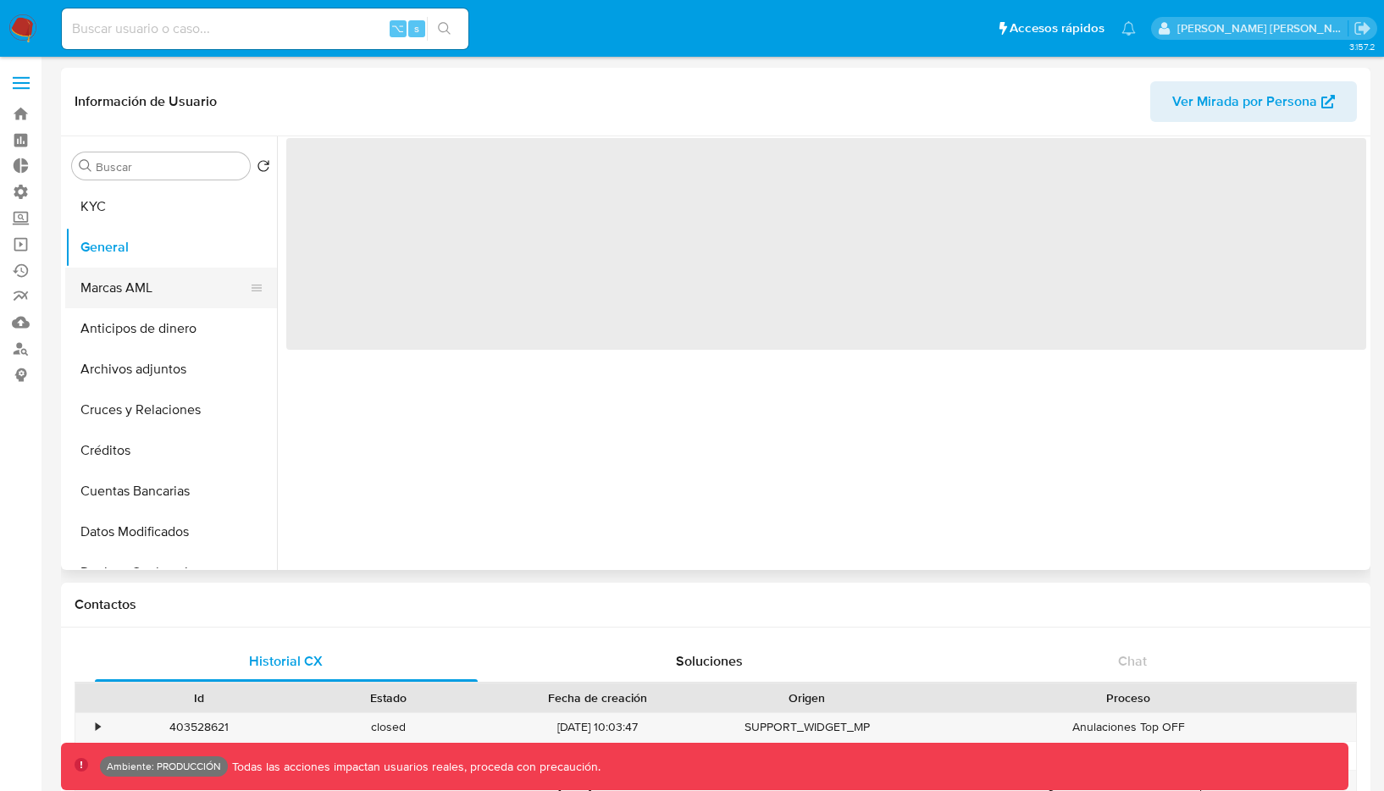
select select "10"
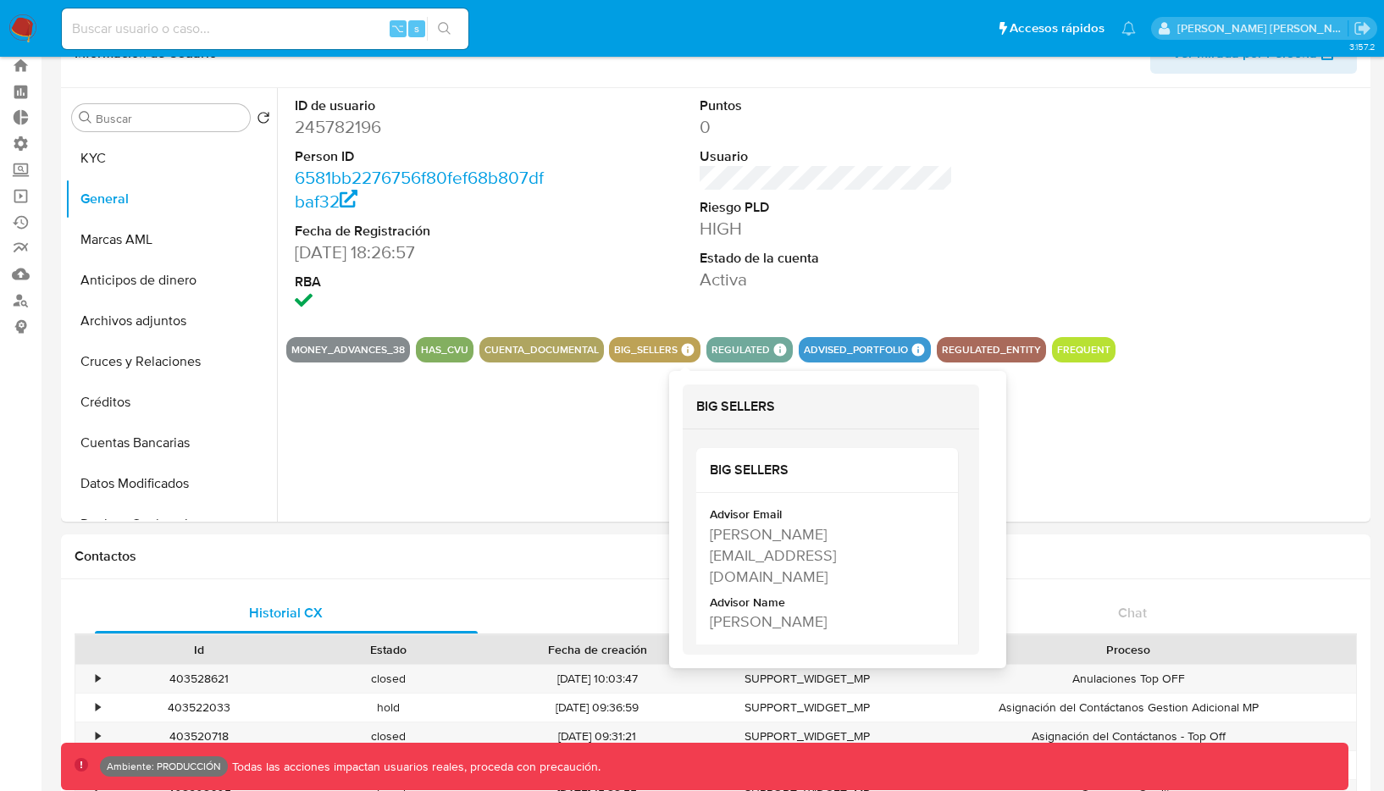
scroll to position [46, 0]
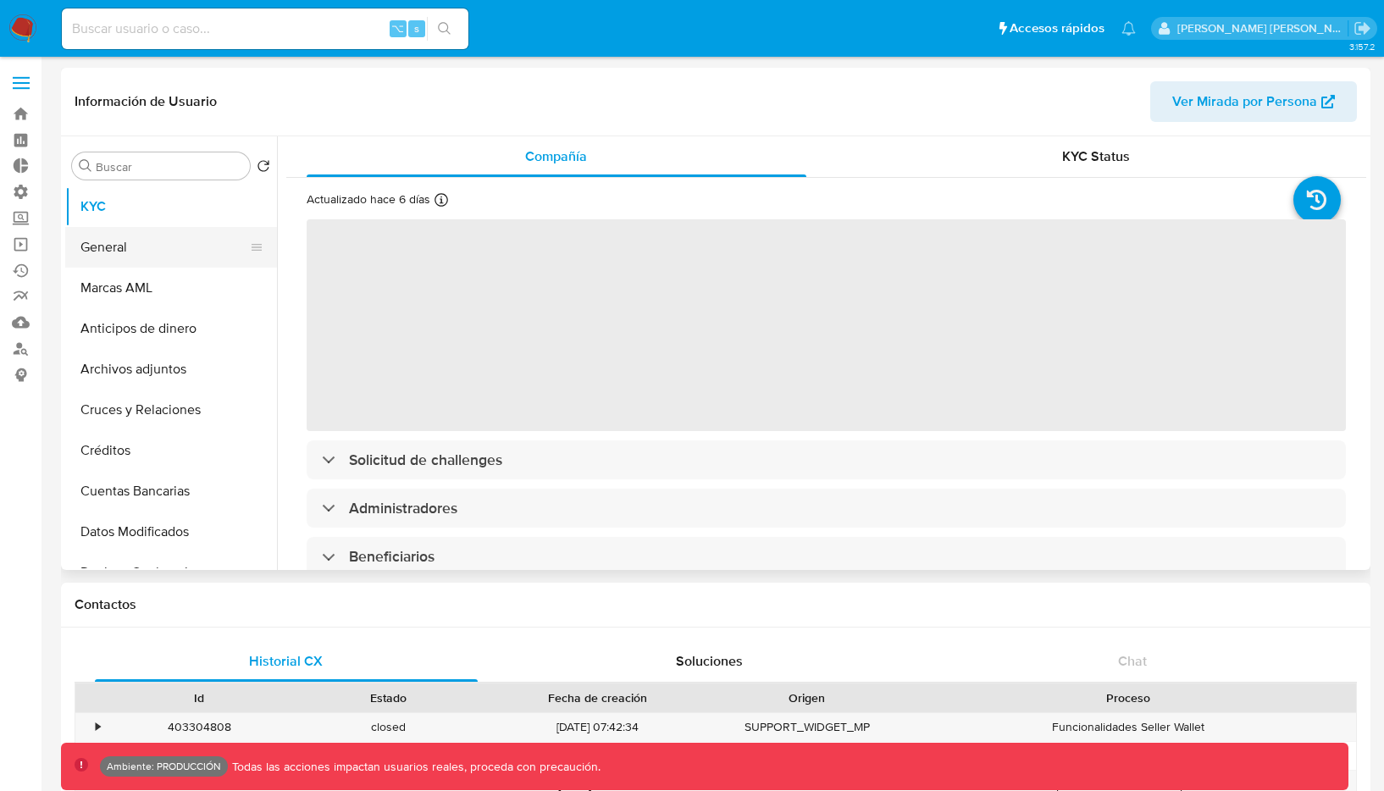
click at [169, 254] on button "General" at bounding box center [164, 247] width 198 height 41
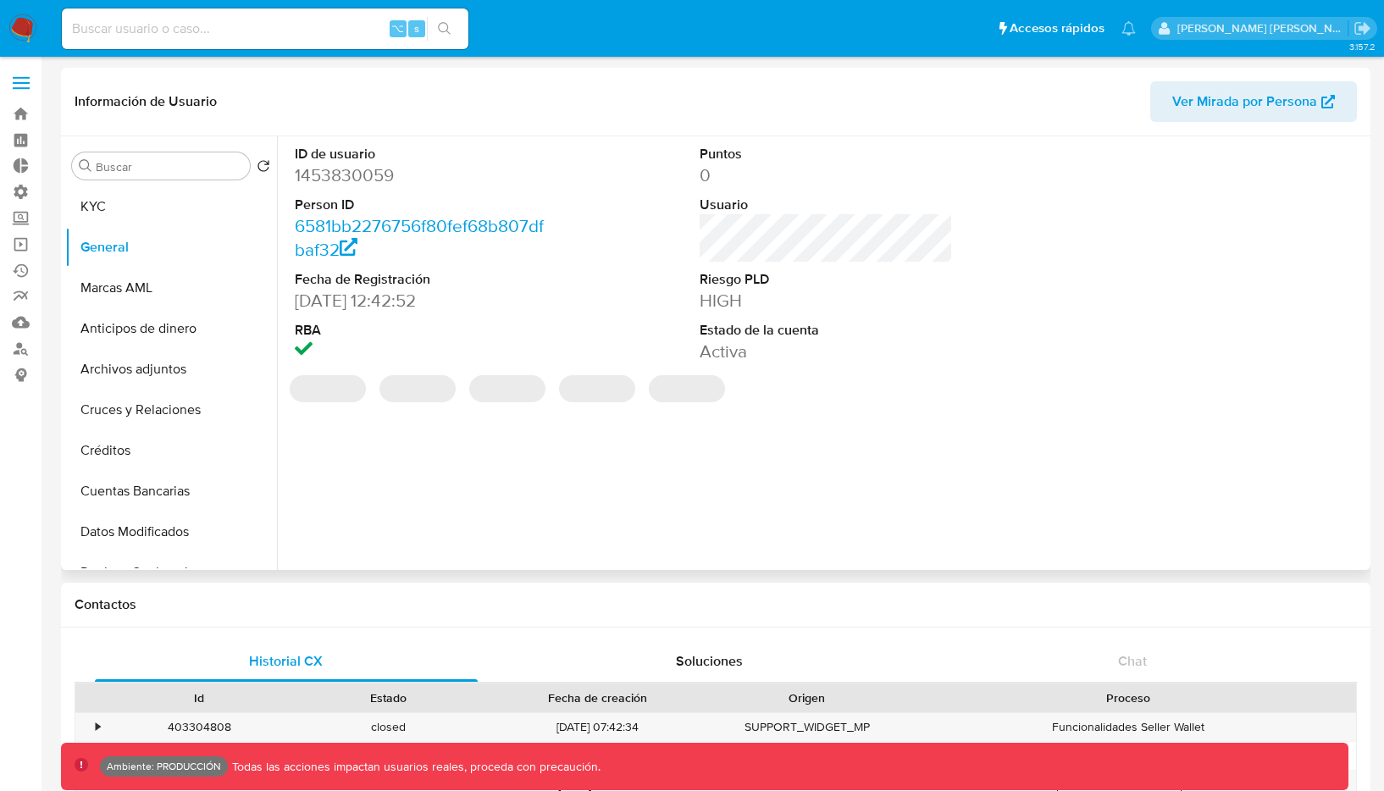
select select "10"
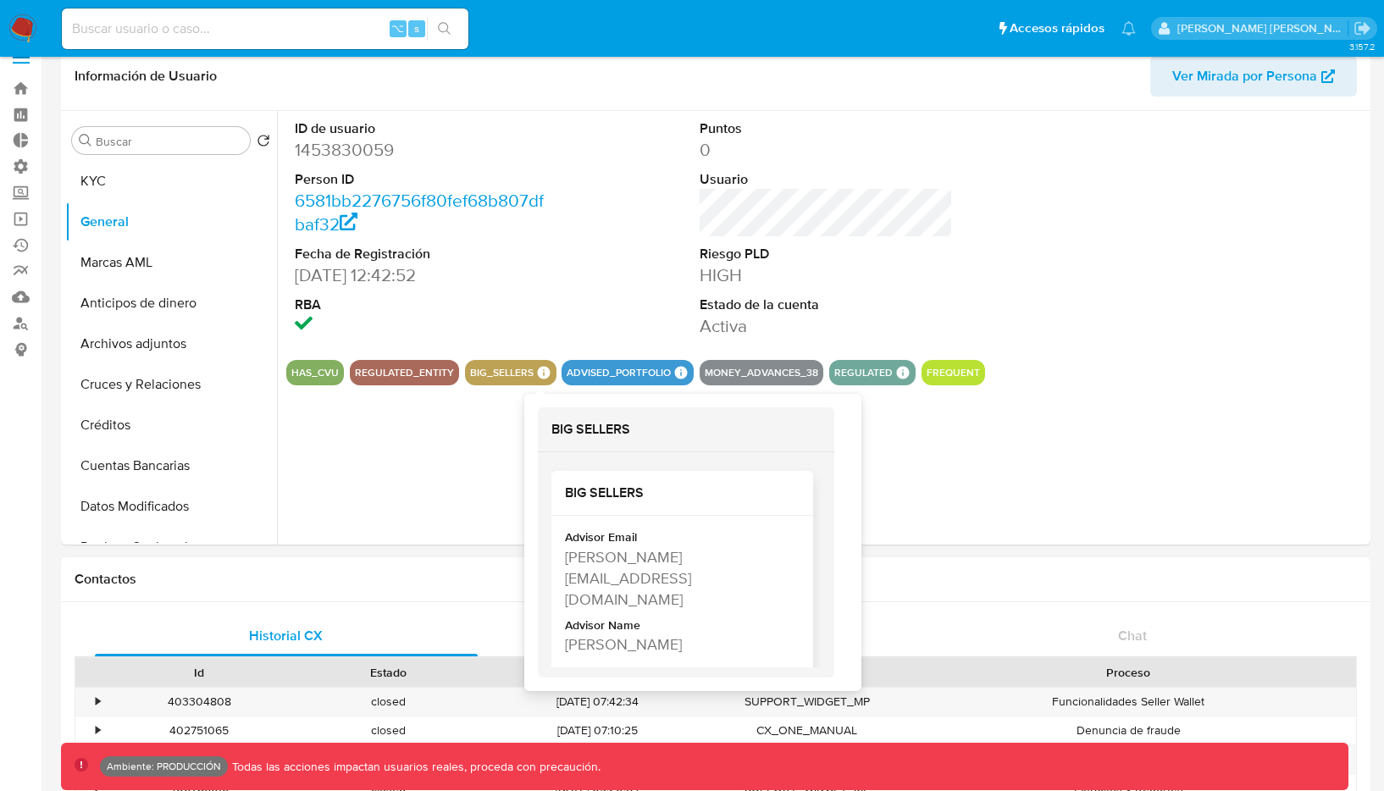
scroll to position [33, 0]
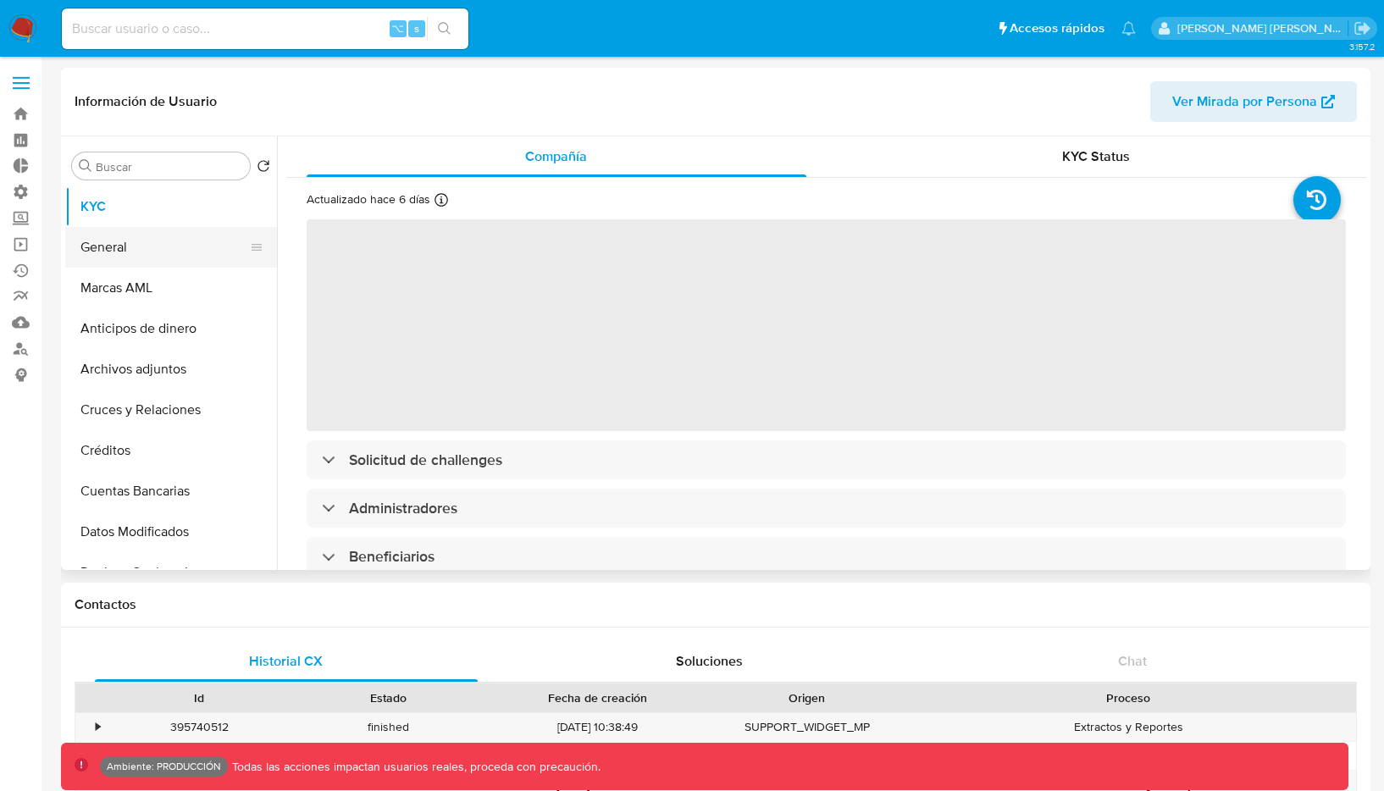
click at [241, 227] on button "General" at bounding box center [164, 247] width 198 height 41
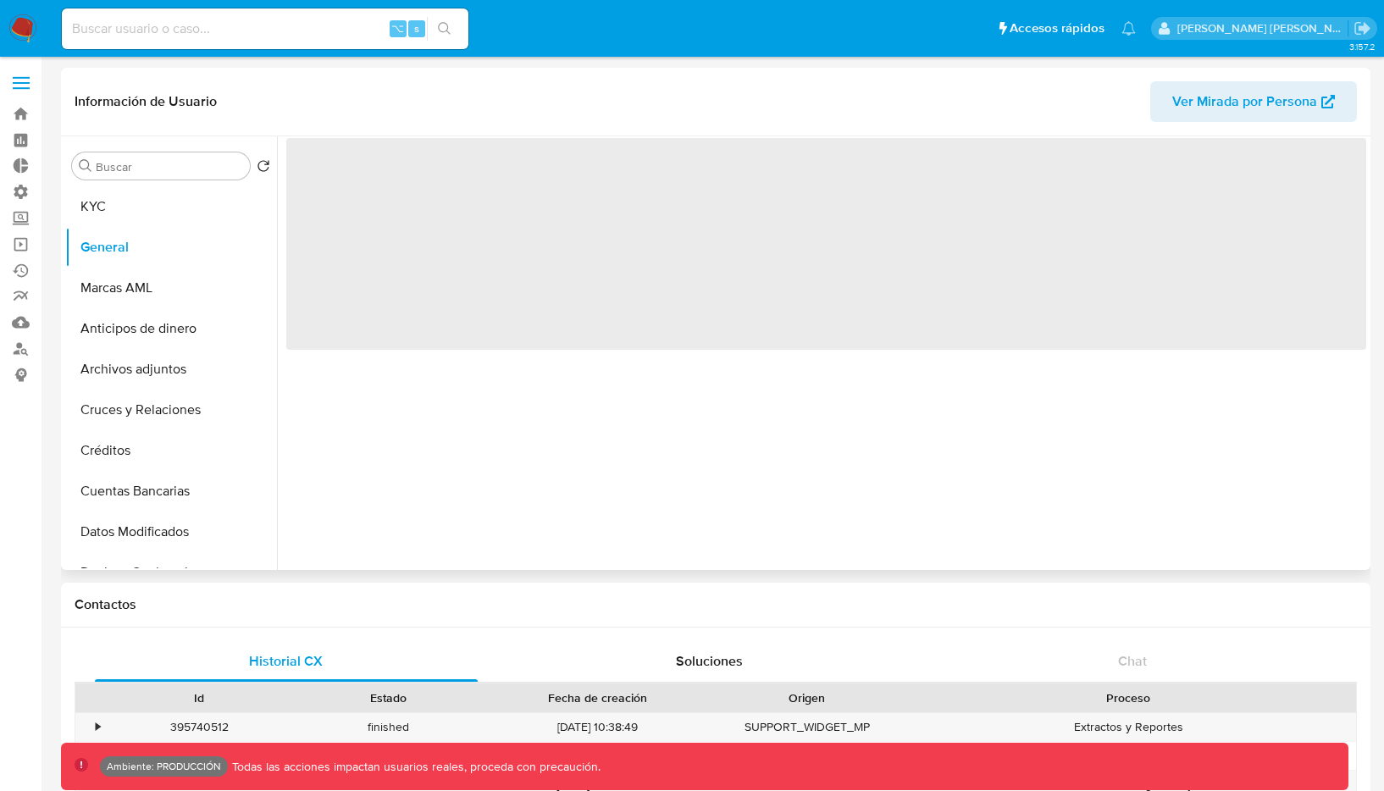
select select "10"
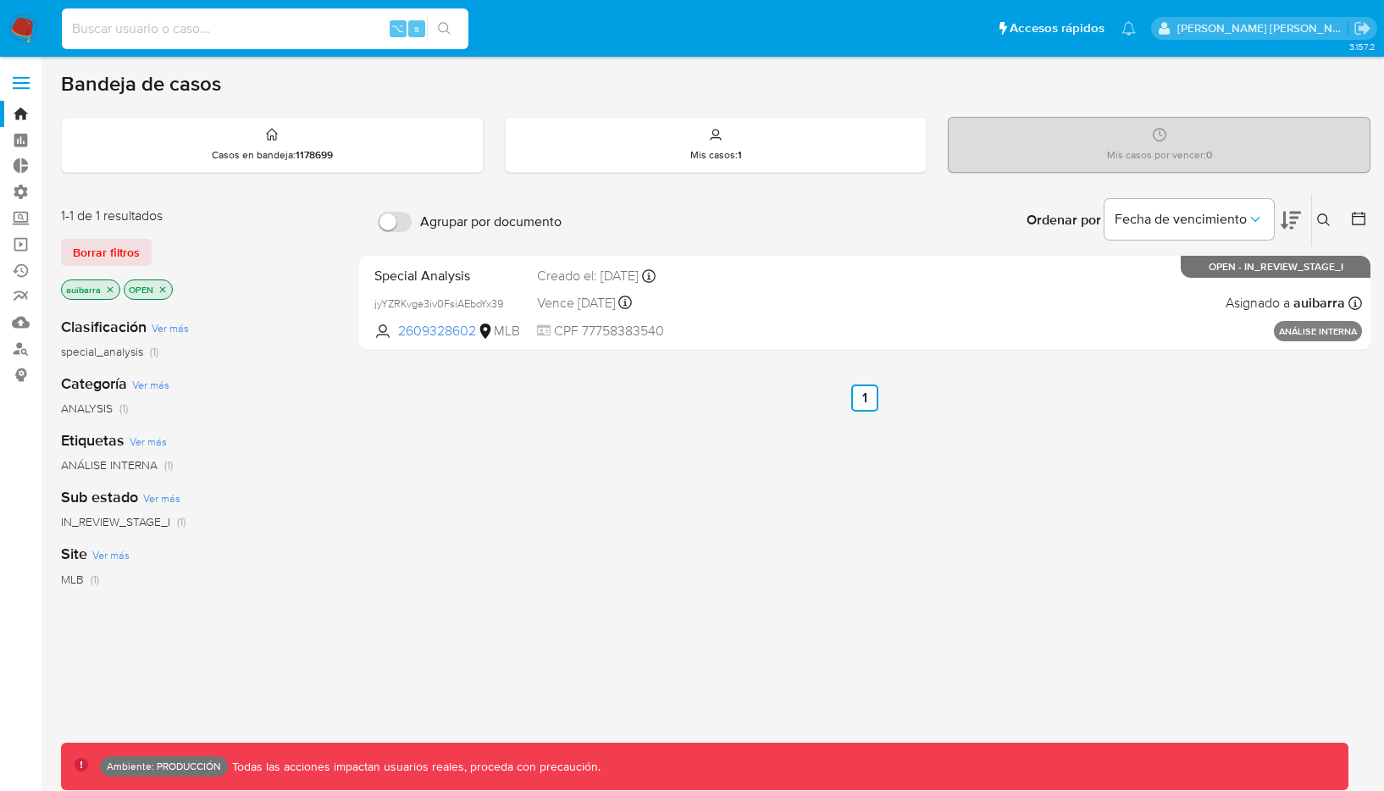
click at [297, 25] on input at bounding box center [265, 29] width 407 height 22
paste input "143125485"
type input "143125485"
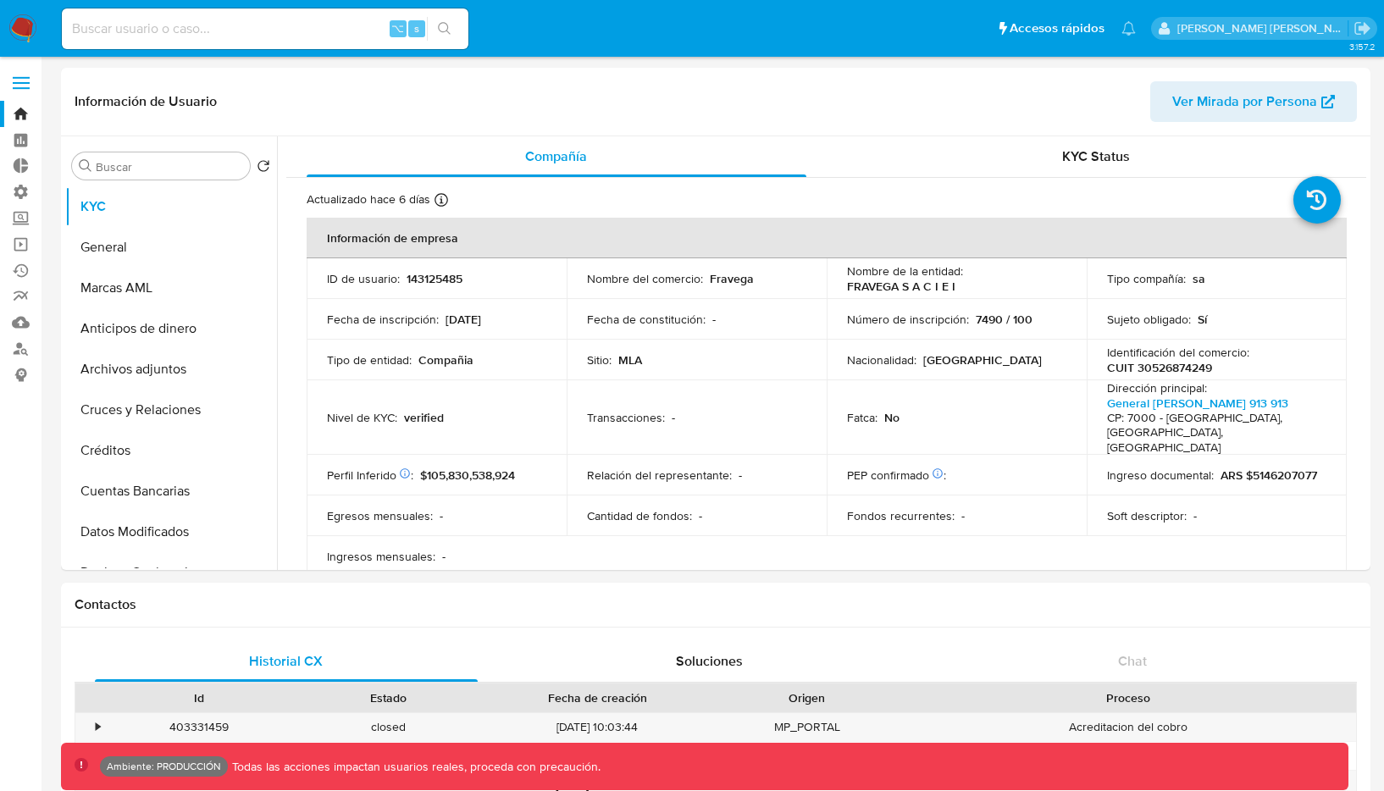
select select "10"
click at [188, 233] on button "General" at bounding box center [164, 247] width 198 height 41
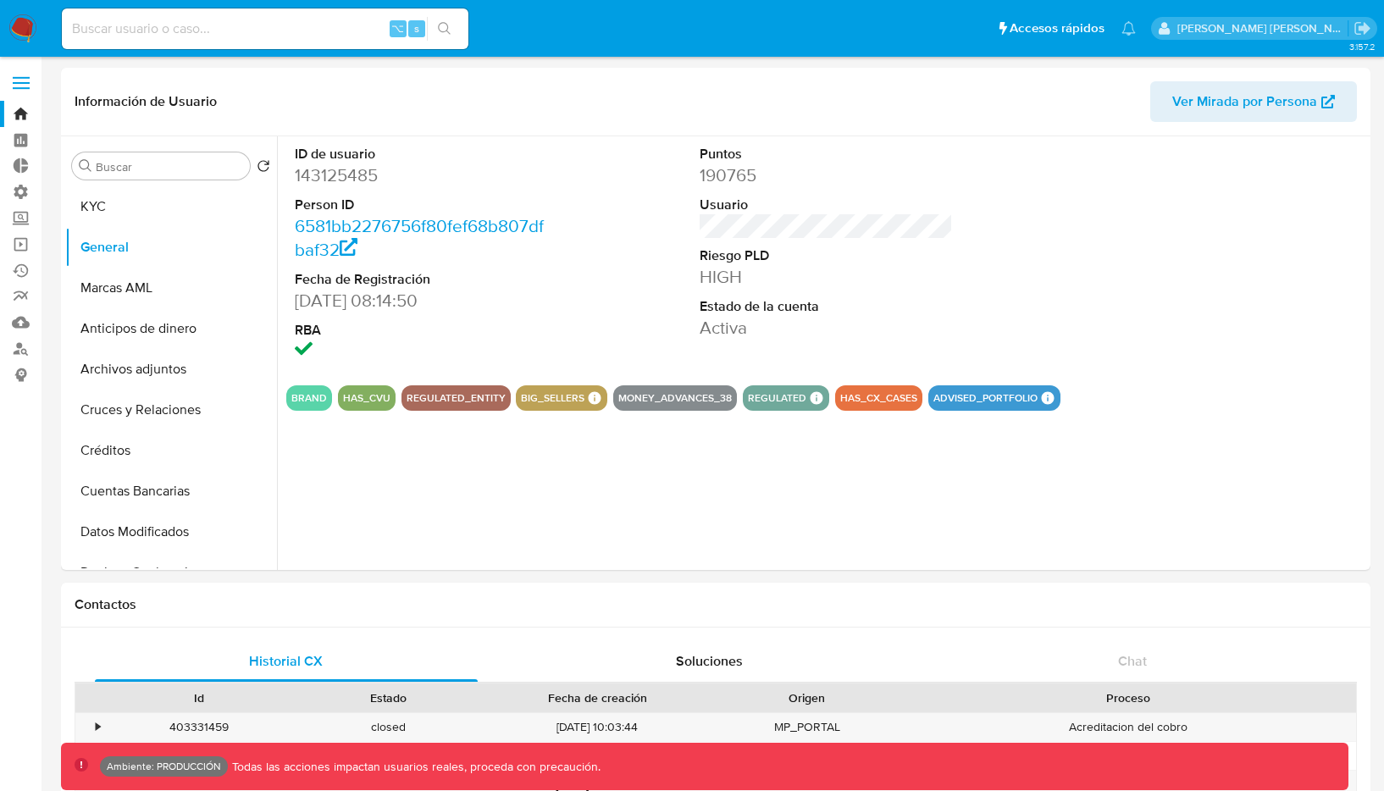
click at [12, 80] on label at bounding box center [21, 83] width 42 height 36
click at [0, 0] on input "checkbox" at bounding box center [0, 0] width 0 height 0
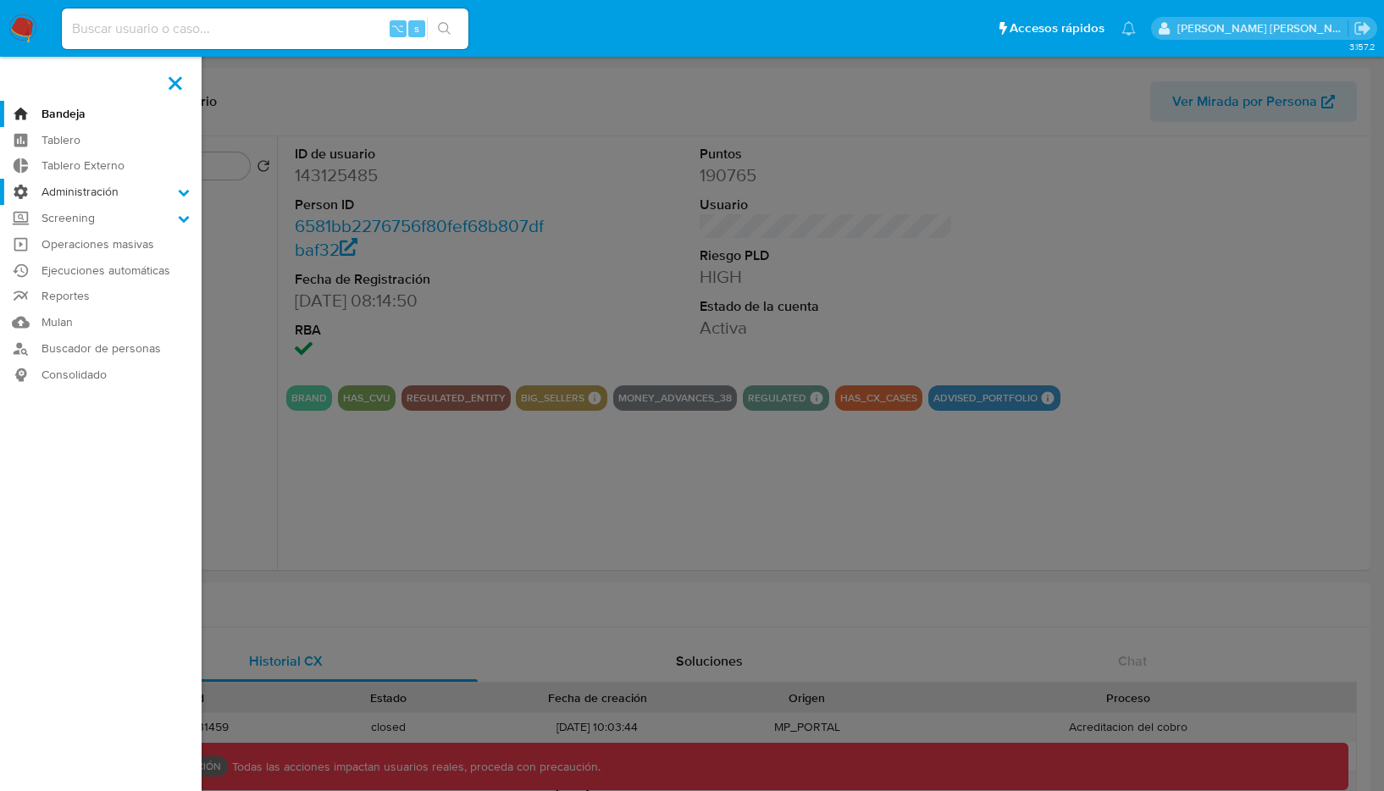
click at [108, 201] on label "Administración" at bounding box center [101, 192] width 202 height 26
click at [0, 0] on input "Administración" at bounding box center [0, 0] width 0 height 0
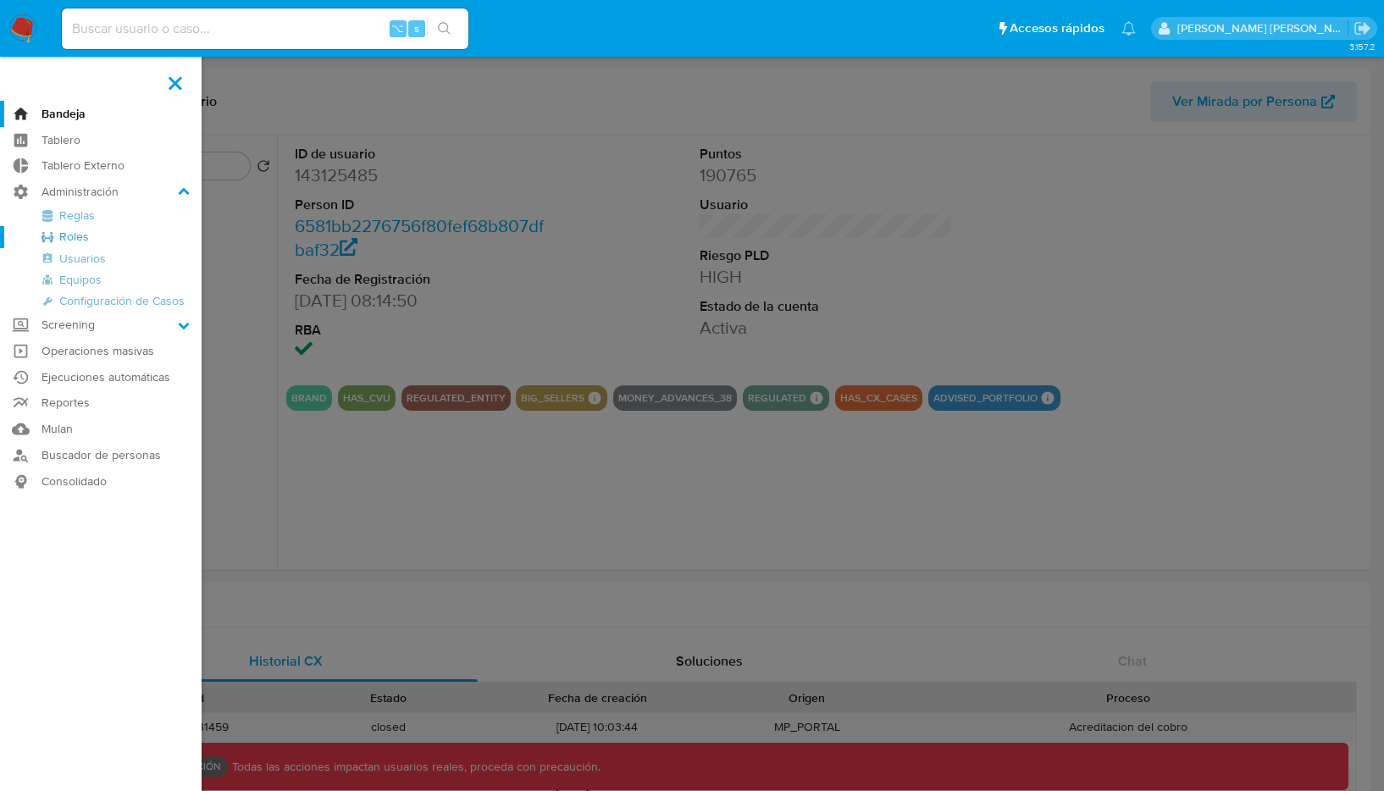
click at [91, 239] on link "Roles" at bounding box center [101, 236] width 202 height 21
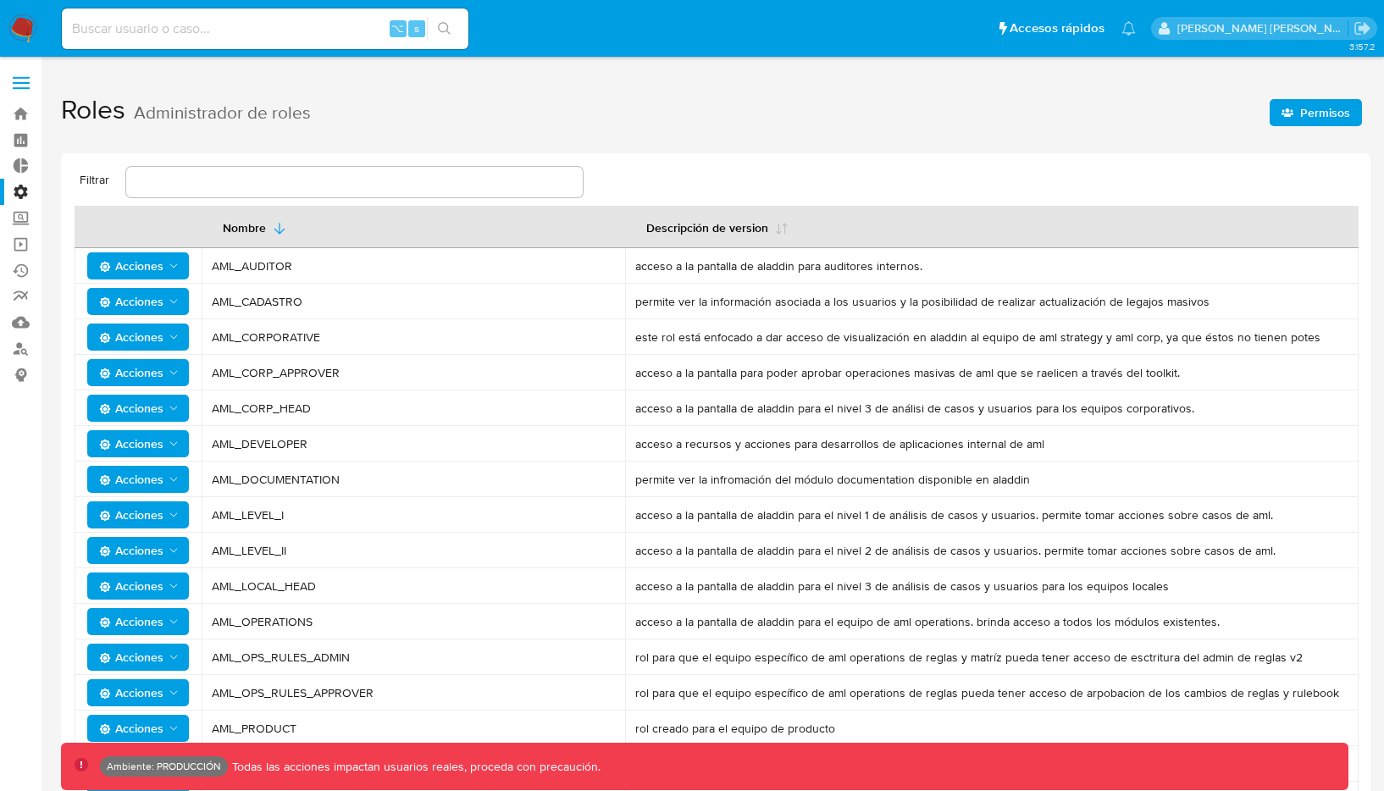
click at [1300, 108] on span "Permisos" at bounding box center [1316, 113] width 69 height 24
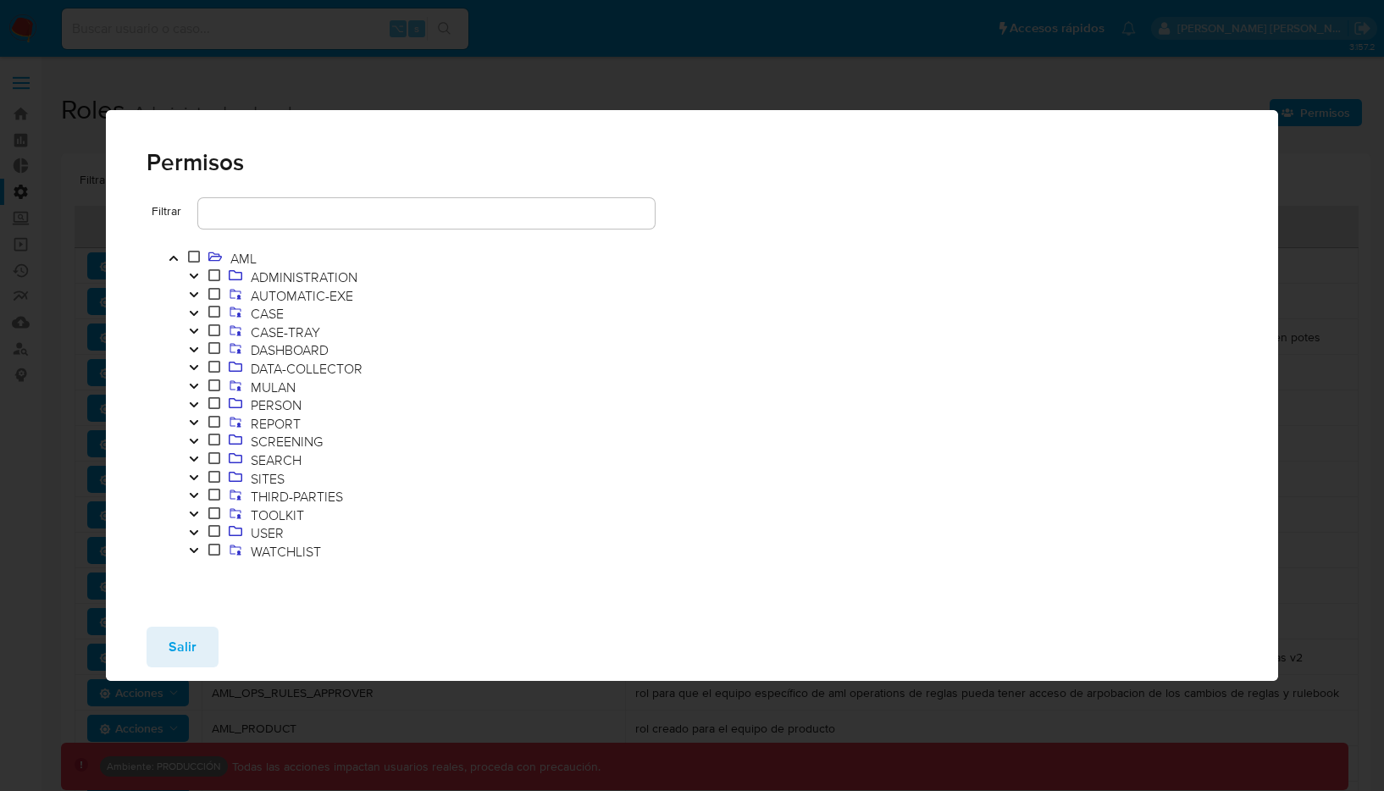
click at [192, 525] on button "Toggle" at bounding box center [194, 533] width 20 height 19
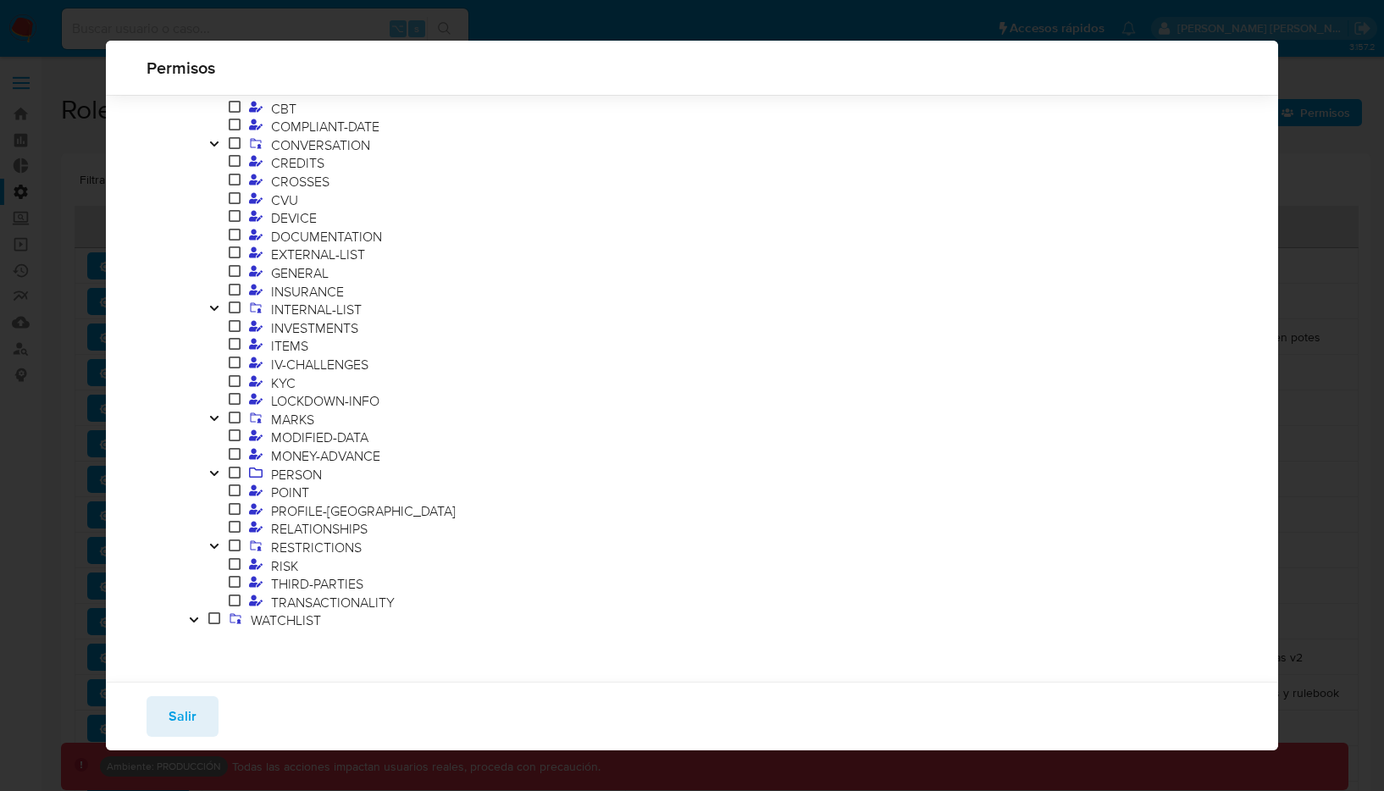
scroll to position [494, 0]
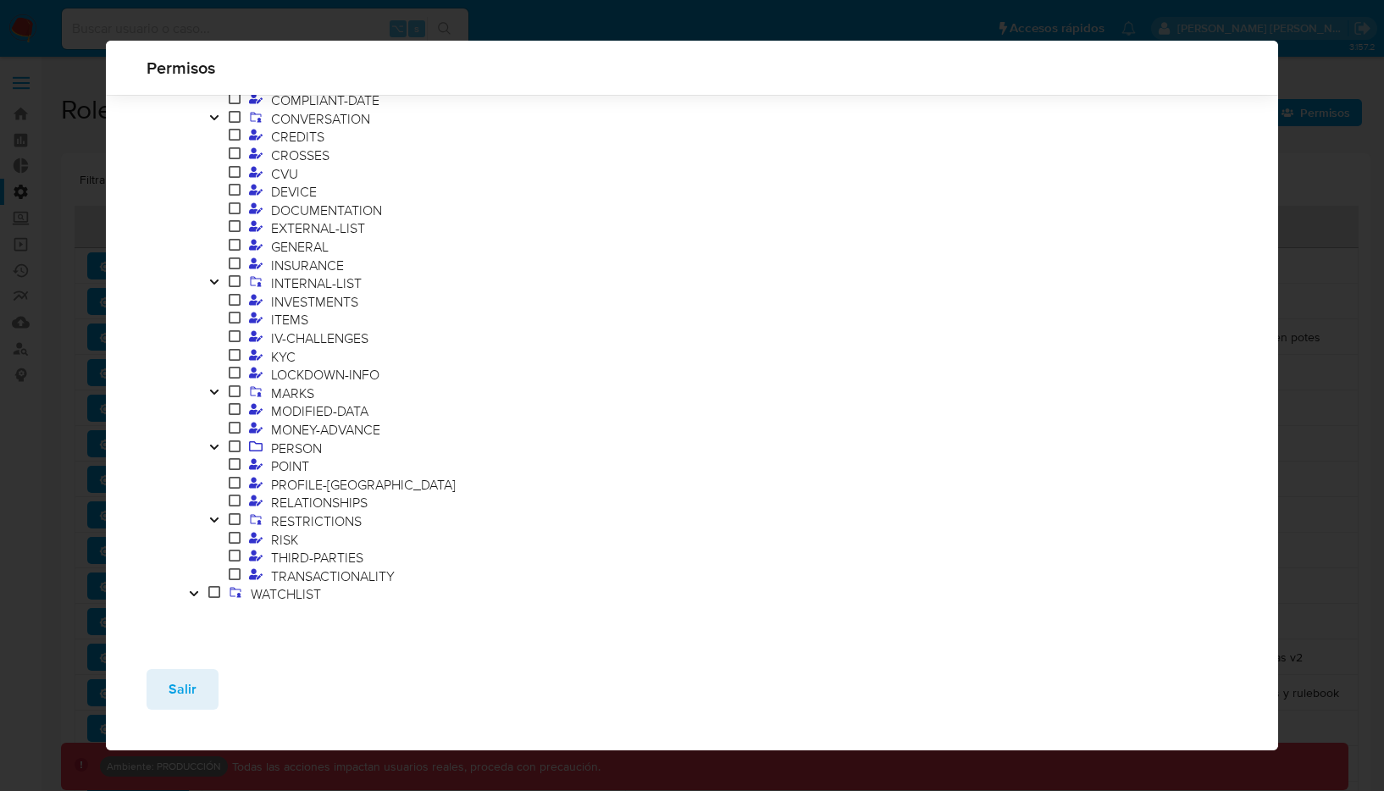
click at [220, 390] on button "Toggle" at bounding box center [214, 394] width 20 height 19
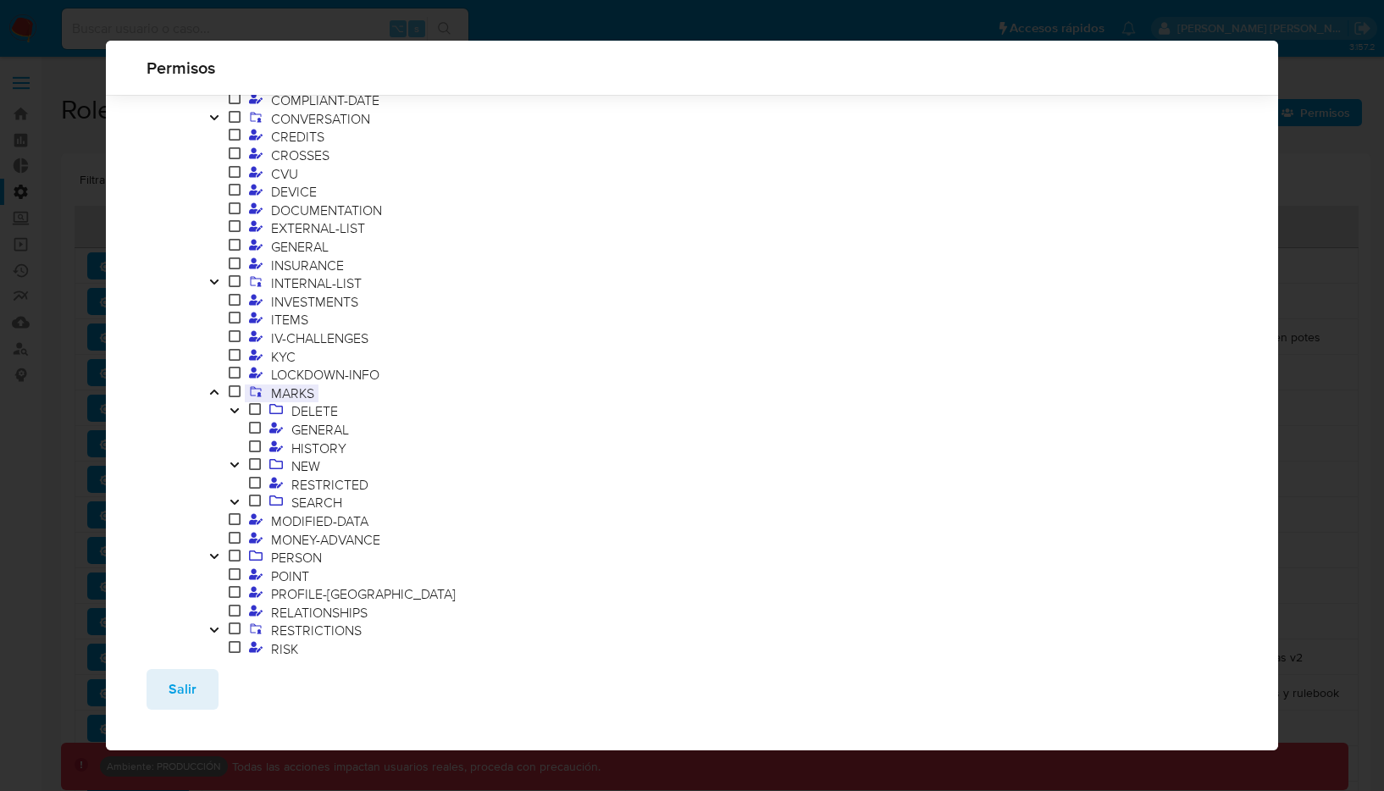
click at [286, 389] on span "MARKS" at bounding box center [293, 393] width 52 height 19
click at [1274, 197] on div "Filtrar AML ADMINISTRATION AUTOMATIC-EXE CASE CASE-TRAY DASHBOARD DATA-COLLECTO…" at bounding box center [692, 183] width 1173 height 1164
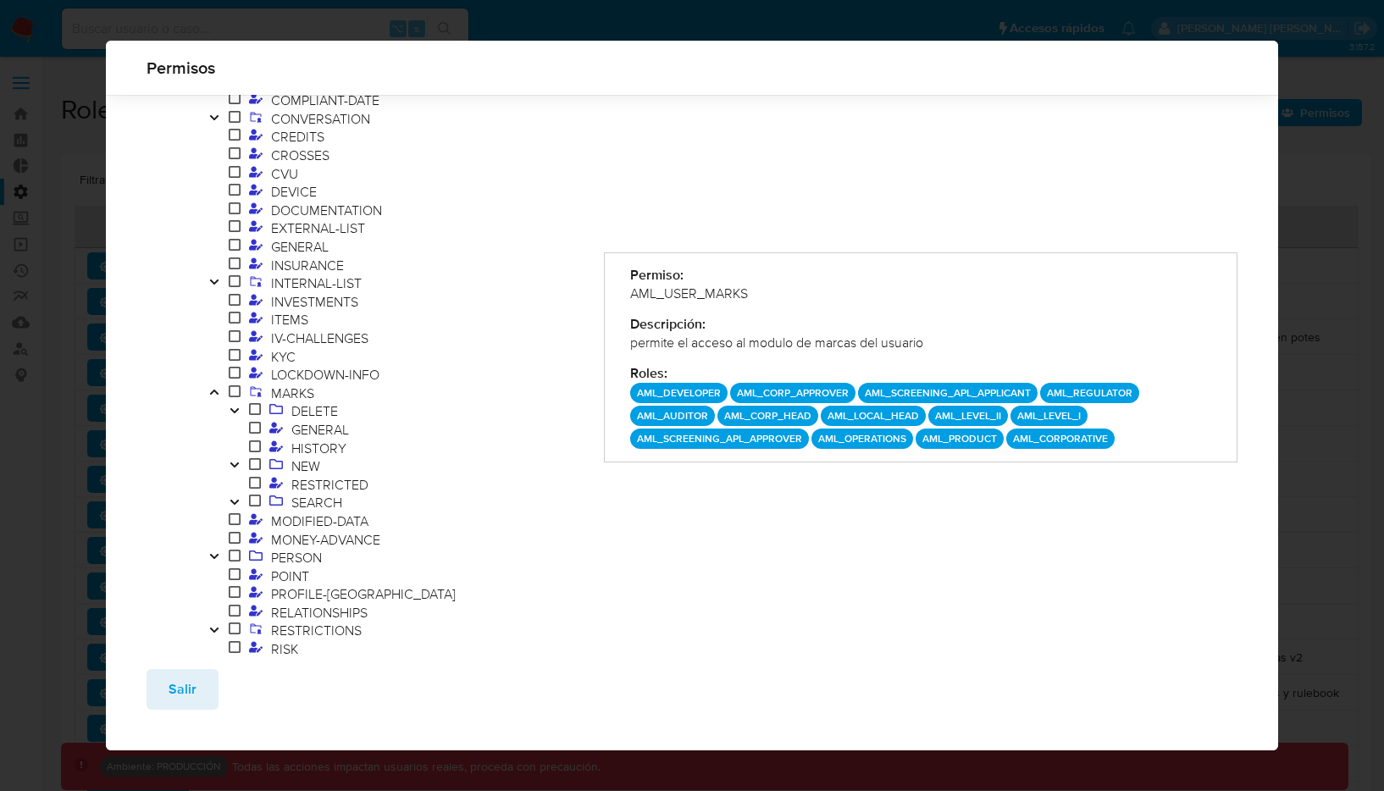
click at [1295, 211] on div "Permisos Filtrar AML ADMINISTRATION AUTOMATIC-EXE CASE CASE-TRAY DASHBOARD DATA…" at bounding box center [692, 395] width 1384 height 791
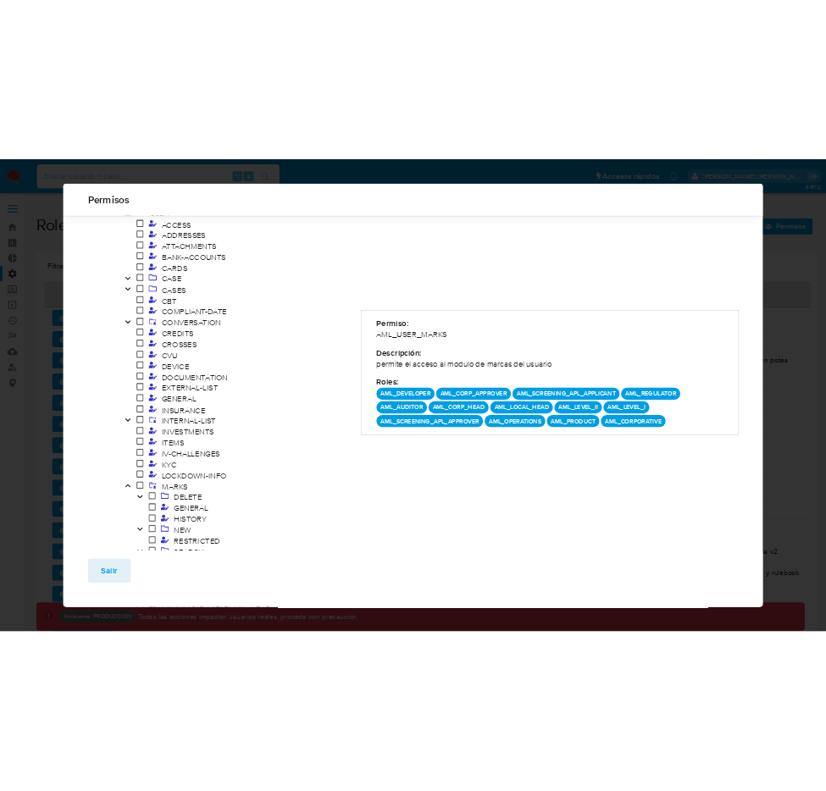
scroll to position [279, 0]
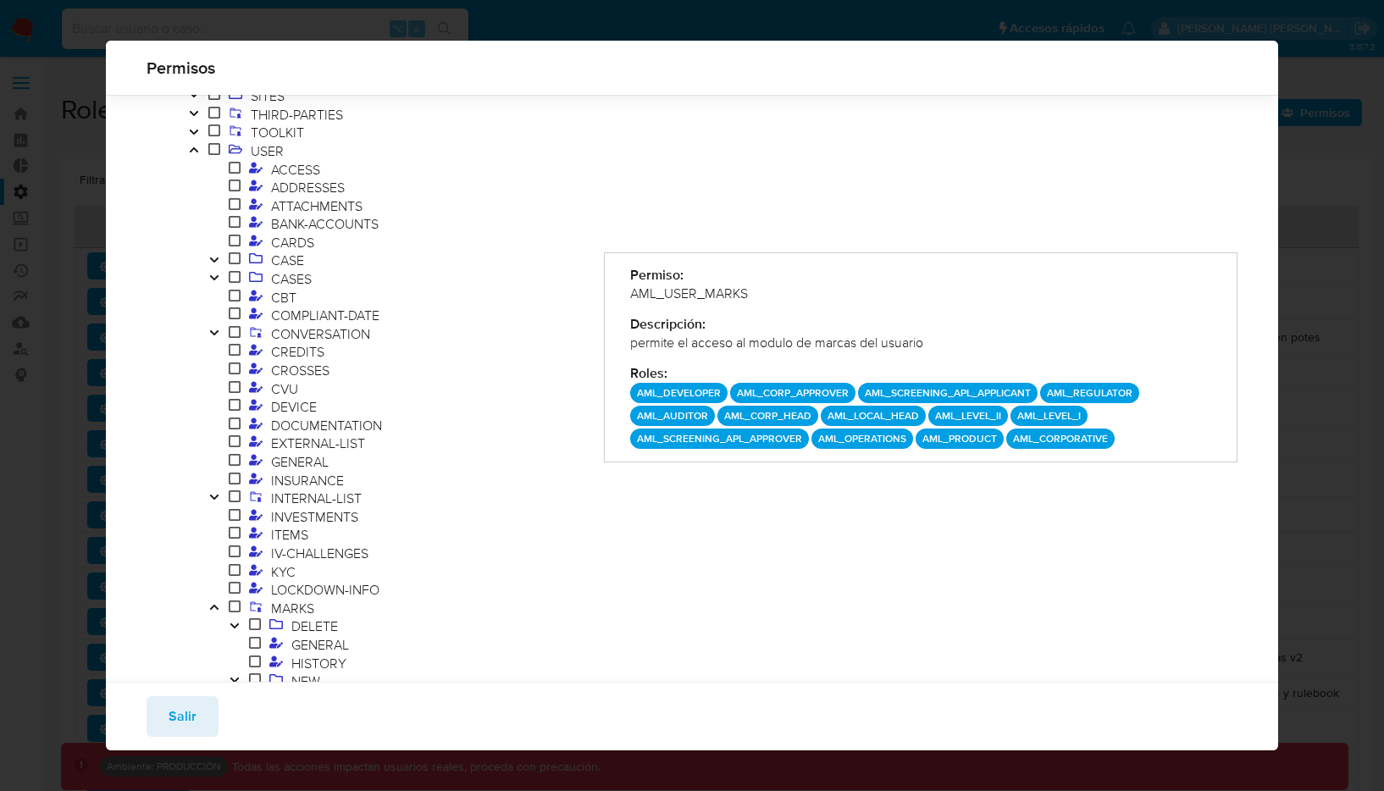
click at [170, 719] on span "Salir" at bounding box center [183, 716] width 28 height 37
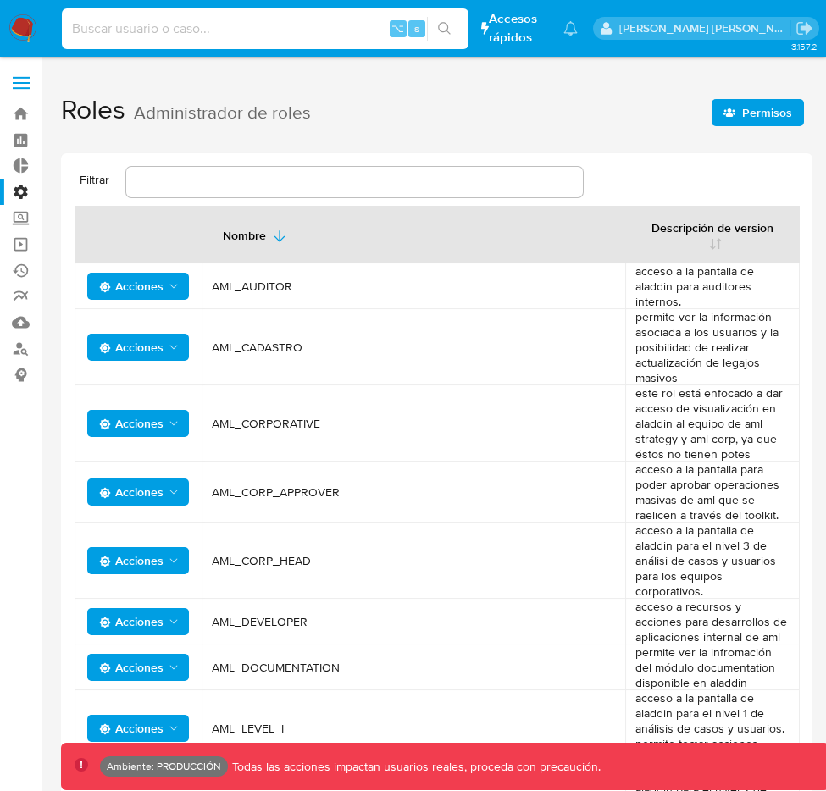
click at [320, 25] on input at bounding box center [265, 29] width 407 height 22
paste input "143125485"
type input "143125485"
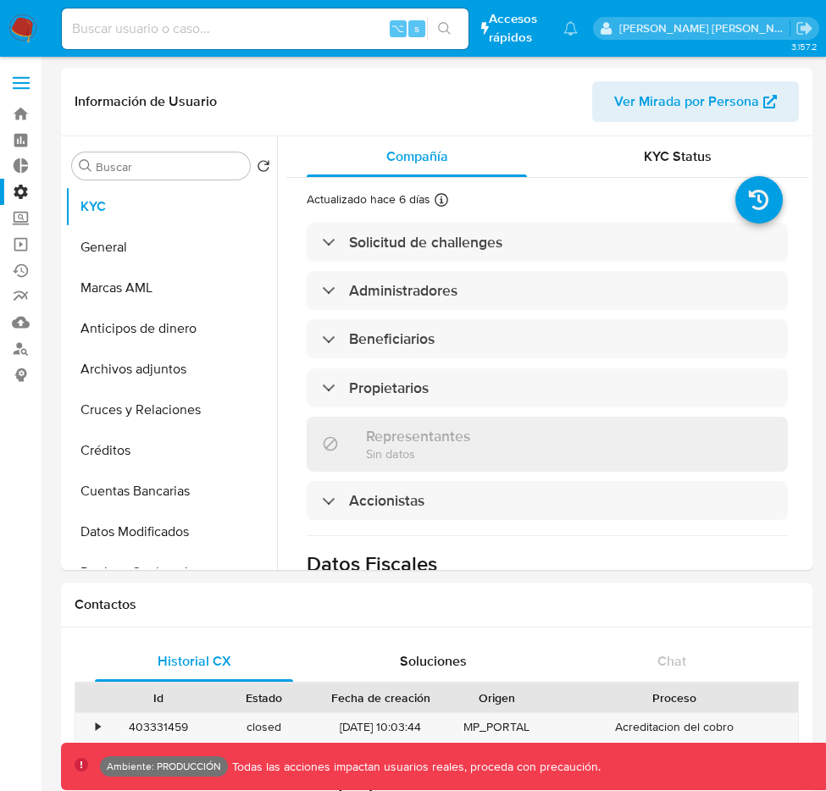
select select "10"
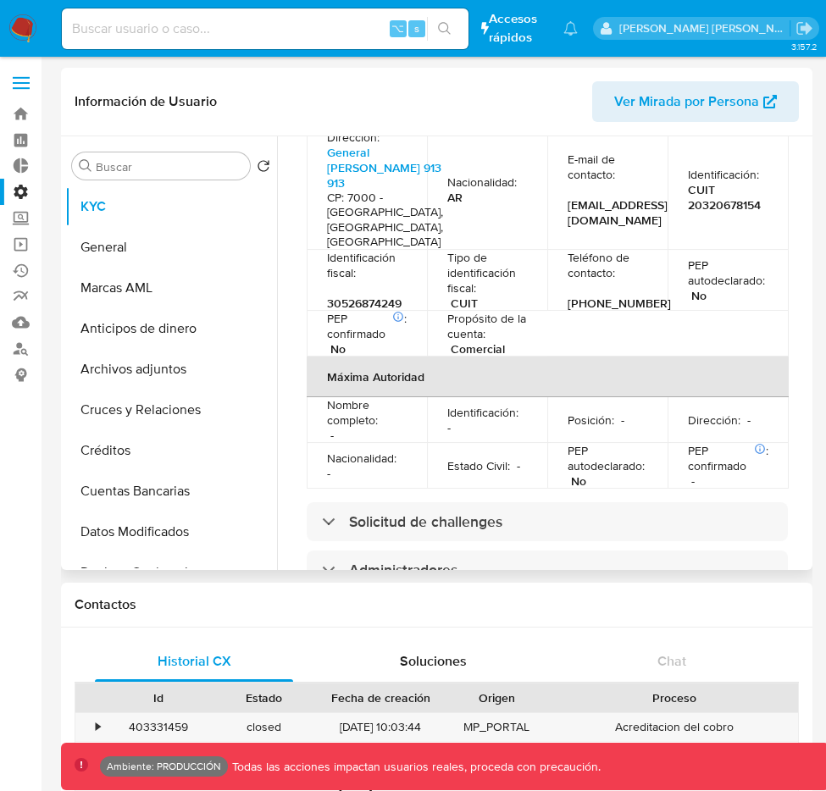
click at [756, 105] on span "Ver Mirada por Persona" at bounding box center [686, 101] width 145 height 41
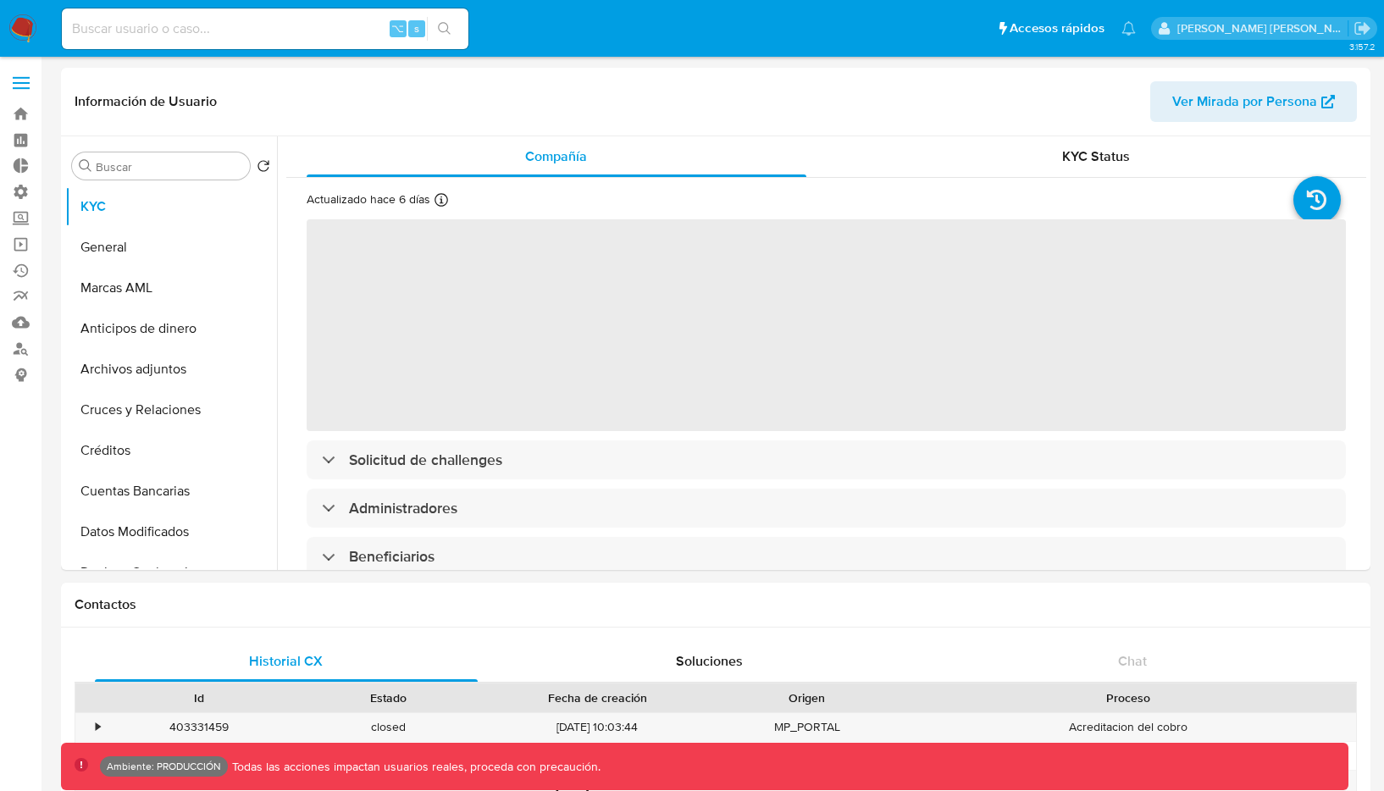
select select "10"
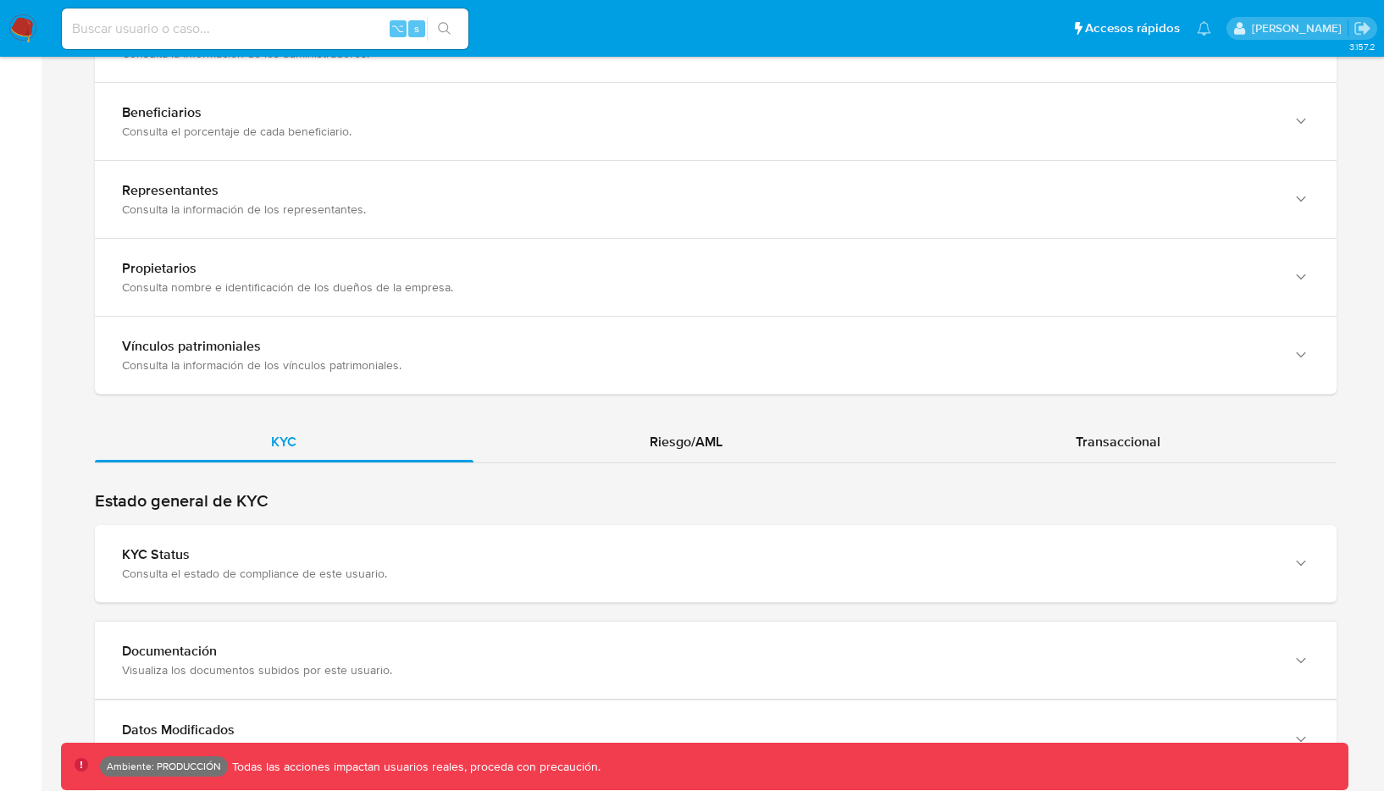
scroll to position [1573, 0]
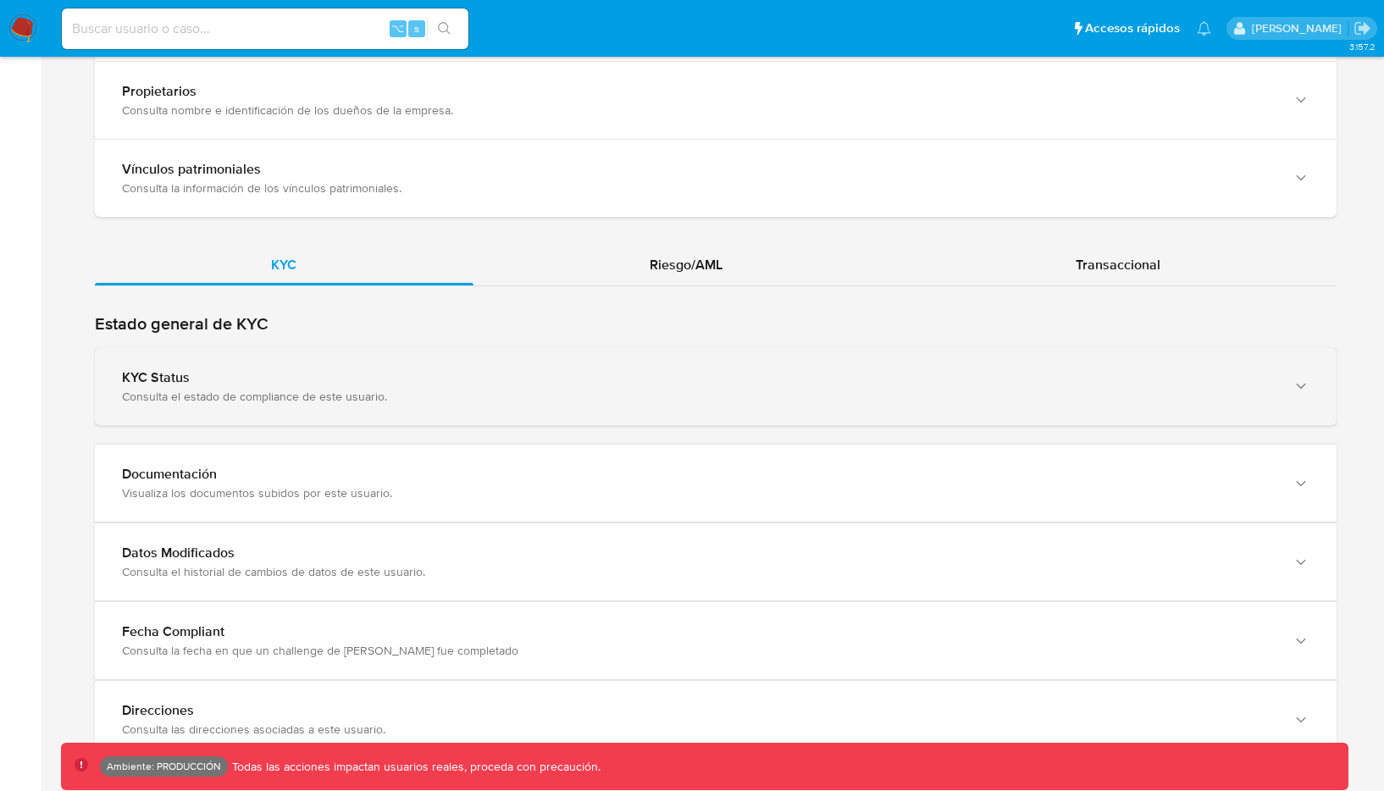
click at [801, 369] on div "KYC Status" at bounding box center [699, 377] width 1154 height 17
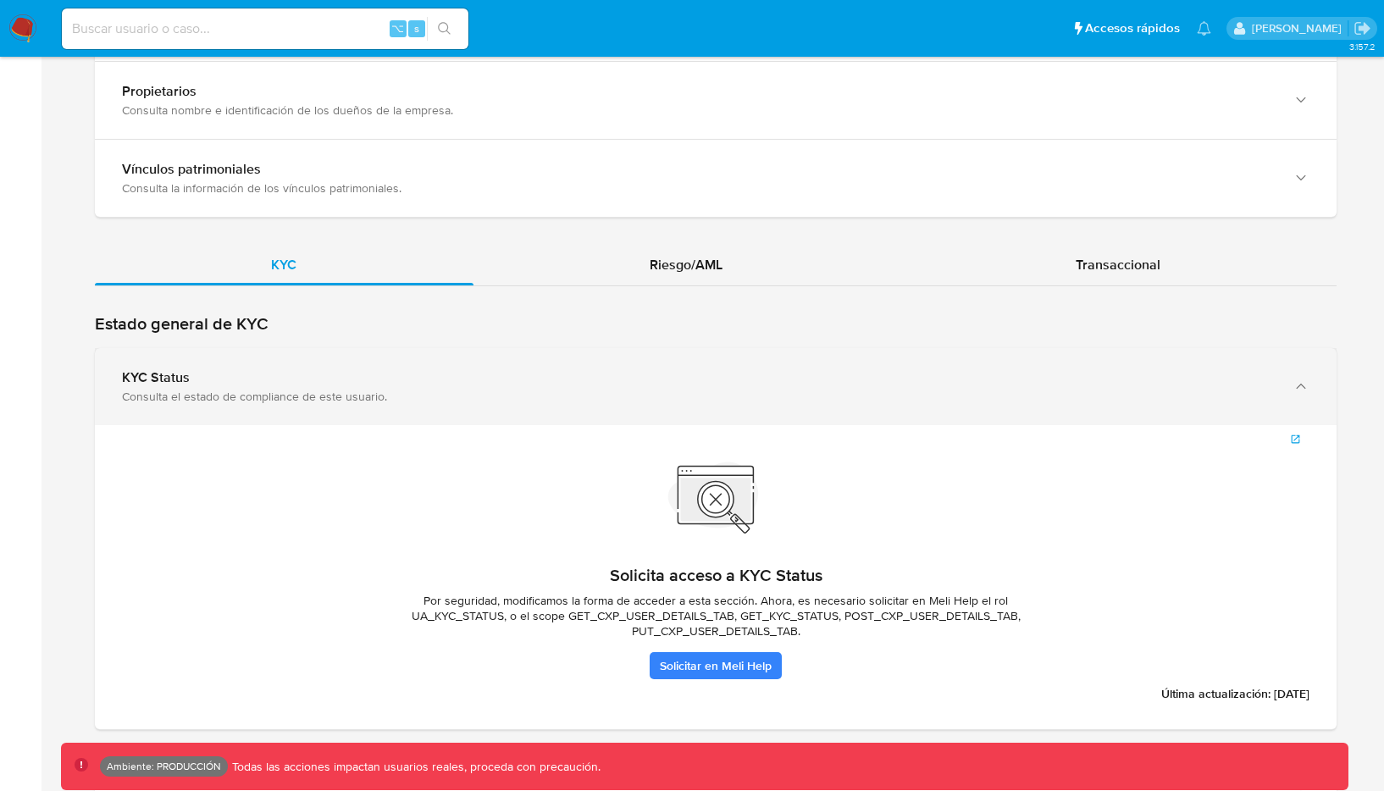
click at [796, 369] on div "KYC Status" at bounding box center [699, 377] width 1154 height 17
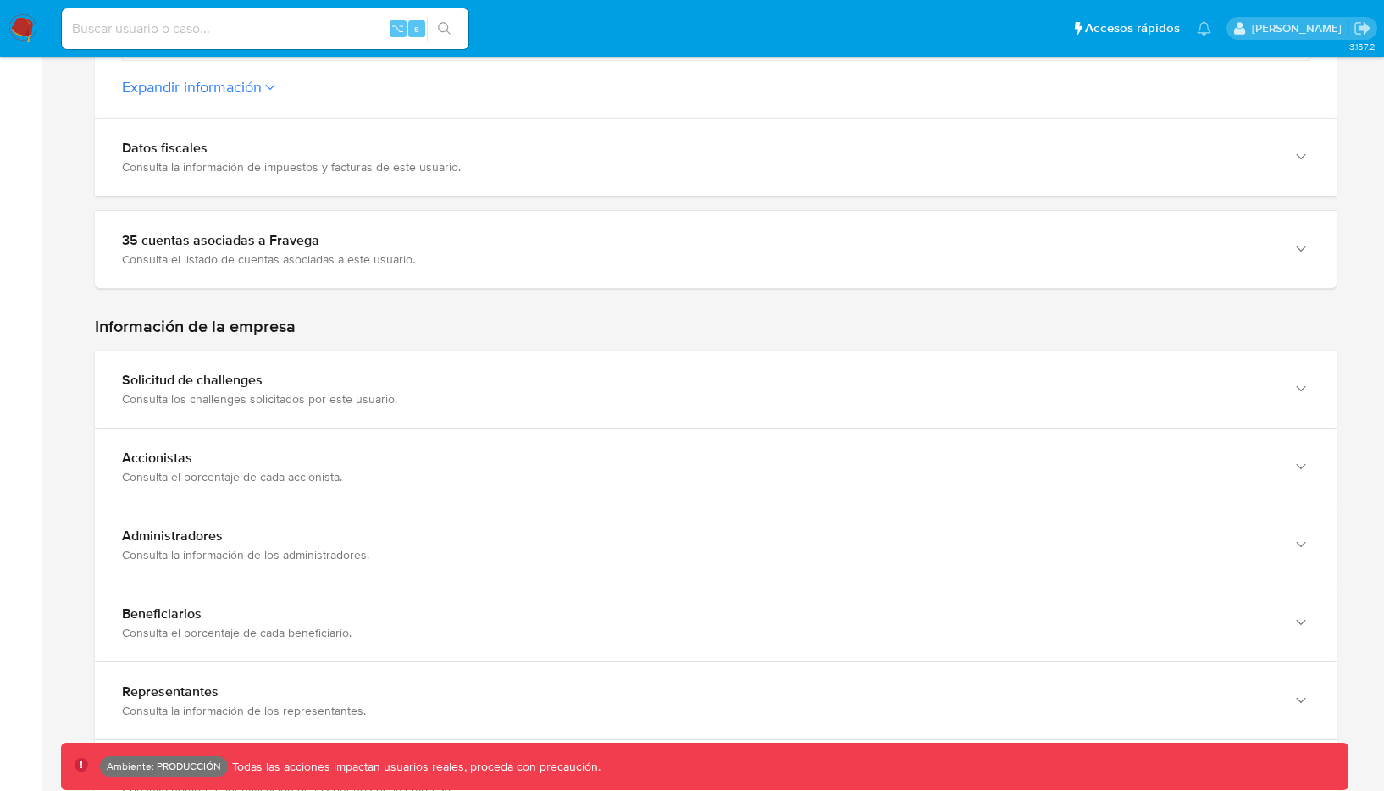
scroll to position [0, 0]
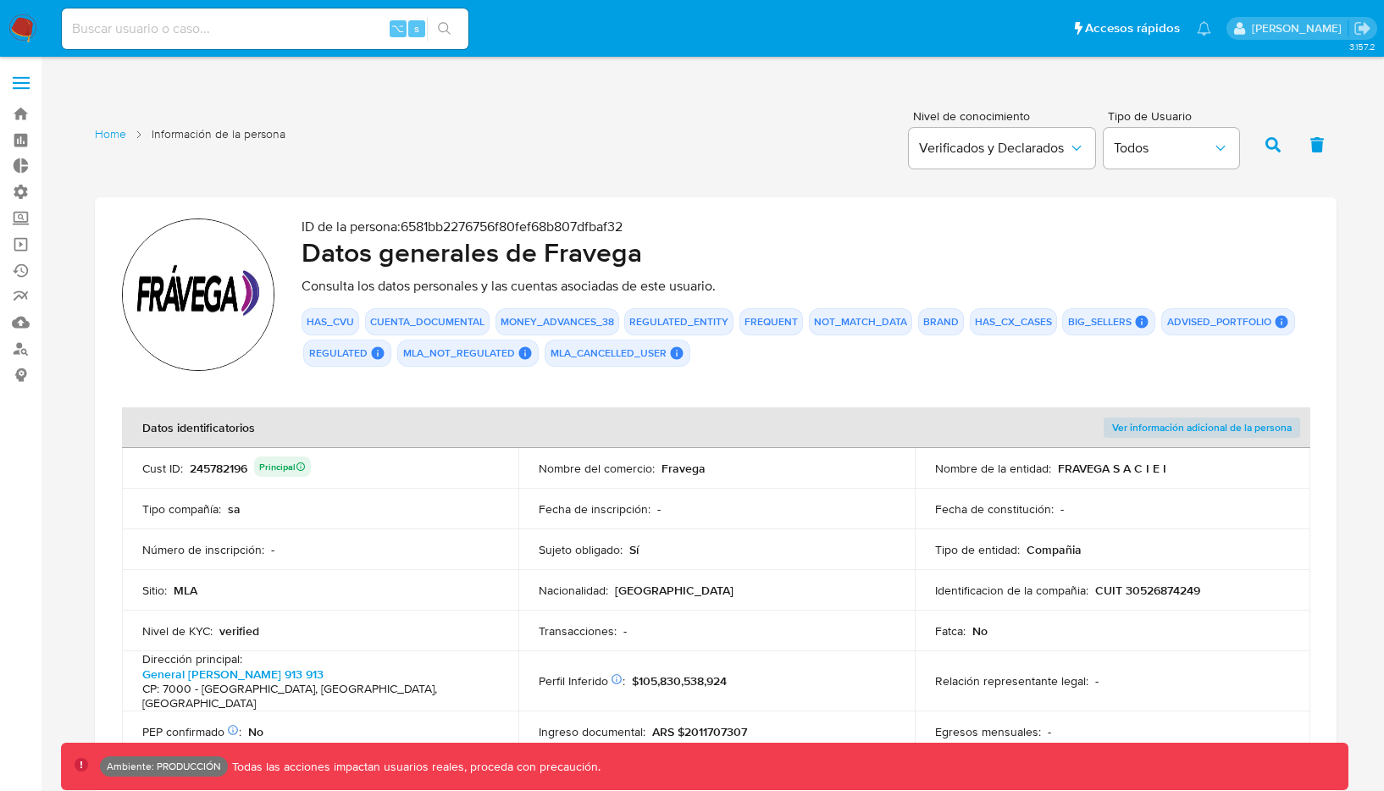
click at [790, 363] on div "HAS_CVU CUENTA_DOCUMENTAL MONEY_ADVANCES_38 REGULATED_ENTITY FREQUENT NOT_MATCH…" at bounding box center [806, 337] width 1008 height 58
click at [1370, 16] on nav "Pausado Ver notificaciones ⌥ s Accesos rápidos Presiona las siguientes teclas p…" at bounding box center [692, 28] width 1384 height 57
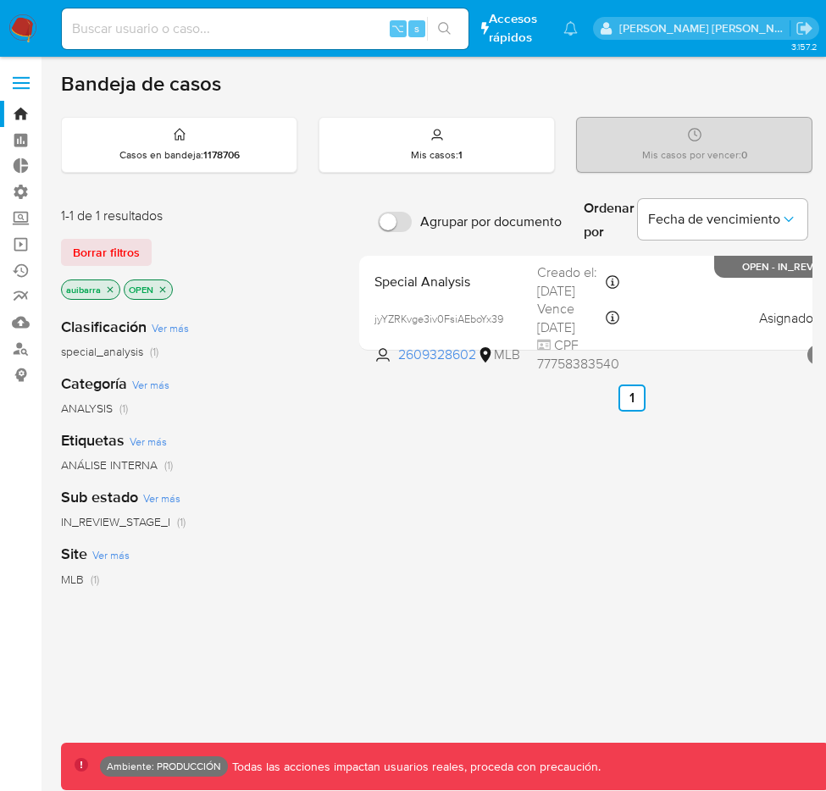
click at [321, 24] on input at bounding box center [265, 29] width 407 height 22
paste input "143125485"
type input "143125485"
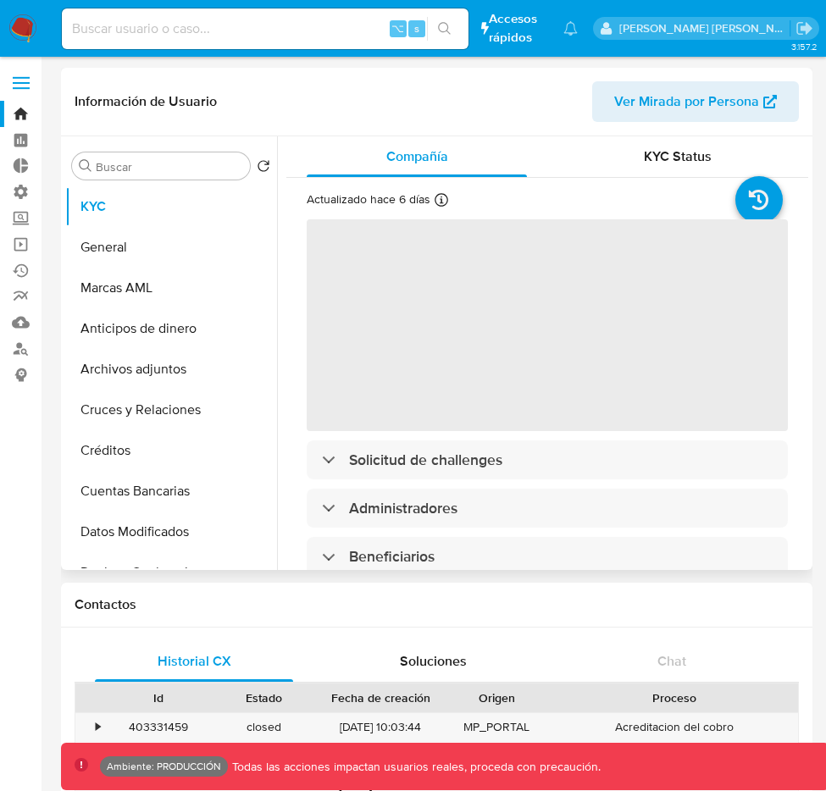
click at [742, 99] on span "Ver Mirada por Persona" at bounding box center [686, 101] width 145 height 41
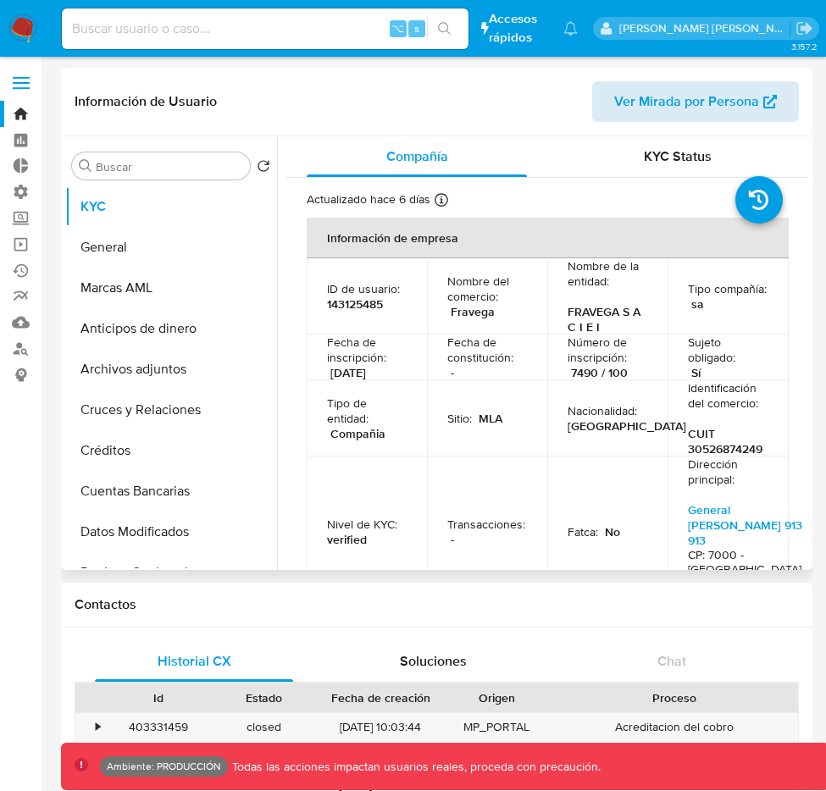
select select "10"
